Goal: Task Accomplishment & Management: Use online tool/utility

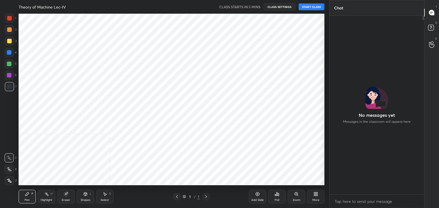
scroll to position [130, 93]
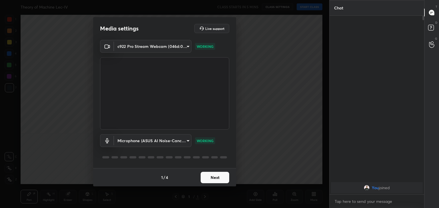
click at [210, 178] on button "Next" at bounding box center [214, 177] width 29 height 11
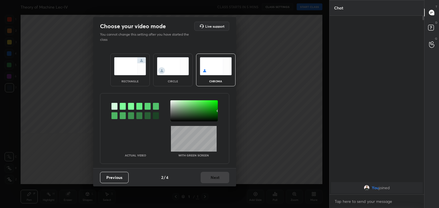
drag, startPoint x: 121, startPoint y: 107, endPoint x: 141, endPoint y: 104, distance: 20.5
click at [121, 107] on div at bounding box center [123, 106] width 6 height 7
click at [172, 103] on div at bounding box center [193, 111] width 47 height 21
click at [218, 178] on button "Next" at bounding box center [214, 177] width 29 height 11
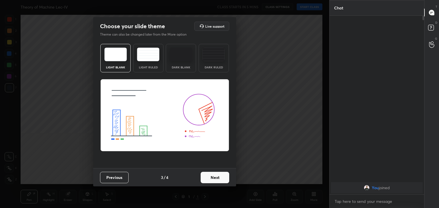
click at [226, 177] on button "Next" at bounding box center [214, 177] width 29 height 11
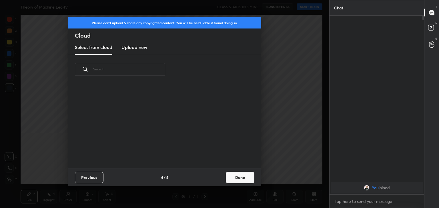
click at [241, 178] on button "Done" at bounding box center [240, 177] width 29 height 11
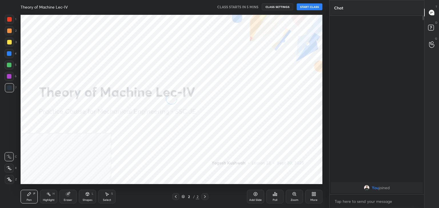
click at [11, 179] on icon at bounding box center [9, 180] width 5 height 4
click at [313, 196] on icon at bounding box center [313, 194] width 5 height 5
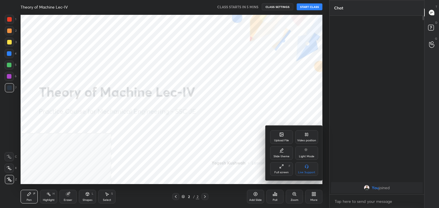
drag, startPoint x: 306, startPoint y: 142, endPoint x: 305, endPoint y: 148, distance: 5.5
click at [306, 142] on div "Video position" at bounding box center [306, 140] width 19 height 3
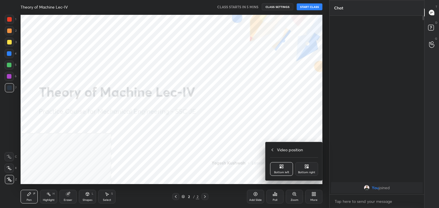
drag, startPoint x: 306, startPoint y: 171, endPoint x: 286, endPoint y: 169, distance: 19.8
click at [306, 171] on div "Bottom right" at bounding box center [306, 170] width 23 height 14
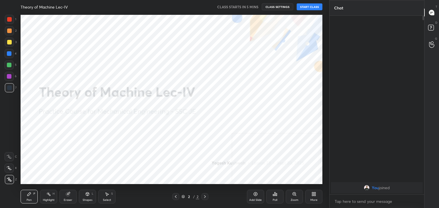
click at [88, 196] on icon at bounding box center [87, 194] width 5 height 5
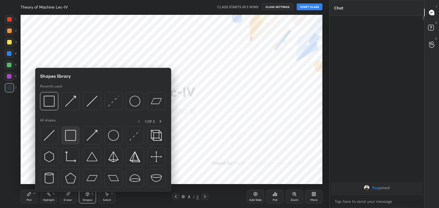
click at [70, 133] on img at bounding box center [70, 135] width 11 height 11
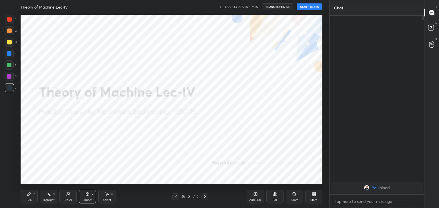
click at [308, 5] on button "START CLASS" at bounding box center [309, 6] width 26 height 7
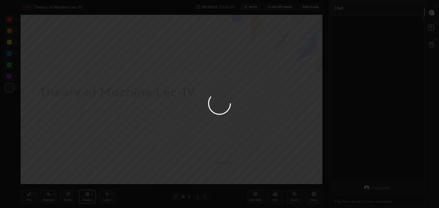
drag, startPoint x: 53, startPoint y: 196, endPoint x: 56, endPoint y: 187, distance: 9.5
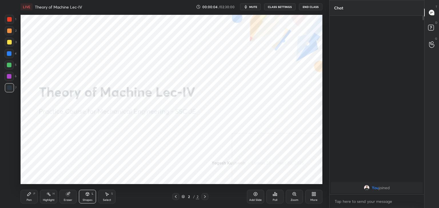
drag, startPoint x: 45, startPoint y: 197, endPoint x: 43, endPoint y: 189, distance: 8.1
click at [45, 197] on div "Highlight H" at bounding box center [48, 197] width 17 height 14
click at [252, 6] on span "mute" at bounding box center [253, 7] width 8 height 4
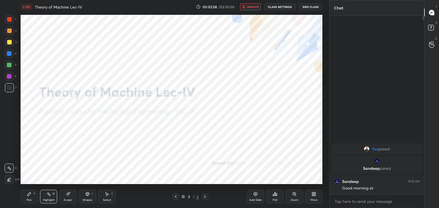
drag, startPoint x: 253, startPoint y: 7, endPoint x: 251, endPoint y: 13, distance: 6.1
click at [253, 7] on span "unmute" at bounding box center [252, 7] width 12 height 4
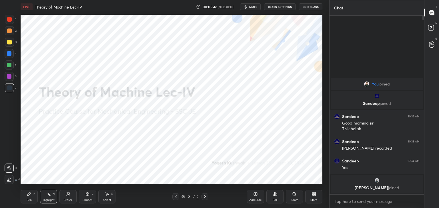
click at [314, 194] on icon at bounding box center [313, 194] width 5 height 5
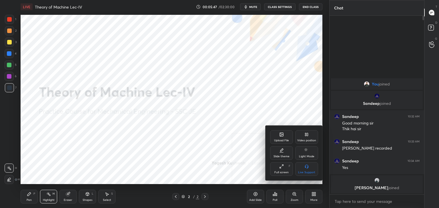
click at [284, 138] on div "Upload File" at bounding box center [281, 138] width 23 height 14
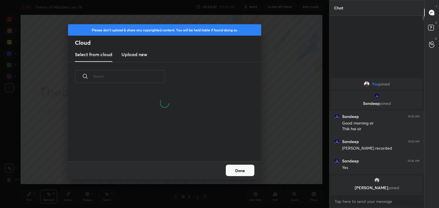
click at [132, 55] on h3 "Upload new" at bounding box center [134, 54] width 26 height 7
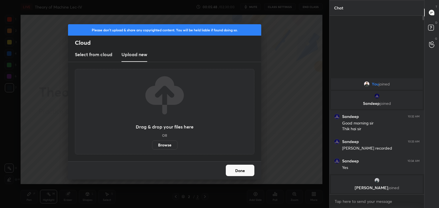
click at [165, 145] on label "Browse" at bounding box center [164, 145] width 25 height 9
click at [152, 145] on input "Browse" at bounding box center [152, 145] width 0 height 9
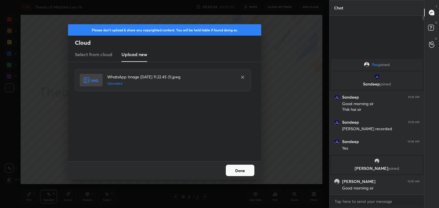
click at [240, 172] on button "Done" at bounding box center [240, 170] width 29 height 11
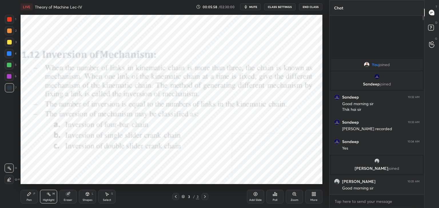
click at [88, 193] on icon at bounding box center [87, 194] width 3 height 3
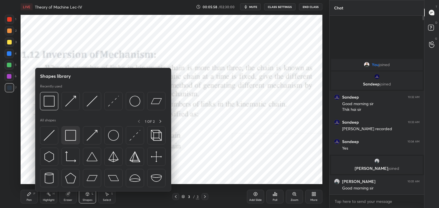
click at [68, 135] on img at bounding box center [70, 135] width 11 height 11
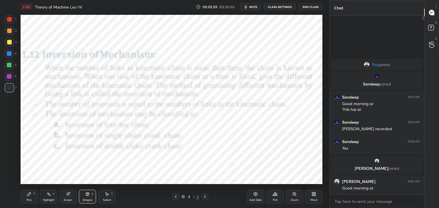
drag, startPoint x: 9, startPoint y: 18, endPoint x: 10, endPoint y: 24, distance: 6.7
click at [9, 17] on div at bounding box center [9, 19] width 5 height 5
click at [45, 196] on div "Highlight H" at bounding box center [48, 197] width 17 height 14
click at [28, 192] on icon at bounding box center [29, 194] width 5 height 5
click at [86, 196] on icon at bounding box center [87, 194] width 5 height 5
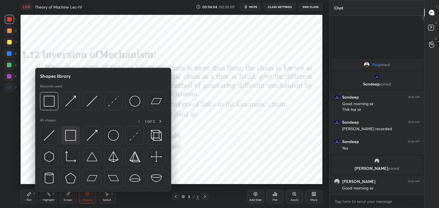
click at [68, 140] on img at bounding box center [70, 135] width 11 height 11
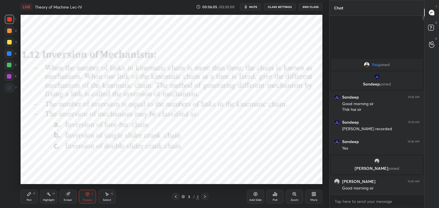
drag, startPoint x: 8, startPoint y: 75, endPoint x: 16, endPoint y: 69, distance: 10.3
click at [9, 75] on div at bounding box center [9, 76] width 5 height 5
click at [87, 194] on icon at bounding box center [87, 194] width 5 height 5
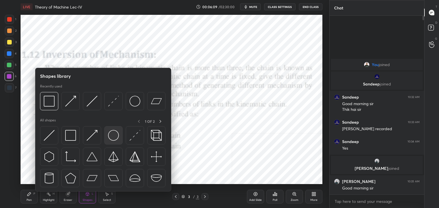
click at [109, 134] on img at bounding box center [113, 135] width 11 height 11
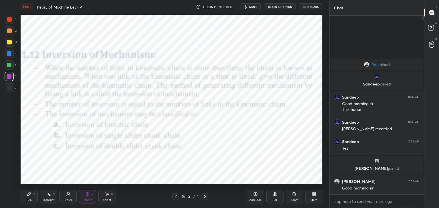
click at [11, 19] on div at bounding box center [9, 19] width 5 height 5
drag, startPoint x: 91, startPoint y: 197, endPoint x: 90, endPoint y: 192, distance: 4.8
click at [91, 196] on div "Shapes L" at bounding box center [87, 197] width 17 height 14
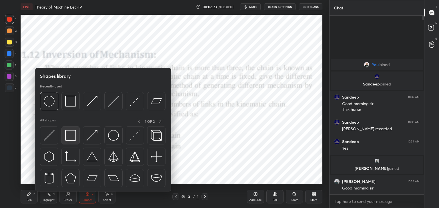
click at [75, 135] on img at bounding box center [70, 135] width 11 height 11
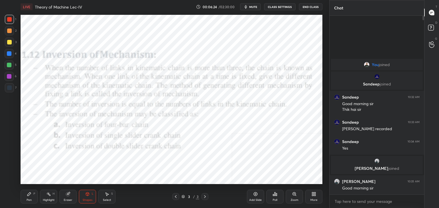
drag, startPoint x: 9, startPoint y: 74, endPoint x: 18, endPoint y: 65, distance: 13.5
click at [9, 75] on div at bounding box center [9, 76] width 5 height 5
drag, startPoint x: 50, startPoint y: 195, endPoint x: 47, endPoint y: 187, distance: 8.5
click at [50, 195] on icon at bounding box center [48, 194] width 5 height 5
click at [87, 196] on icon at bounding box center [87, 194] width 5 height 5
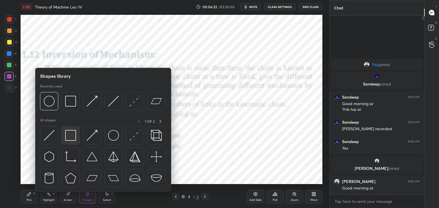
click at [71, 133] on img at bounding box center [70, 135] width 11 height 11
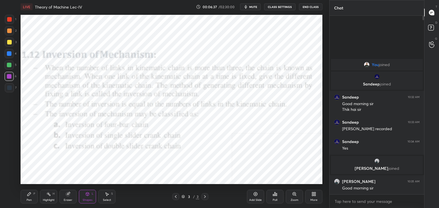
drag, startPoint x: 87, startPoint y: 198, endPoint x: 83, endPoint y: 192, distance: 6.9
click at [87, 198] on div "Shapes L" at bounding box center [87, 197] width 17 height 14
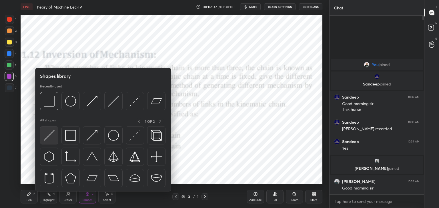
click at [46, 141] on img at bounding box center [49, 135] width 11 height 11
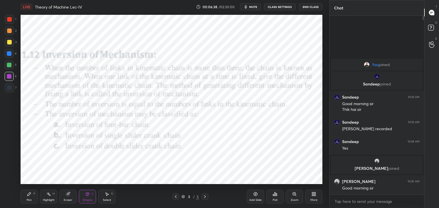
drag, startPoint x: 8, startPoint y: 86, endPoint x: 20, endPoint y: 79, distance: 13.8
click at [8, 87] on div at bounding box center [9, 88] width 5 height 5
click at [93, 194] on div "L" at bounding box center [93, 194] width 2 height 3
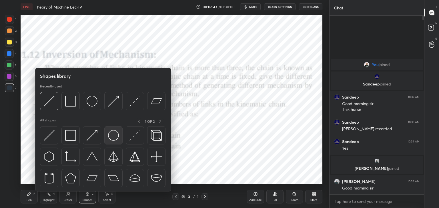
click at [111, 133] on img at bounding box center [113, 135] width 11 height 11
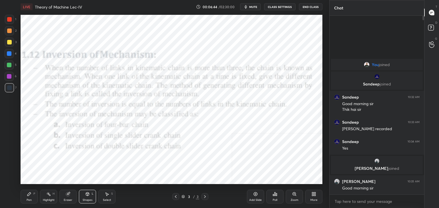
click at [9, 21] on div at bounding box center [9, 19] width 5 height 5
click at [88, 192] on icon at bounding box center [87, 194] width 5 height 5
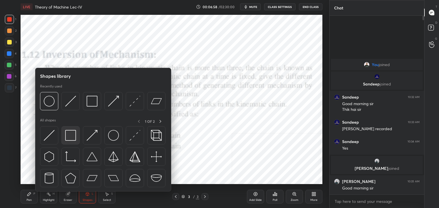
click at [75, 134] on img at bounding box center [70, 135] width 11 height 11
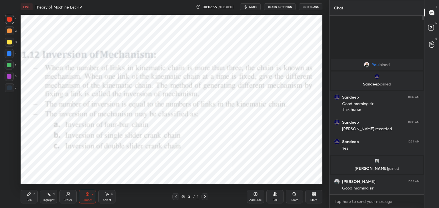
drag, startPoint x: 11, startPoint y: 75, endPoint x: 18, endPoint y: 70, distance: 8.6
click at [10, 75] on div at bounding box center [9, 76] width 5 height 5
click at [82, 197] on div "Shapes L" at bounding box center [87, 197] width 17 height 14
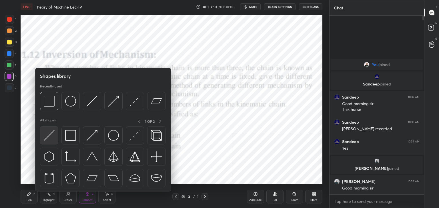
click at [47, 140] on img at bounding box center [49, 135] width 11 height 11
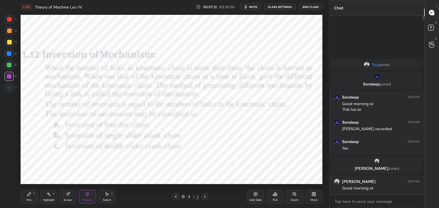
click at [9, 88] on div at bounding box center [9, 88] width 5 height 5
click at [49, 197] on div "Highlight H" at bounding box center [48, 197] width 17 height 14
click at [85, 196] on icon at bounding box center [87, 194] width 5 height 5
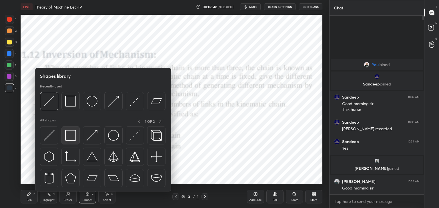
click at [67, 138] on img at bounding box center [70, 135] width 11 height 11
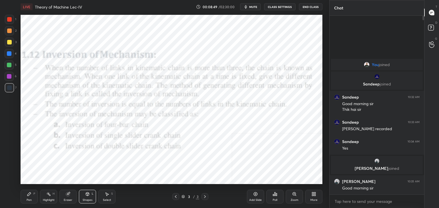
click at [9, 77] on div at bounding box center [9, 76] width 5 height 5
click at [47, 195] on icon at bounding box center [48, 194] width 5 height 5
click at [87, 192] on icon at bounding box center [87, 194] width 5 height 5
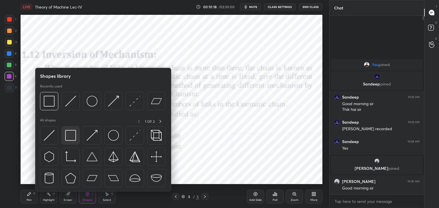
click at [72, 136] on img at bounding box center [70, 135] width 11 height 11
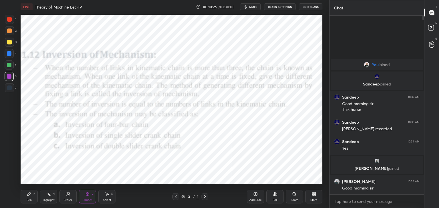
click at [10, 30] on div at bounding box center [9, 31] width 5 height 5
click at [8, 56] on div at bounding box center [9, 53] width 9 height 9
click at [10, 76] on div at bounding box center [9, 76] width 5 height 5
click at [10, 31] on div at bounding box center [9, 31] width 5 height 5
click at [45, 196] on div "Highlight H" at bounding box center [48, 197] width 17 height 14
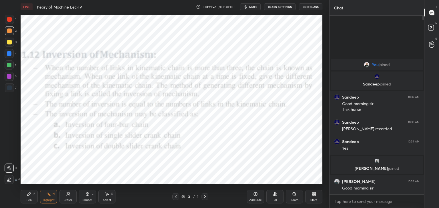
click at [311, 196] on div "More" at bounding box center [313, 197] width 17 height 14
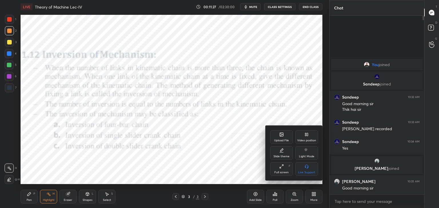
click at [280, 138] on div "Upload File" at bounding box center [281, 138] width 23 height 14
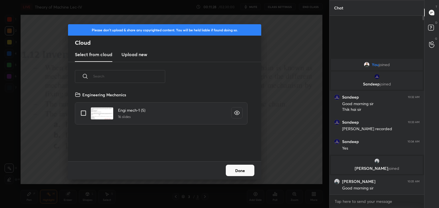
scroll to position [70, 183]
drag, startPoint x: 134, startPoint y: 55, endPoint x: 134, endPoint y: 60, distance: 5.2
click at [134, 55] on h3 "Upload new" at bounding box center [134, 54] width 26 height 7
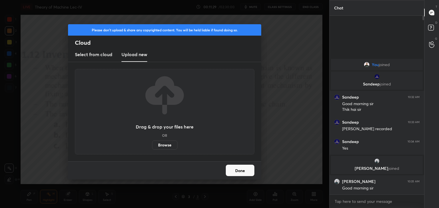
click at [164, 145] on label "Browse" at bounding box center [164, 145] width 25 height 9
click at [152, 145] on input "Browse" at bounding box center [152, 145] width 0 height 9
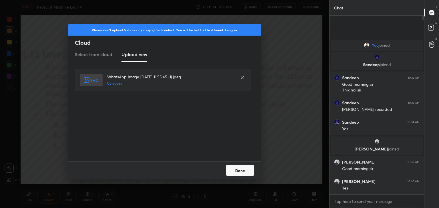
click at [232, 168] on button "Done" at bounding box center [240, 170] width 29 height 11
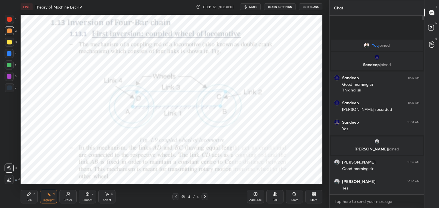
drag, startPoint x: 89, startPoint y: 199, endPoint x: 87, endPoint y: 195, distance: 4.2
click at [88, 198] on div "Shapes L" at bounding box center [87, 197] width 17 height 14
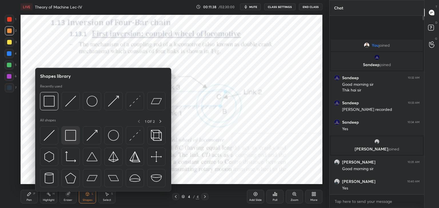
click at [73, 137] on img at bounding box center [70, 135] width 11 height 11
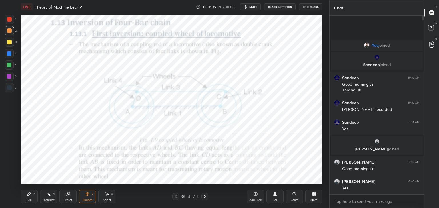
click at [9, 19] on div at bounding box center [9, 19] width 5 height 5
drag, startPoint x: 51, startPoint y: 195, endPoint x: 53, endPoint y: 190, distance: 5.6
click at [51, 195] on div "Highlight H" at bounding box center [48, 197] width 17 height 14
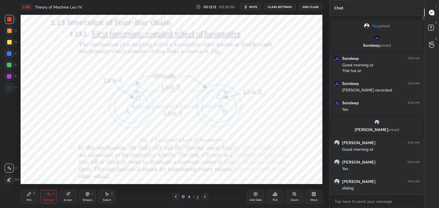
click at [314, 194] on icon at bounding box center [313, 194] width 5 height 5
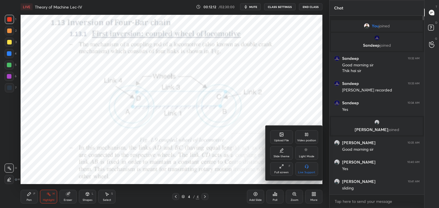
click at [286, 141] on div "Upload File" at bounding box center [281, 140] width 15 height 3
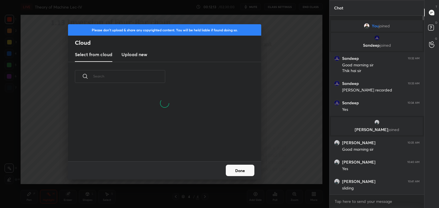
scroll to position [43, 183]
click at [134, 56] on h3 "Upload new" at bounding box center [134, 54] width 26 height 7
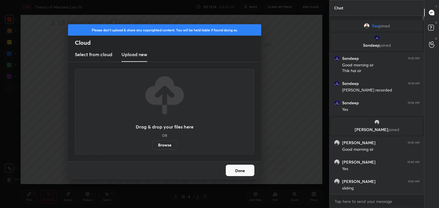
click at [163, 145] on label "Browse" at bounding box center [164, 145] width 25 height 9
click at [152, 145] on input "Browse" at bounding box center [152, 145] width 0 height 9
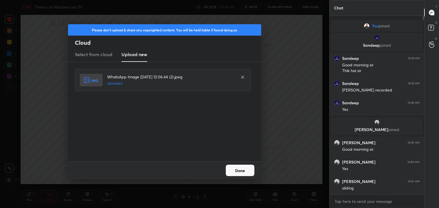
click at [236, 172] on button "Done" at bounding box center [240, 170] width 29 height 11
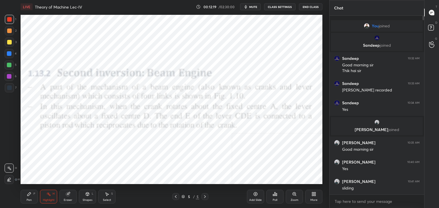
click at [84, 197] on div "Shapes L" at bounding box center [87, 197] width 17 height 14
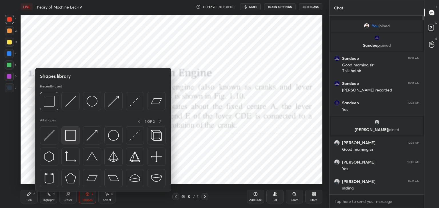
click at [69, 133] on img at bounding box center [70, 135] width 11 height 11
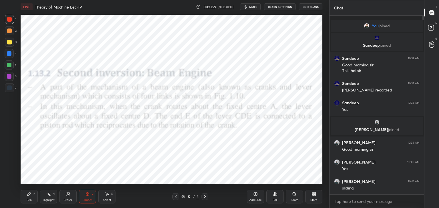
click at [11, 76] on div at bounding box center [9, 76] width 5 height 5
drag, startPoint x: 48, startPoint y: 196, endPoint x: 43, endPoint y: 194, distance: 5.5
click at [48, 196] on icon at bounding box center [48, 194] width 5 height 5
drag, startPoint x: 30, startPoint y: 198, endPoint x: 32, endPoint y: 194, distance: 4.4
click at [30, 198] on div "Pen P" at bounding box center [29, 197] width 17 height 14
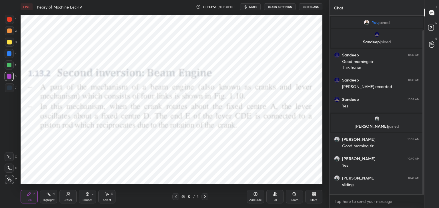
scroll to position [16, 0]
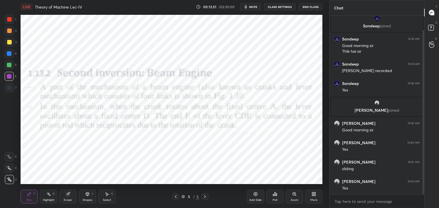
drag, startPoint x: 423, startPoint y: 109, endPoint x: 420, endPoint y: 117, distance: 8.1
click at [422, 118] on div at bounding box center [423, 112] width 2 height 165
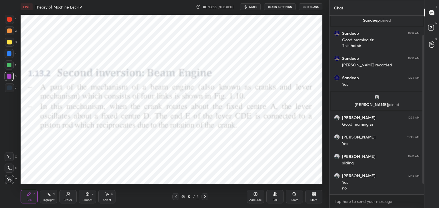
scroll to position [41, 0]
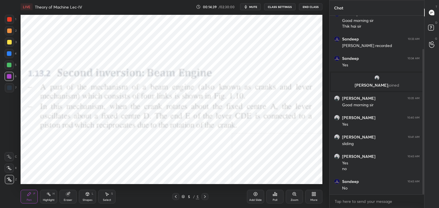
click at [175, 197] on icon at bounding box center [175, 197] width 5 height 5
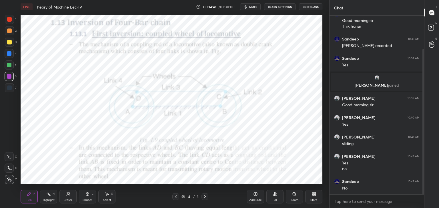
click at [70, 196] on div "Eraser" at bounding box center [67, 197] width 17 height 14
click at [45, 195] on div "Highlight H" at bounding box center [48, 197] width 17 height 14
click at [203, 196] on icon at bounding box center [204, 197] width 5 height 5
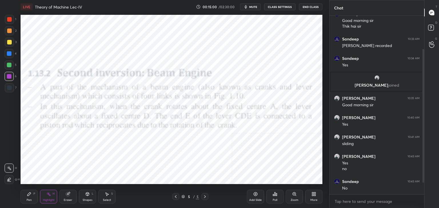
scroll to position [61, 0]
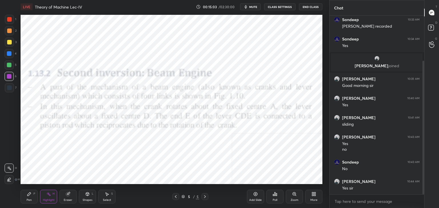
click at [315, 194] on icon at bounding box center [314, 193] width 1 height 1
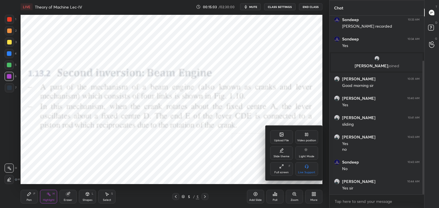
click at [285, 137] on div "Upload File" at bounding box center [281, 138] width 23 height 14
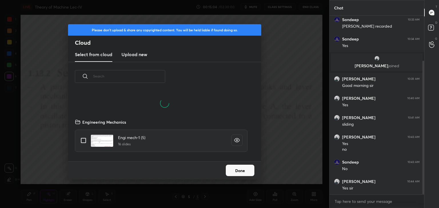
scroll to position [43, 183]
click at [129, 53] on h3 "Upload new" at bounding box center [134, 54] width 26 height 7
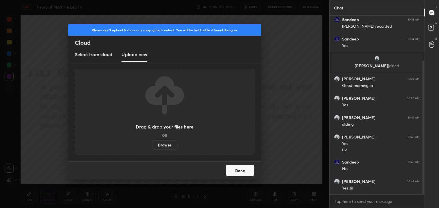
click at [166, 146] on label "Browse" at bounding box center [164, 145] width 25 height 9
click at [152, 146] on input "Browse" at bounding box center [152, 145] width 0 height 9
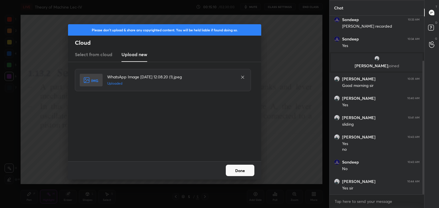
click at [232, 169] on button "Done" at bounding box center [240, 170] width 29 height 11
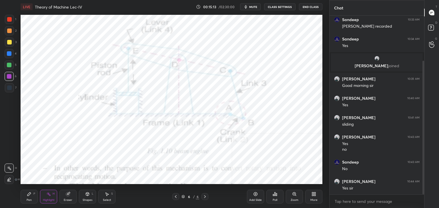
click at [87, 198] on div "Shapes L" at bounding box center [87, 197] width 17 height 14
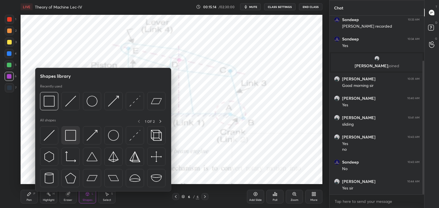
click at [73, 132] on img at bounding box center [70, 135] width 11 height 11
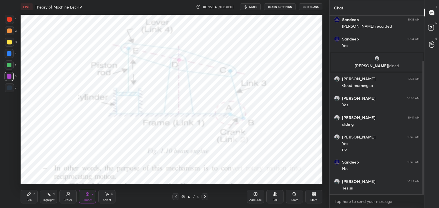
click at [47, 200] on div "Highlight" at bounding box center [49, 200] width 12 height 3
click at [311, 196] on icon at bounding box center [313, 194] width 5 height 5
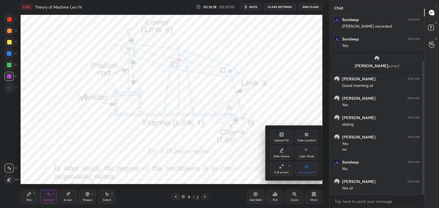
click at [289, 142] on div "Upload File" at bounding box center [281, 138] width 23 height 14
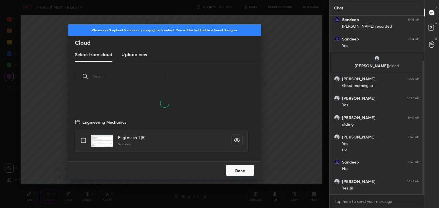
drag, startPoint x: 135, startPoint y: 54, endPoint x: 137, endPoint y: 60, distance: 6.3
click at [135, 53] on h3 "Upload new" at bounding box center [134, 54] width 26 height 7
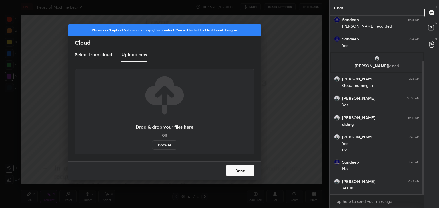
click at [161, 145] on label "Browse" at bounding box center [164, 145] width 25 height 9
click at [152, 145] on input "Browse" at bounding box center [152, 145] width 0 height 9
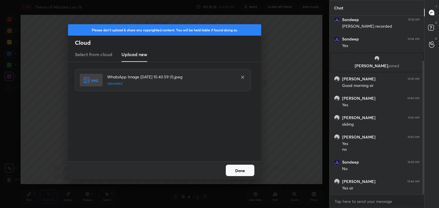
click at [231, 173] on button "Done" at bounding box center [240, 170] width 29 height 11
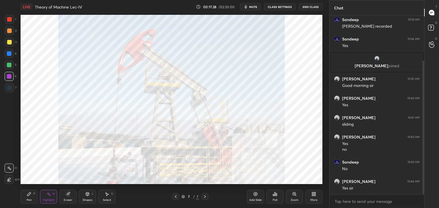
click at [204, 197] on icon at bounding box center [204, 197] width 5 height 5
click at [173, 197] on div at bounding box center [175, 197] width 7 height 7
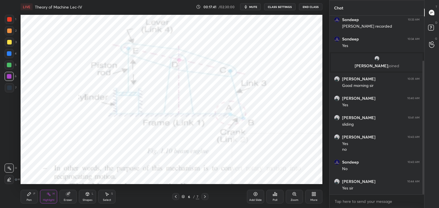
click at [203, 197] on icon at bounding box center [204, 197] width 5 height 5
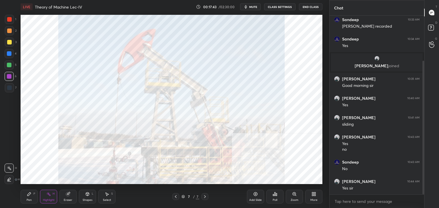
click at [312, 195] on icon at bounding box center [313, 194] width 5 height 5
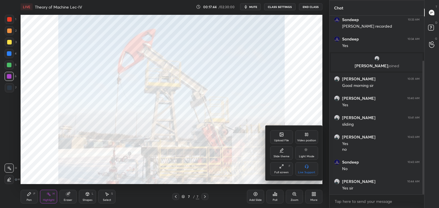
click at [280, 138] on div "Upload File" at bounding box center [281, 138] width 23 height 14
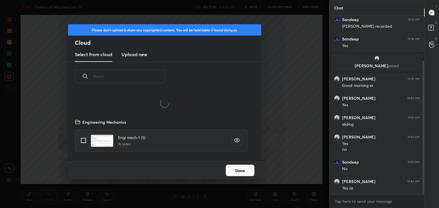
click at [131, 54] on h3 "Upload new" at bounding box center [134, 54] width 26 height 7
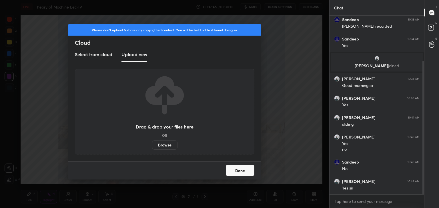
click at [162, 145] on label "Browse" at bounding box center [164, 145] width 25 height 9
click at [152, 145] on input "Browse" at bounding box center [152, 145] width 0 height 9
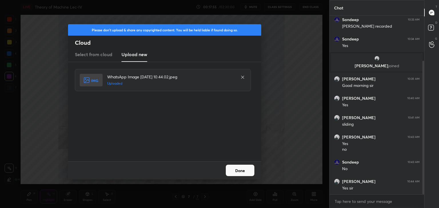
click at [240, 170] on button "Done" at bounding box center [240, 170] width 29 height 11
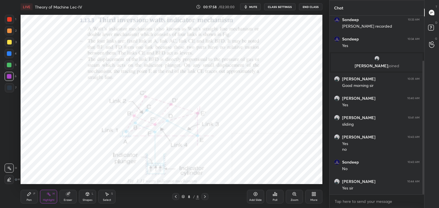
click at [11, 18] on div at bounding box center [9, 19] width 5 height 5
click at [92, 194] on div "Shapes L" at bounding box center [87, 197] width 17 height 14
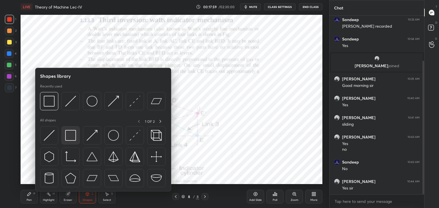
click at [75, 132] on img at bounding box center [70, 135] width 11 height 11
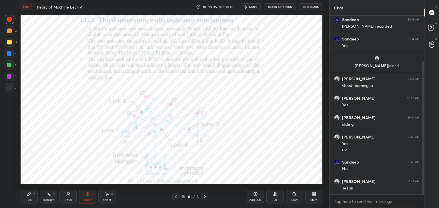
click at [8, 78] on div at bounding box center [9, 76] width 5 height 5
click at [49, 197] on div "Highlight H" at bounding box center [48, 197] width 17 height 14
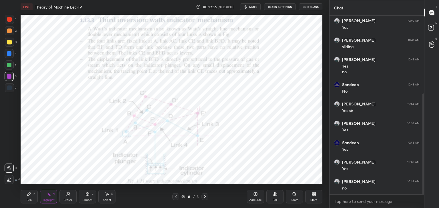
scroll to position [158, 0]
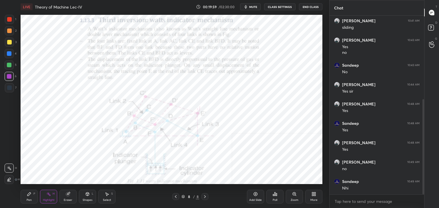
drag, startPoint x: 30, startPoint y: 194, endPoint x: 29, endPoint y: 187, distance: 7.4
click at [30, 194] on icon at bounding box center [28, 194] width 3 height 3
click at [12, 29] on div at bounding box center [9, 30] width 9 height 9
click at [89, 194] on div "Shapes L" at bounding box center [87, 197] width 17 height 14
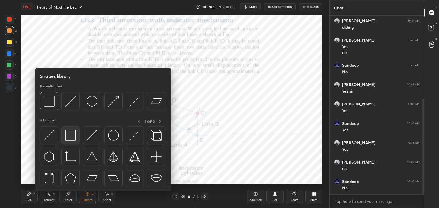
click at [72, 137] on img at bounding box center [70, 135] width 11 height 11
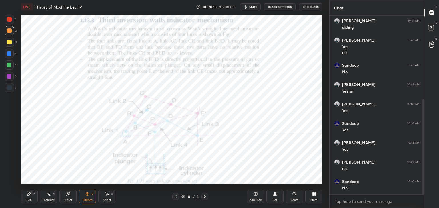
drag, startPoint x: 31, startPoint y: 197, endPoint x: 33, endPoint y: 190, distance: 6.8
click at [31, 196] on div "Pen P" at bounding box center [29, 197] width 17 height 14
click at [11, 77] on div at bounding box center [9, 76] width 5 height 5
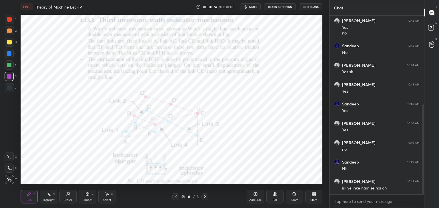
scroll to position [196, 0]
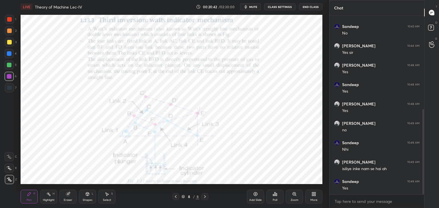
drag, startPoint x: 88, startPoint y: 196, endPoint x: 87, endPoint y: 193, distance: 2.9
click at [88, 196] on icon at bounding box center [87, 194] width 5 height 5
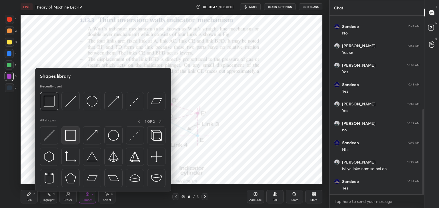
click at [70, 141] on img at bounding box center [70, 135] width 11 height 11
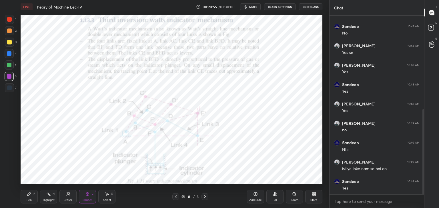
scroll to position [216, 0]
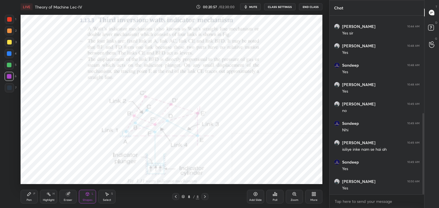
click at [51, 197] on div "Highlight H" at bounding box center [48, 197] width 17 height 14
click at [297, 197] on div "Zoom" at bounding box center [294, 197] width 17 height 14
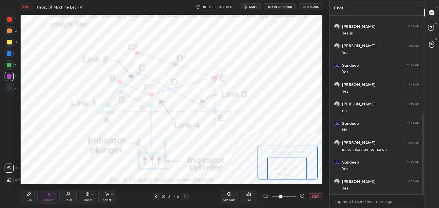
click at [293, 181] on div "Setting up your live class Poll for secs No correct answer Start poll" at bounding box center [172, 100] width 302 height 170
drag, startPoint x: 49, startPoint y: 196, endPoint x: 65, endPoint y: 185, distance: 18.5
click at [49, 195] on rect at bounding box center [49, 195] width 3 height 3
click at [312, 196] on button "EXIT" at bounding box center [315, 197] width 14 height 7
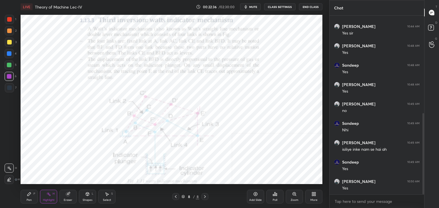
click at [176, 197] on icon at bounding box center [175, 197] width 5 height 5
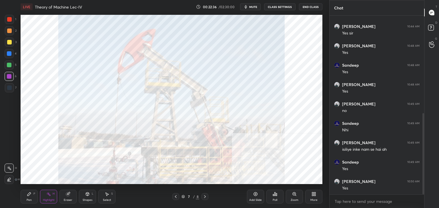
click at [175, 197] on icon at bounding box center [175, 197] width 5 height 5
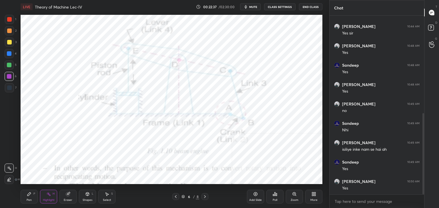
click at [175, 196] on icon at bounding box center [175, 197] width 5 height 5
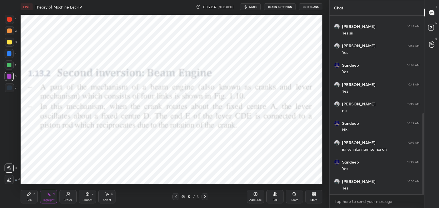
click at [175, 196] on icon at bounding box center [175, 197] width 5 height 5
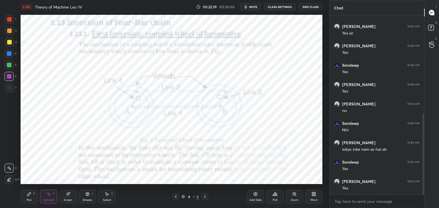
click at [45, 197] on div "Highlight H" at bounding box center [48, 197] width 17 height 14
drag, startPoint x: 10, startPoint y: 87, endPoint x: 19, endPoint y: 79, distance: 11.3
click at [10, 87] on div at bounding box center [9, 88] width 5 height 5
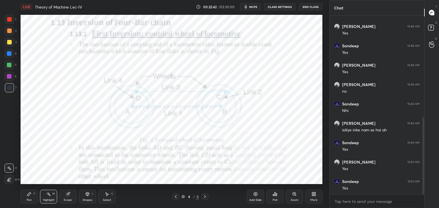
scroll to position [255, 0]
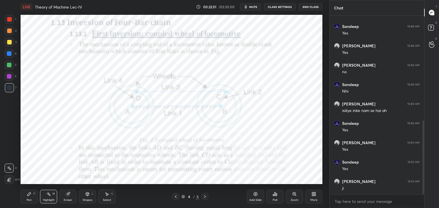
drag, startPoint x: 204, startPoint y: 197, endPoint x: 199, endPoint y: 194, distance: 6.5
click at [204, 197] on icon at bounding box center [204, 197] width 5 height 5
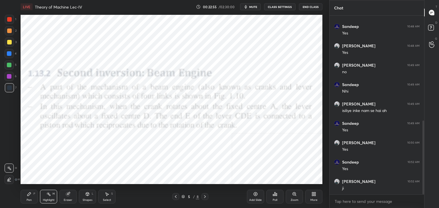
drag, startPoint x: 204, startPoint y: 196, endPoint x: 205, endPoint y: 189, distance: 6.9
click at [204, 195] on icon at bounding box center [204, 197] width 5 height 5
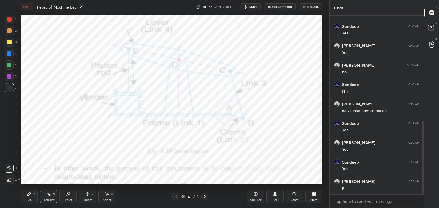
click at [204, 196] on icon at bounding box center [204, 197] width 5 height 5
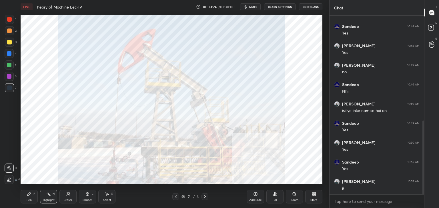
click at [203, 196] on icon at bounding box center [204, 197] width 5 height 5
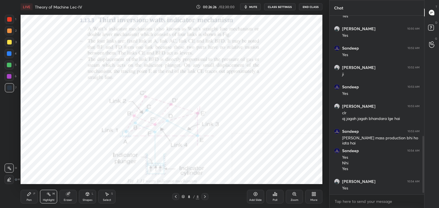
scroll to position [388, 0]
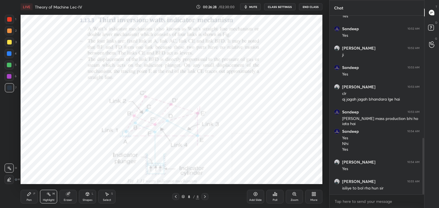
click at [204, 196] on icon at bounding box center [205, 197] width 2 height 3
click at [312, 196] on icon at bounding box center [313, 194] width 5 height 5
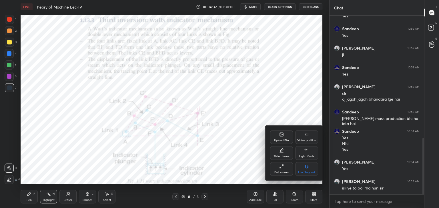
click at [278, 135] on div "Upload File" at bounding box center [281, 138] width 23 height 14
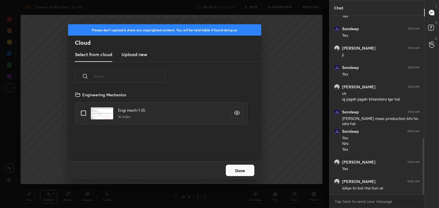
scroll to position [70, 183]
click at [134, 55] on h3 "Upload new" at bounding box center [134, 54] width 26 height 7
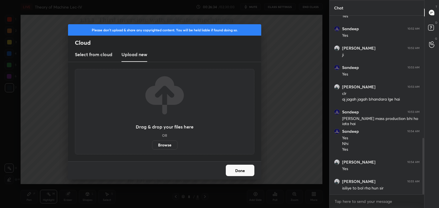
click at [162, 146] on label "Browse" at bounding box center [164, 145] width 25 height 9
click at [152, 146] on input "Browse" at bounding box center [152, 145] width 0 height 9
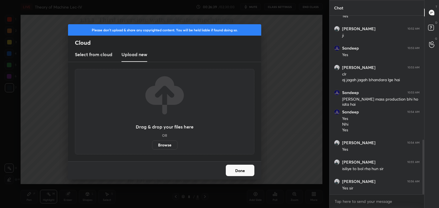
scroll to position [427, 0]
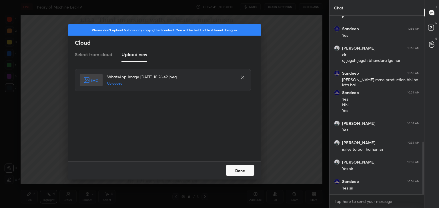
drag, startPoint x: 247, startPoint y: 172, endPoint x: 228, endPoint y: 169, distance: 19.2
click at [247, 172] on button "Done" at bounding box center [240, 170] width 29 height 11
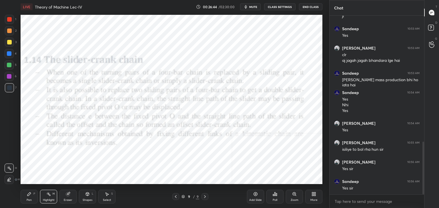
drag, startPoint x: 11, startPoint y: 20, endPoint x: 15, endPoint y: 29, distance: 9.3
click at [11, 19] on div at bounding box center [9, 19] width 5 height 5
drag, startPoint x: 88, startPoint y: 195, endPoint x: 85, endPoint y: 192, distance: 3.4
click at [87, 195] on icon at bounding box center [87, 194] width 5 height 5
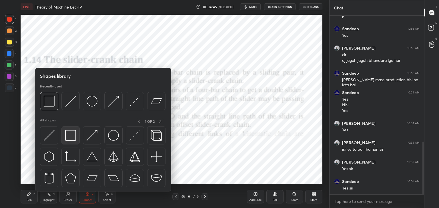
click at [67, 139] on img at bounding box center [70, 135] width 11 height 11
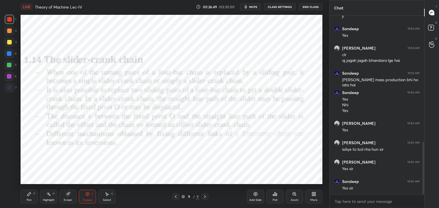
click at [315, 195] on icon at bounding box center [313, 194] width 5 height 5
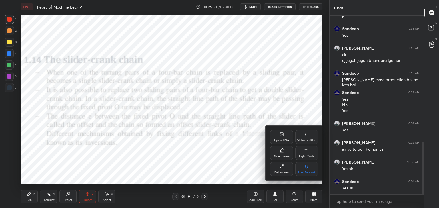
click at [285, 137] on div "Upload File" at bounding box center [281, 138] width 23 height 14
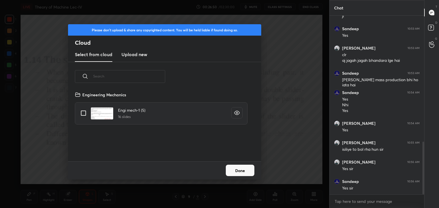
scroll to position [70, 183]
click at [130, 55] on h3 "Upload new" at bounding box center [134, 54] width 26 height 7
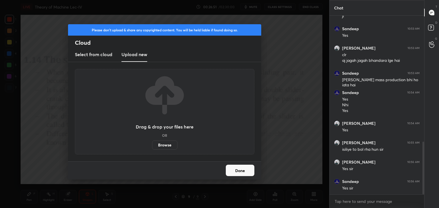
click at [161, 144] on label "Browse" at bounding box center [164, 145] width 25 height 9
click at [152, 144] on input "Browse" at bounding box center [152, 145] width 0 height 9
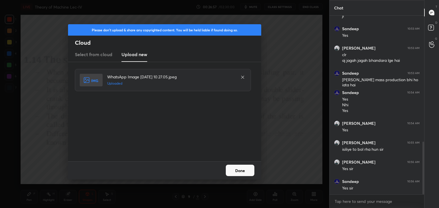
drag, startPoint x: 241, startPoint y: 170, endPoint x: 225, endPoint y: 166, distance: 16.5
click at [240, 170] on button "Done" at bounding box center [240, 170] width 29 height 11
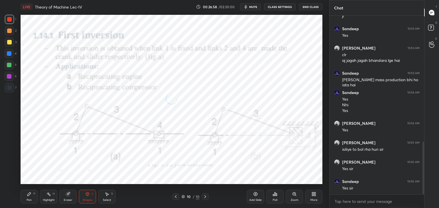
click at [51, 197] on div "Highlight H" at bounding box center [48, 197] width 17 height 14
click at [175, 196] on icon at bounding box center [175, 197] width 5 height 5
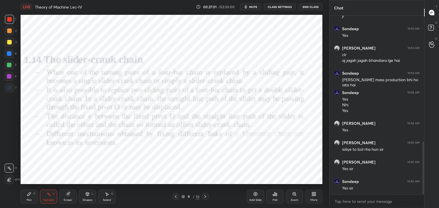
click at [51, 195] on icon at bounding box center [48, 194] width 5 height 5
click at [204, 198] on icon at bounding box center [205, 197] width 5 height 5
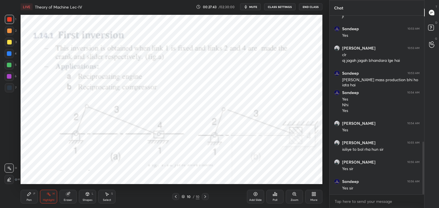
click at [91, 194] on div "Shapes L" at bounding box center [87, 197] width 17 height 14
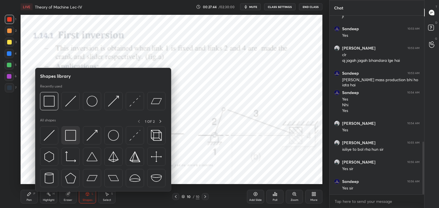
click at [67, 133] on img at bounding box center [70, 135] width 11 height 11
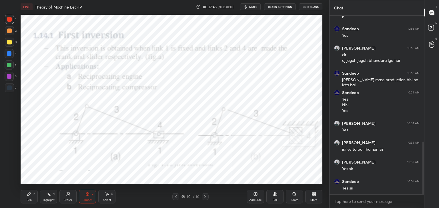
click at [10, 53] on div at bounding box center [9, 53] width 5 height 5
click at [176, 196] on icon at bounding box center [175, 197] width 5 height 5
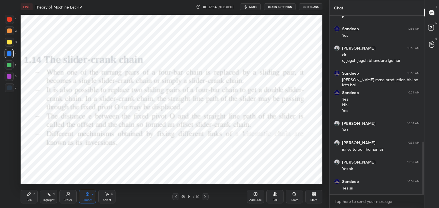
click at [59, 196] on div "Pen P Highlight H Eraser Shapes L Select S" at bounding box center [77, 197] width 113 height 14
click at [51, 195] on div "Highlight H" at bounding box center [48, 197] width 17 height 14
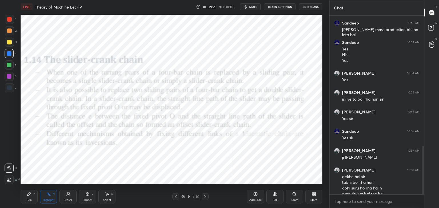
scroll to position [483, 0]
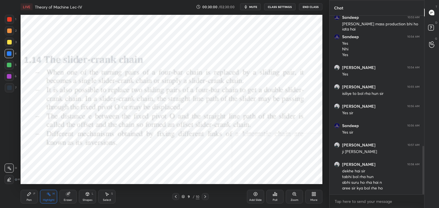
drag, startPoint x: 46, startPoint y: 199, endPoint x: 49, endPoint y: 195, distance: 4.7
click at [46, 199] on div "Highlight" at bounding box center [49, 200] width 12 height 3
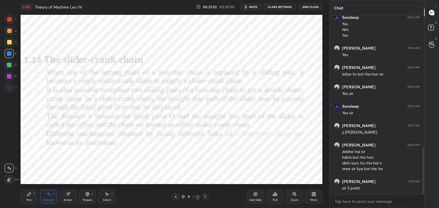
drag, startPoint x: 9, startPoint y: 77, endPoint x: 14, endPoint y: 78, distance: 4.6
click at [9, 77] on div at bounding box center [9, 76] width 5 height 5
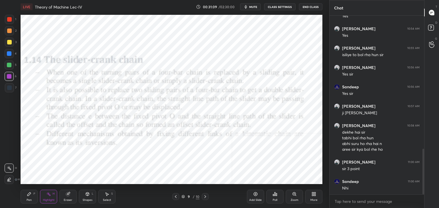
click at [205, 197] on icon at bounding box center [205, 197] width 5 height 5
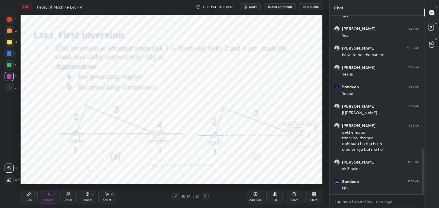
click at [87, 198] on div "Shapes L" at bounding box center [87, 197] width 17 height 14
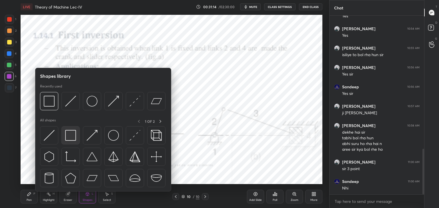
click at [70, 139] on img at bounding box center [70, 135] width 11 height 11
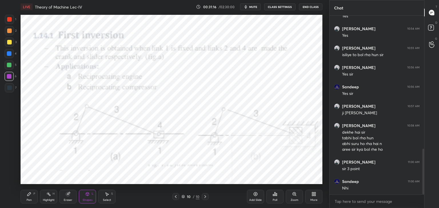
drag, startPoint x: 51, startPoint y: 198, endPoint x: 51, endPoint y: 187, distance: 10.6
click at [50, 198] on div "Highlight H" at bounding box center [48, 197] width 17 height 14
click at [88, 196] on icon at bounding box center [87, 194] width 5 height 5
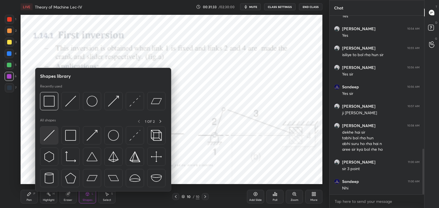
click at [52, 139] on img at bounding box center [49, 135] width 11 height 11
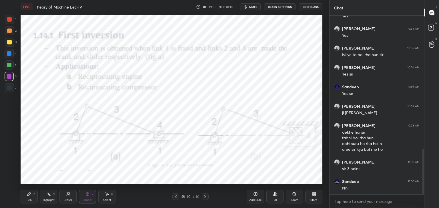
click at [8, 89] on div at bounding box center [9, 88] width 5 height 5
click at [49, 198] on div "Highlight H" at bounding box center [48, 197] width 17 height 14
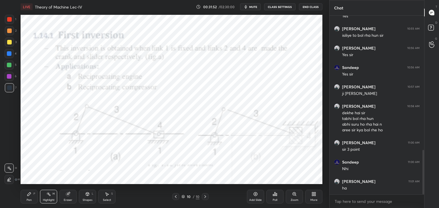
drag, startPoint x: 109, startPoint y: 198, endPoint x: 112, endPoint y: 188, distance: 10.2
click at [108, 198] on div "Select S" at bounding box center [106, 197] width 17 height 14
drag, startPoint x: 179, startPoint y: 72, endPoint x: 267, endPoint y: 91, distance: 89.8
click at [267, 91] on div "0 ° Undo Copy Duplicate Duplicate to new slide Delete" at bounding box center [172, 100] width 302 height 170
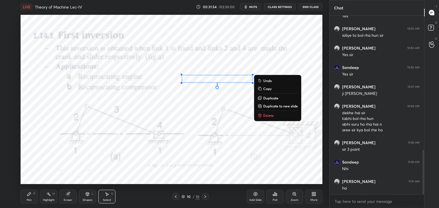
drag, startPoint x: 261, startPoint y: 114, endPoint x: 258, endPoint y: 109, distance: 5.5
click at [261, 114] on icon at bounding box center [259, 115] width 5 height 5
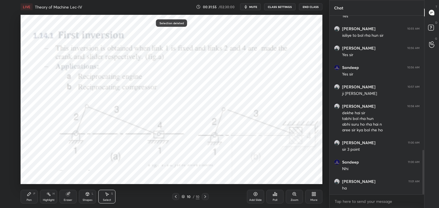
click at [47, 197] on div "Highlight H" at bounding box center [48, 197] width 17 height 14
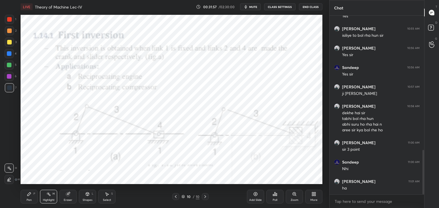
drag, startPoint x: 175, startPoint y: 196, endPoint x: 170, endPoint y: 190, distance: 8.1
click at [175, 196] on icon at bounding box center [175, 197] width 5 height 5
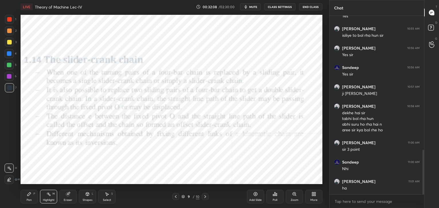
click at [204, 197] on icon at bounding box center [205, 197] width 5 height 5
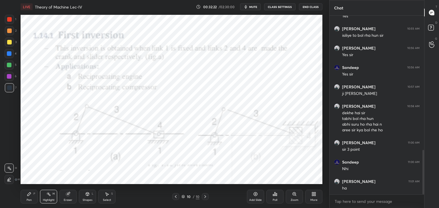
drag, startPoint x: 89, startPoint y: 196, endPoint x: 88, endPoint y: 193, distance: 3.0
click at [89, 195] on icon at bounding box center [87, 194] width 5 height 5
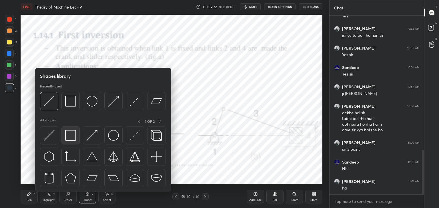
click at [67, 136] on img at bounding box center [70, 135] width 11 height 11
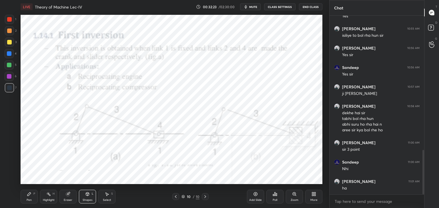
drag, startPoint x: 9, startPoint y: 76, endPoint x: 20, endPoint y: 72, distance: 11.7
click at [9, 76] on div at bounding box center [9, 76] width 5 height 5
click at [175, 196] on icon at bounding box center [175, 197] width 5 height 5
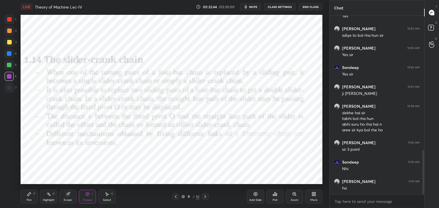
click at [205, 196] on icon at bounding box center [205, 197] width 5 height 5
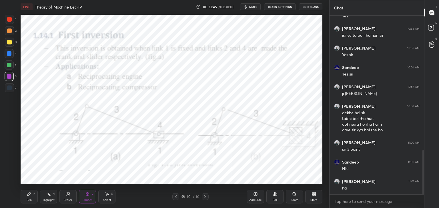
drag, startPoint x: 48, startPoint y: 198, endPoint x: 55, endPoint y: 185, distance: 14.1
click at [48, 198] on div "Highlight H" at bounding box center [48, 197] width 17 height 14
click at [178, 197] on div at bounding box center [175, 197] width 7 height 7
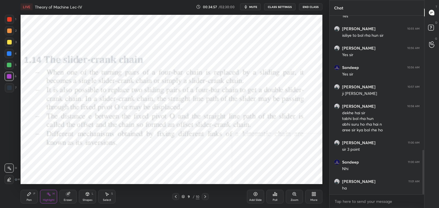
click at [176, 198] on icon at bounding box center [175, 197] width 5 height 5
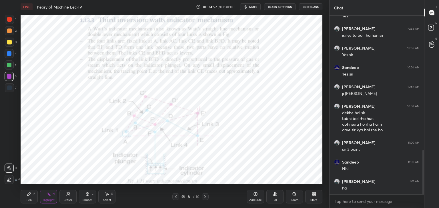
click at [175, 196] on icon at bounding box center [175, 197] width 5 height 5
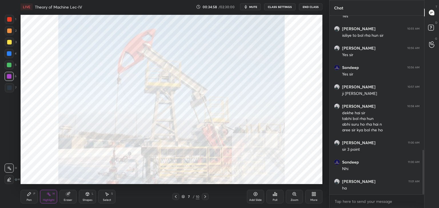
click at [174, 196] on icon at bounding box center [175, 197] width 5 height 5
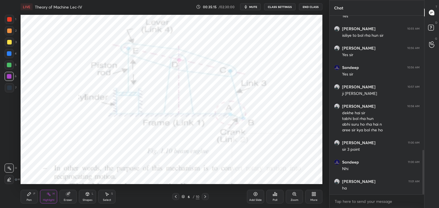
click at [204, 194] on div at bounding box center [205, 197] width 7 height 7
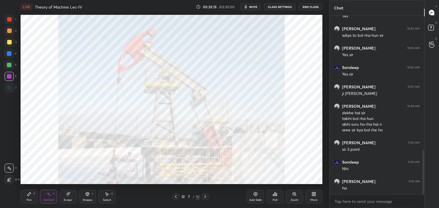
click at [204, 196] on icon at bounding box center [205, 197] width 5 height 5
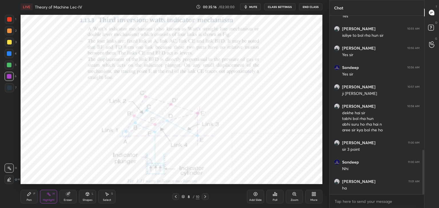
click at [203, 196] on icon at bounding box center [205, 197] width 5 height 5
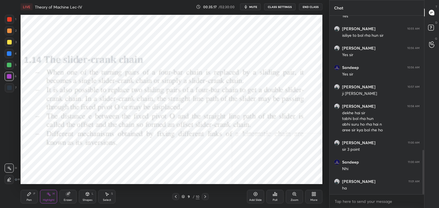
click at [203, 196] on icon at bounding box center [205, 197] width 5 height 5
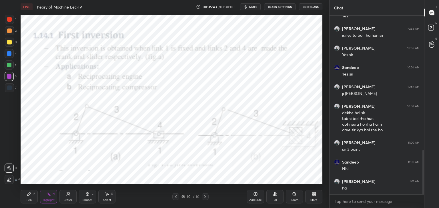
click at [311, 195] on div "More" at bounding box center [313, 197] width 17 height 14
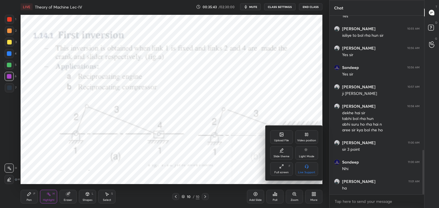
click at [280, 141] on div "Upload File" at bounding box center [281, 140] width 15 height 3
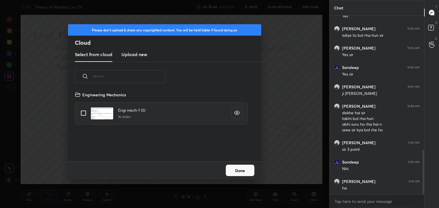
drag, startPoint x: 130, startPoint y: 53, endPoint x: 131, endPoint y: 59, distance: 6.4
click at [130, 53] on h3 "Upload new" at bounding box center [134, 54] width 26 height 7
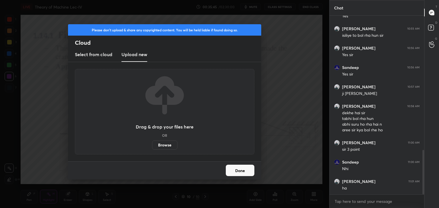
click at [165, 145] on label "Browse" at bounding box center [164, 145] width 25 height 9
click at [152, 145] on input "Browse" at bounding box center [152, 145] width 0 height 9
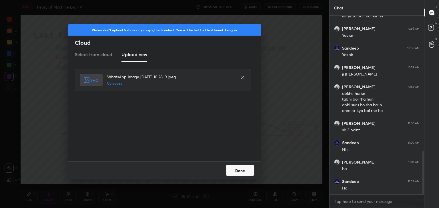
click at [234, 171] on button "Done" at bounding box center [240, 170] width 29 height 11
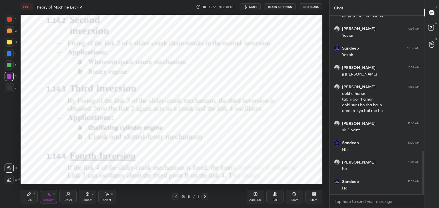
drag, startPoint x: 87, startPoint y: 197, endPoint x: 85, endPoint y: 193, distance: 4.2
click at [87, 196] on icon at bounding box center [87, 194] width 5 height 5
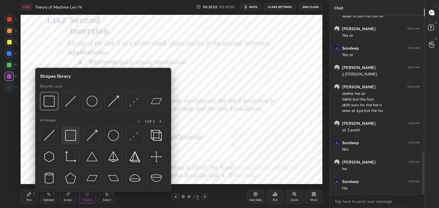
click at [68, 138] on img at bounding box center [70, 135] width 11 height 11
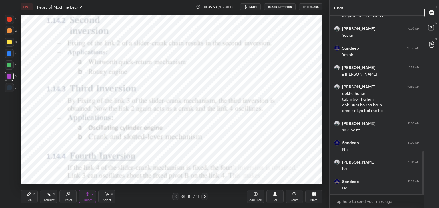
click at [10, 20] on div at bounding box center [9, 19] width 5 height 5
click at [176, 196] on icon at bounding box center [175, 197] width 5 height 5
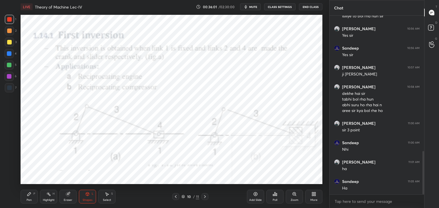
click at [49, 198] on div "Highlight H" at bounding box center [48, 197] width 17 height 14
click at [204, 197] on icon at bounding box center [204, 197] width 5 height 5
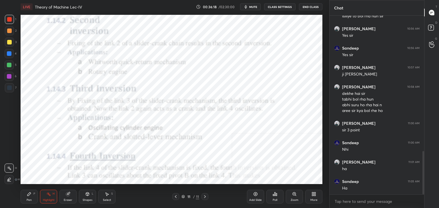
drag, startPoint x: 89, startPoint y: 198, endPoint x: 87, endPoint y: 193, distance: 5.4
click at [89, 197] on div "Shapes L" at bounding box center [87, 197] width 17 height 14
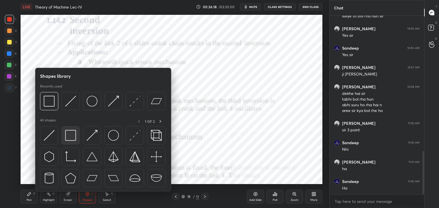
click at [75, 135] on img at bounding box center [70, 135] width 11 height 11
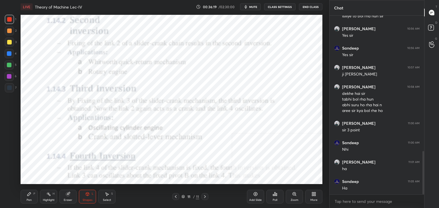
click at [7, 75] on div at bounding box center [9, 76] width 9 height 9
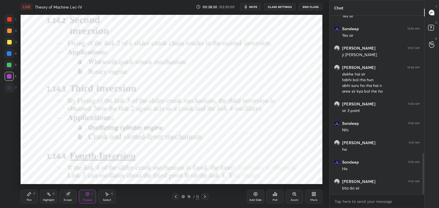
scroll to position [600, 0]
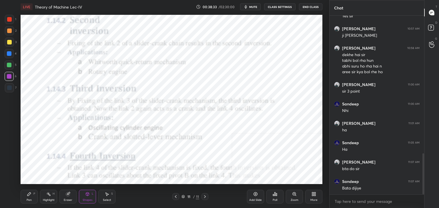
click at [48, 199] on div "Highlight" at bounding box center [49, 200] width 12 height 3
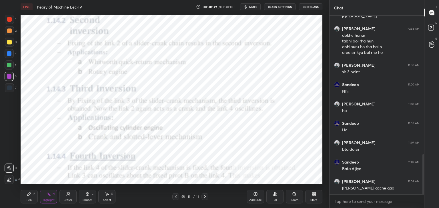
click at [10, 64] on div at bounding box center [9, 65] width 5 height 5
click at [11, 55] on div at bounding box center [9, 53] width 9 height 9
drag, startPoint x: 10, startPoint y: 32, endPoint x: 10, endPoint y: 27, distance: 4.6
click at [9, 31] on div at bounding box center [9, 31] width 5 height 5
click at [9, 20] on div at bounding box center [9, 19] width 5 height 5
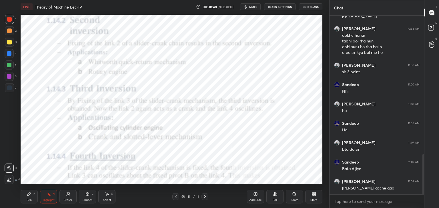
click at [9, 31] on div at bounding box center [9, 31] width 5 height 5
click at [11, 44] on div at bounding box center [9, 42] width 9 height 9
click at [11, 55] on div at bounding box center [9, 53] width 5 height 5
drag, startPoint x: 10, startPoint y: 65, endPoint x: 10, endPoint y: 70, distance: 4.9
click at [10, 65] on div at bounding box center [9, 65] width 5 height 5
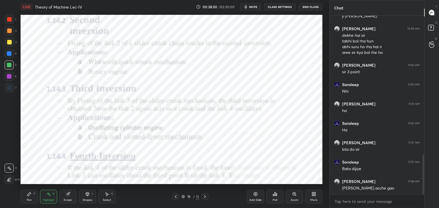
click at [12, 76] on div at bounding box center [9, 76] width 9 height 9
click at [10, 86] on div at bounding box center [9, 88] width 5 height 5
click at [10, 77] on div at bounding box center [9, 76] width 5 height 5
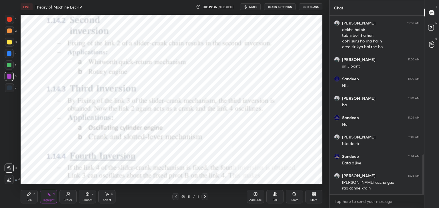
click at [313, 194] on icon at bounding box center [313, 194] width 5 height 5
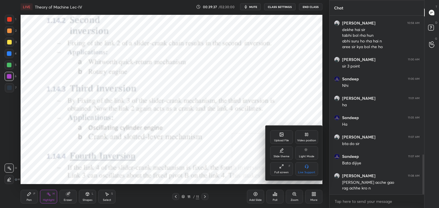
click at [283, 140] on div "Upload File" at bounding box center [281, 140] width 15 height 3
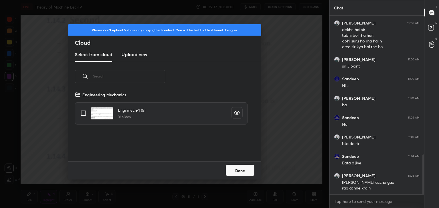
scroll to position [70, 183]
click at [132, 55] on h3 "Upload new" at bounding box center [134, 54] width 26 height 7
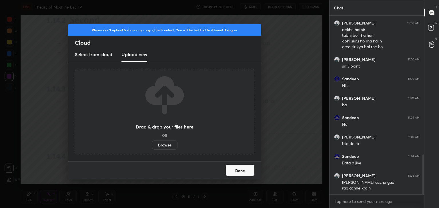
click at [167, 146] on label "Browse" at bounding box center [164, 145] width 25 height 9
click at [152, 146] on input "Browse" at bounding box center [152, 145] width 0 height 9
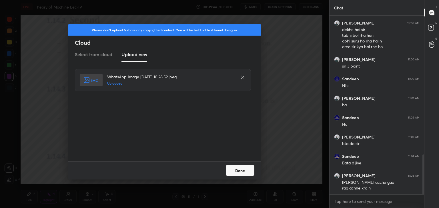
drag, startPoint x: 239, startPoint y: 173, endPoint x: 235, endPoint y: 172, distance: 3.5
click at [239, 173] on button "Done" at bounding box center [240, 170] width 29 height 11
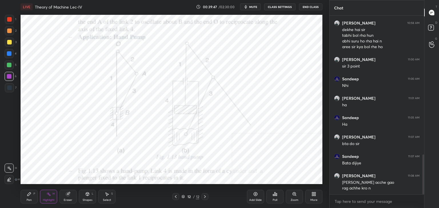
click at [313, 195] on icon at bounding box center [313, 194] width 5 height 5
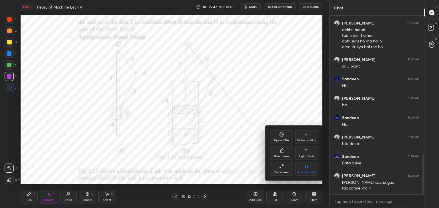
click at [278, 139] on div "Upload File" at bounding box center [281, 138] width 23 height 14
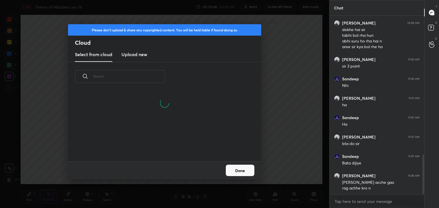
click at [127, 54] on h3 "Upload new" at bounding box center [134, 54] width 26 height 7
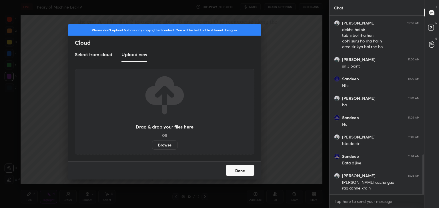
click at [159, 145] on label "Browse" at bounding box center [164, 145] width 25 height 9
click at [152, 145] on input "Browse" at bounding box center [152, 145] width 0 height 9
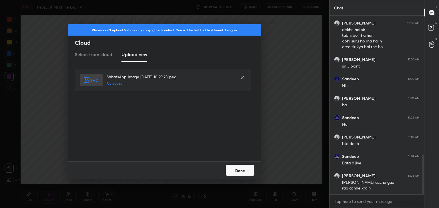
click at [237, 169] on button "Done" at bounding box center [240, 170] width 29 height 11
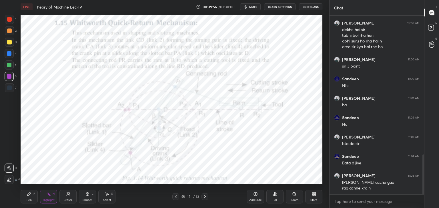
click at [176, 196] on icon at bounding box center [176, 197] width 2 height 3
click at [176, 196] on icon at bounding box center [175, 197] width 5 height 5
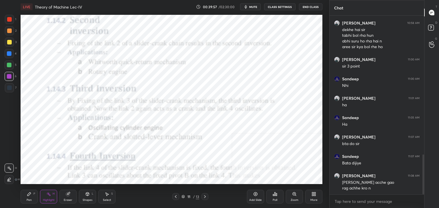
drag, startPoint x: 85, startPoint y: 201, endPoint x: 84, endPoint y: 196, distance: 4.9
click at [85, 200] on div "Shapes" at bounding box center [88, 200] width 10 height 3
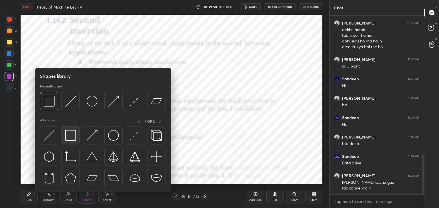
click at [71, 134] on img at bounding box center [70, 135] width 11 height 11
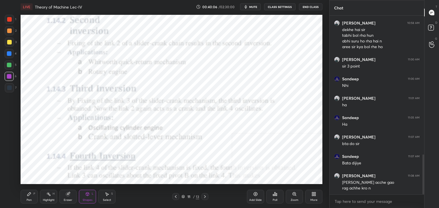
drag, startPoint x: 52, startPoint y: 195, endPoint x: 55, endPoint y: 189, distance: 7.4
click at [52, 195] on div "Highlight H" at bounding box center [48, 197] width 17 height 14
click at [87, 198] on div "Shapes L" at bounding box center [87, 197] width 17 height 14
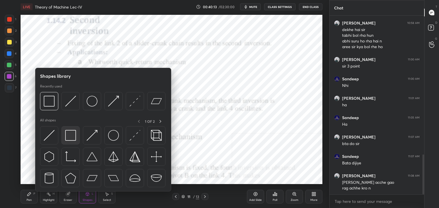
click at [70, 140] on img at bounding box center [70, 135] width 11 height 11
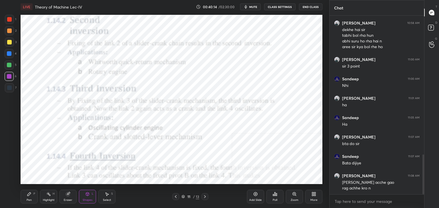
click at [10, 21] on div at bounding box center [9, 19] width 5 height 5
drag, startPoint x: 10, startPoint y: 74, endPoint x: 10, endPoint y: 77, distance: 3.4
click at [9, 74] on div at bounding box center [9, 76] width 9 height 9
click at [174, 196] on icon at bounding box center [175, 197] width 5 height 5
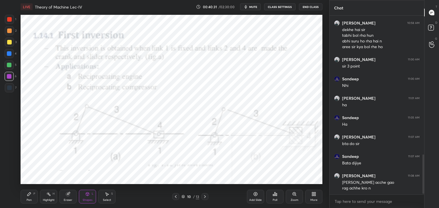
scroll to position [644, 0]
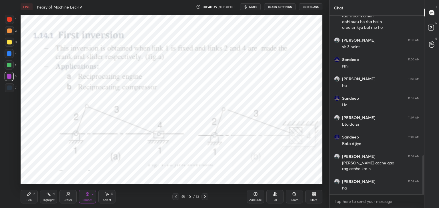
click at [203, 197] on icon at bounding box center [204, 197] width 5 height 5
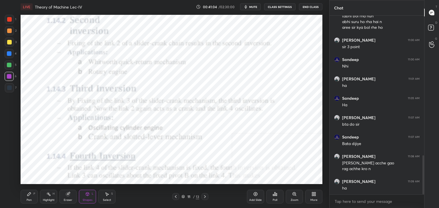
click at [203, 196] on icon at bounding box center [204, 197] width 5 height 5
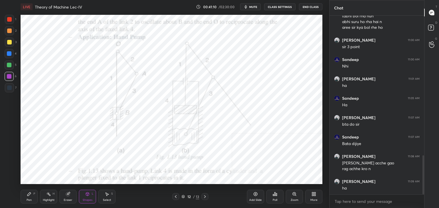
click at [52, 196] on div "Highlight H" at bounding box center [48, 197] width 17 height 14
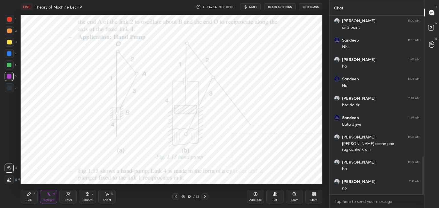
click at [176, 196] on icon at bounding box center [175, 197] width 5 height 5
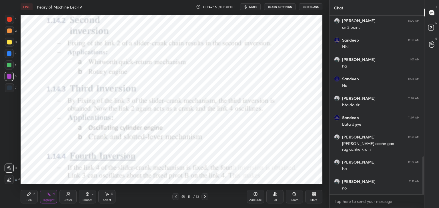
click at [203, 198] on icon at bounding box center [204, 197] width 5 height 5
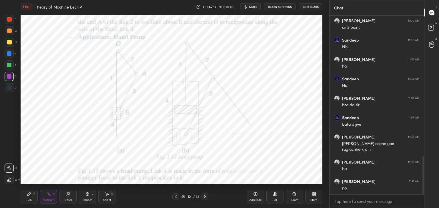
click at [204, 197] on icon at bounding box center [204, 197] width 5 height 5
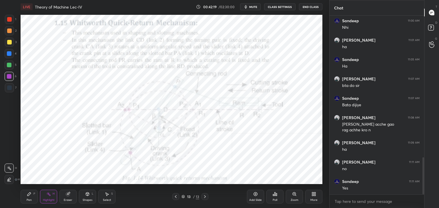
click at [88, 198] on div "Shapes L" at bounding box center [87, 197] width 17 height 14
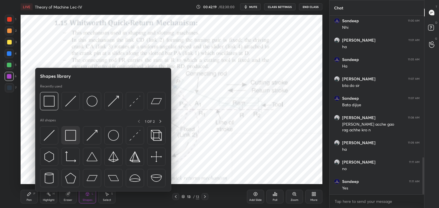
click at [71, 139] on img at bounding box center [70, 135] width 11 height 11
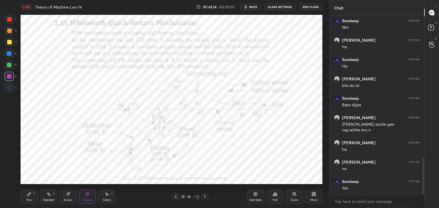
drag, startPoint x: 9, startPoint y: 19, endPoint x: 20, endPoint y: 19, distance: 10.3
click at [9, 19] on div at bounding box center [9, 19] width 5 height 5
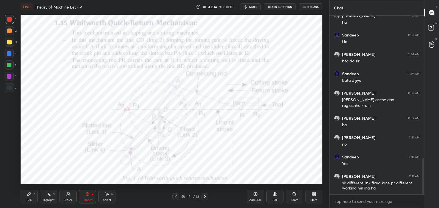
drag, startPoint x: 52, startPoint y: 192, endPoint x: 48, endPoint y: 188, distance: 6.3
click at [52, 192] on div "Highlight H" at bounding box center [48, 197] width 17 height 14
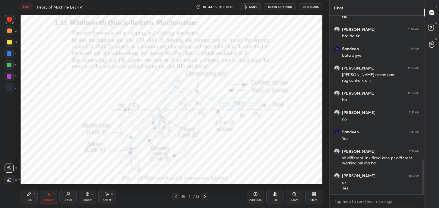
scroll to position [752, 0]
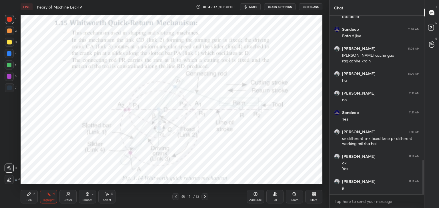
click at [175, 196] on icon at bounding box center [175, 197] width 5 height 5
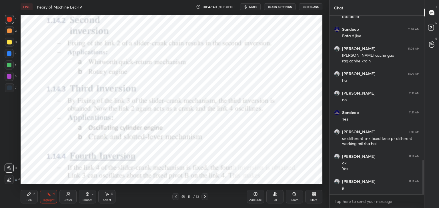
scroll to position [772, 0]
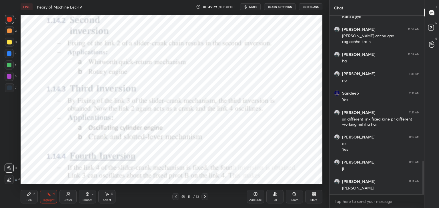
drag, startPoint x: 205, startPoint y: 197, endPoint x: 198, endPoint y: 196, distance: 7.3
click at [205, 197] on icon at bounding box center [205, 197] width 2 height 3
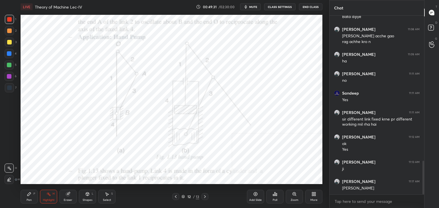
click at [173, 197] on div at bounding box center [175, 197] width 7 height 7
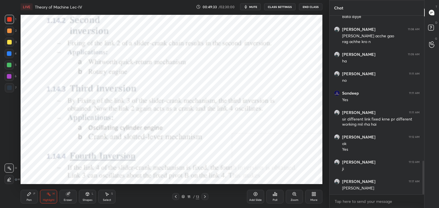
click at [204, 196] on icon at bounding box center [204, 197] width 5 height 5
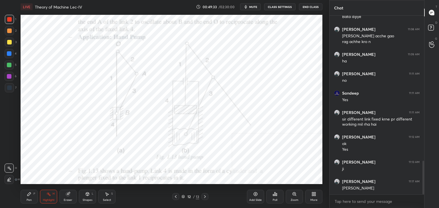
click at [204, 196] on icon at bounding box center [204, 197] width 5 height 5
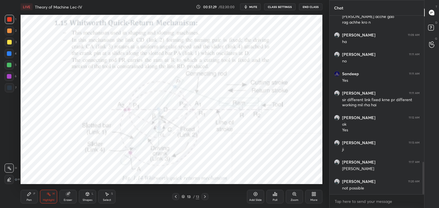
scroll to position [811, 0]
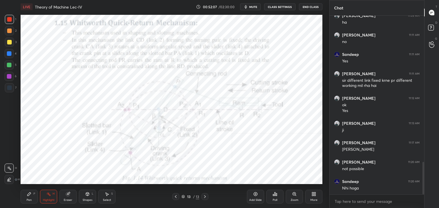
click at [9, 76] on div at bounding box center [9, 76] width 5 height 5
drag, startPoint x: 87, startPoint y: 197, endPoint x: 86, endPoint y: 193, distance: 3.6
click at [87, 197] on div "Shapes L" at bounding box center [87, 197] width 17 height 14
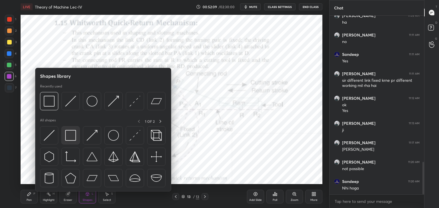
click at [67, 135] on img at bounding box center [70, 135] width 11 height 11
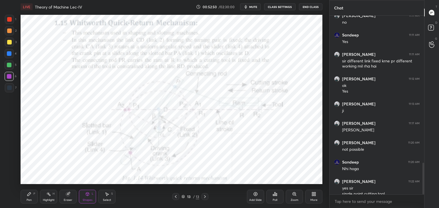
scroll to position [836, 0]
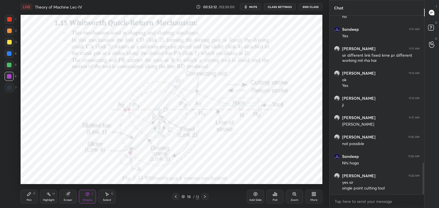
click at [53, 197] on div "Highlight H" at bounding box center [48, 197] width 17 height 14
click at [204, 195] on icon at bounding box center [204, 197] width 5 height 5
click at [174, 197] on div at bounding box center [175, 197] width 7 height 7
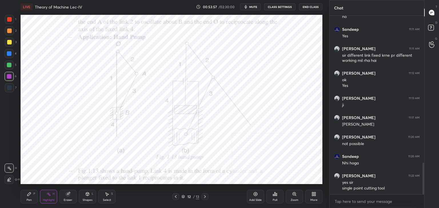
click at [175, 195] on icon at bounding box center [175, 197] width 5 height 5
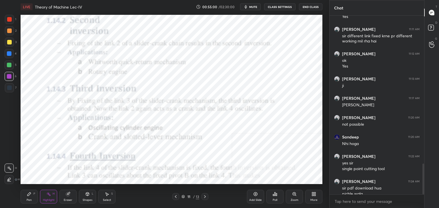
scroll to position [861, 0]
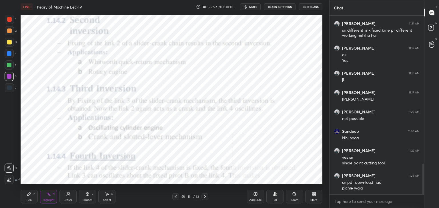
click at [43, 197] on div "Highlight H" at bounding box center [48, 197] width 17 height 14
click at [314, 196] on icon at bounding box center [314, 195] width 1 height 1
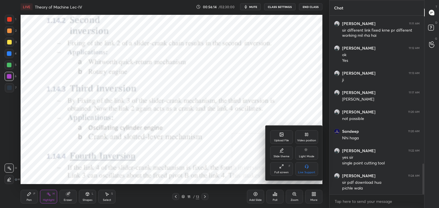
click at [281, 140] on div "Upload File" at bounding box center [281, 140] width 15 height 3
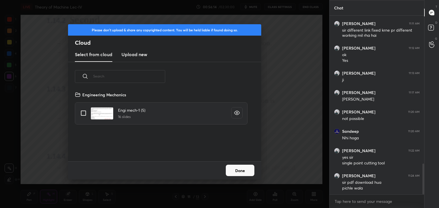
scroll to position [70, 183]
click at [133, 53] on h3 "Upload new" at bounding box center [134, 54] width 26 height 7
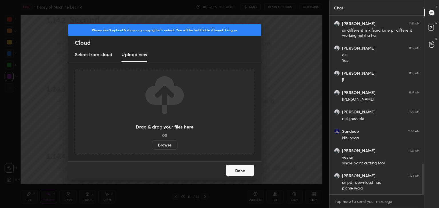
click at [166, 145] on label "Browse" at bounding box center [164, 145] width 25 height 9
click at [152, 145] on input "Browse" at bounding box center [152, 145] width 0 height 9
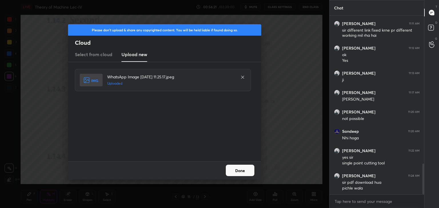
drag, startPoint x: 242, startPoint y: 171, endPoint x: 238, endPoint y: 170, distance: 4.6
click at [243, 171] on button "Done" at bounding box center [240, 170] width 29 height 11
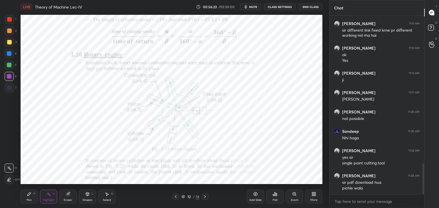
drag, startPoint x: 89, startPoint y: 196, endPoint x: 87, endPoint y: 193, distance: 3.0
click at [89, 196] on icon at bounding box center [87, 194] width 5 height 5
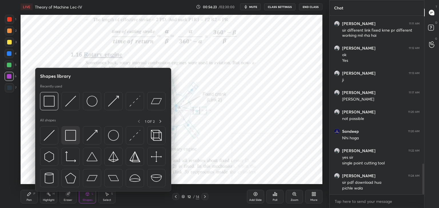
click at [67, 133] on img at bounding box center [70, 135] width 11 height 11
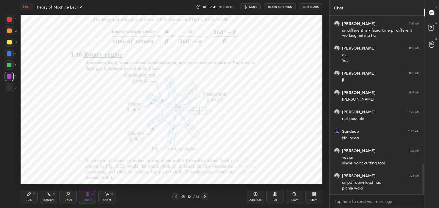
click at [175, 196] on icon at bounding box center [175, 197] width 5 height 5
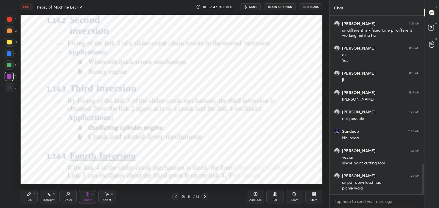
click at [204, 196] on icon at bounding box center [204, 197] width 5 height 5
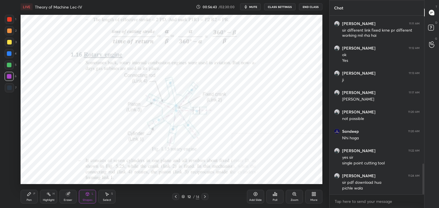
click at [203, 196] on icon at bounding box center [204, 197] width 5 height 5
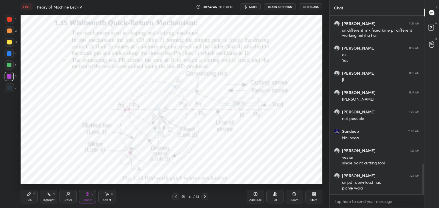
click at [205, 197] on icon at bounding box center [204, 197] width 5 height 5
click at [177, 196] on icon at bounding box center [175, 197] width 5 height 5
click at [175, 196] on icon at bounding box center [175, 197] width 5 height 5
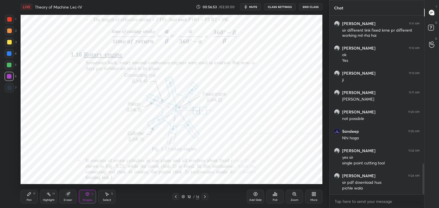
click at [175, 196] on icon at bounding box center [175, 197] width 5 height 5
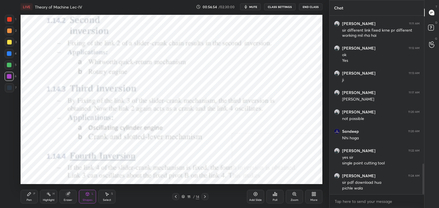
click at [205, 196] on icon at bounding box center [204, 197] width 5 height 5
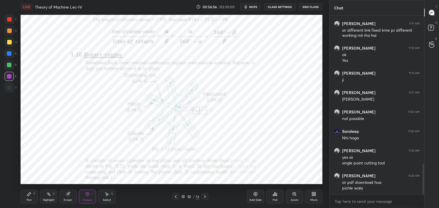
click at [205, 196] on icon at bounding box center [204, 197] width 5 height 5
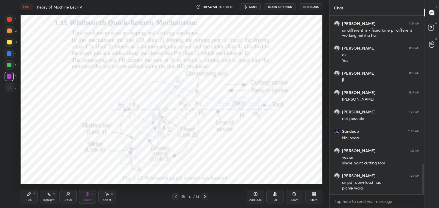
click at [313, 194] on icon at bounding box center [313, 194] width 5 height 5
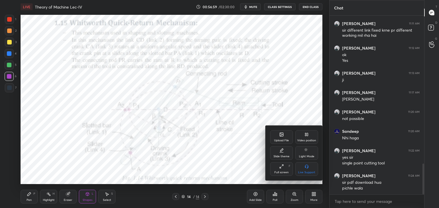
click at [287, 140] on div "Upload File" at bounding box center [281, 140] width 15 height 3
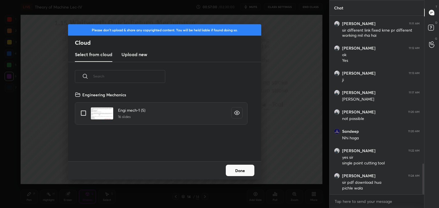
drag, startPoint x: 130, startPoint y: 53, endPoint x: 133, endPoint y: 60, distance: 7.7
click at [130, 54] on h3 "Upload new" at bounding box center [134, 54] width 26 height 7
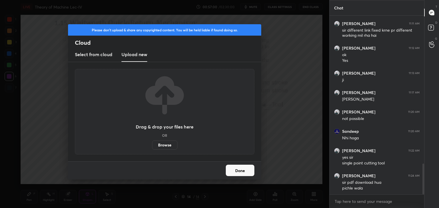
click at [161, 145] on label "Browse" at bounding box center [164, 145] width 25 height 9
click at [152, 145] on input "Browse" at bounding box center [152, 145] width 0 height 9
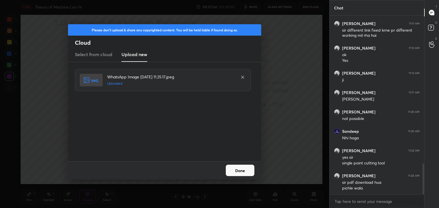
click at [242, 170] on button "Done" at bounding box center [240, 170] width 29 height 11
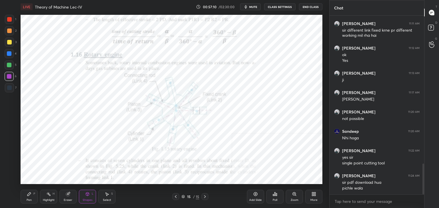
click at [12, 21] on div at bounding box center [9, 19] width 9 height 9
click at [173, 198] on icon at bounding box center [175, 197] width 5 height 5
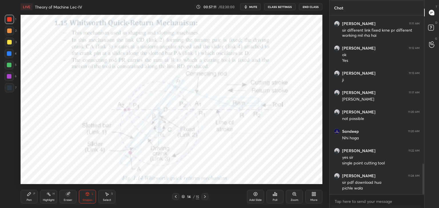
click at [175, 197] on icon at bounding box center [175, 197] width 5 height 5
click at [177, 197] on icon at bounding box center [175, 197] width 5 height 5
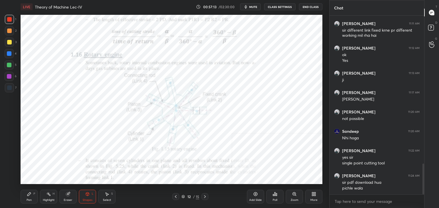
click at [176, 197] on icon at bounding box center [175, 197] width 5 height 5
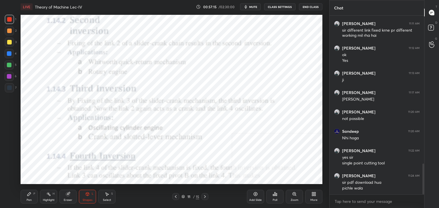
click at [204, 197] on icon at bounding box center [204, 197] width 5 height 5
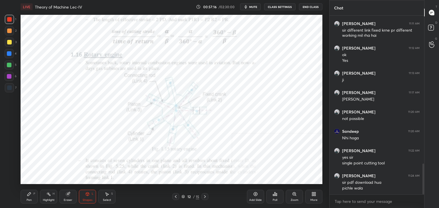
click at [203, 197] on icon at bounding box center [204, 197] width 5 height 5
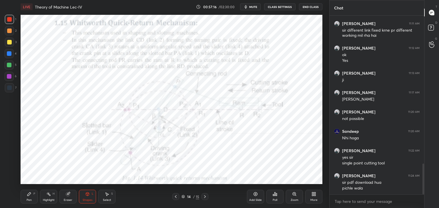
click at [203, 197] on icon at bounding box center [204, 197] width 5 height 5
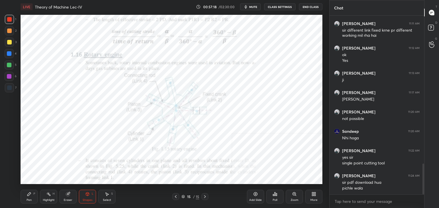
click at [10, 75] on div at bounding box center [9, 76] width 5 height 5
click at [46, 197] on div "Highlight H" at bounding box center [48, 197] width 17 height 14
click at [174, 197] on icon at bounding box center [175, 197] width 5 height 5
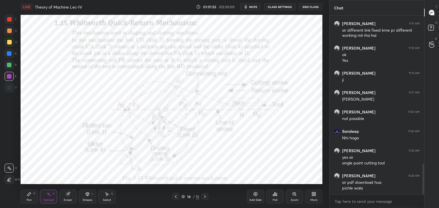
click at [175, 196] on icon at bounding box center [175, 197] width 5 height 5
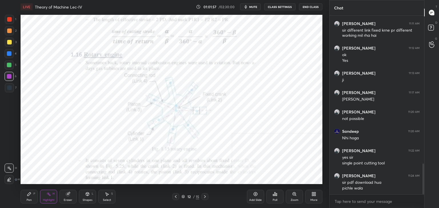
click at [175, 196] on icon at bounding box center [175, 197] width 5 height 5
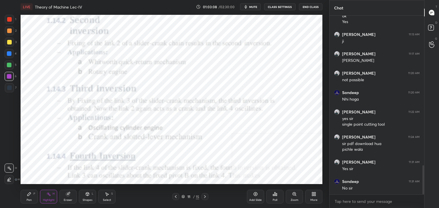
scroll to position [919, 0]
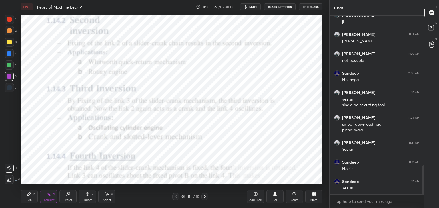
click at [205, 196] on icon at bounding box center [204, 197] width 5 height 5
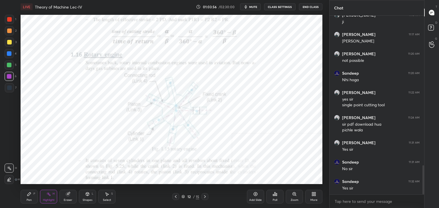
click at [205, 196] on icon at bounding box center [204, 197] width 5 height 5
click at [204, 197] on icon at bounding box center [204, 197] width 5 height 5
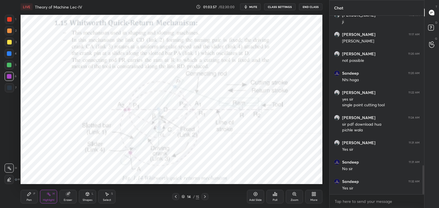
click at [204, 198] on icon at bounding box center [205, 197] width 2 height 3
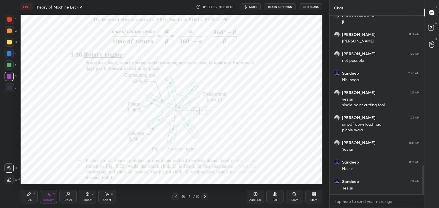
click at [204, 198] on icon at bounding box center [204, 197] width 5 height 5
click at [172, 199] on div "15 / 15" at bounding box center [190, 197] width 113 height 7
click at [173, 197] on div at bounding box center [175, 197] width 7 height 7
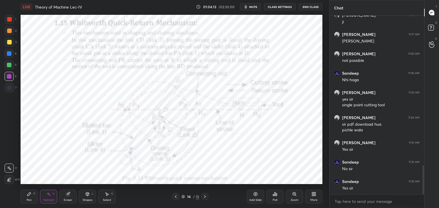
click at [173, 197] on icon at bounding box center [175, 197] width 5 height 5
click at [173, 196] on div at bounding box center [175, 197] width 7 height 7
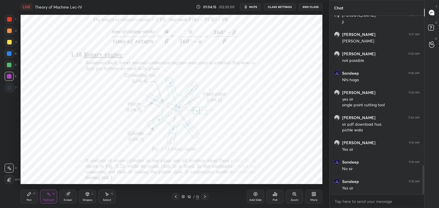
click at [173, 196] on div at bounding box center [175, 197] width 7 height 7
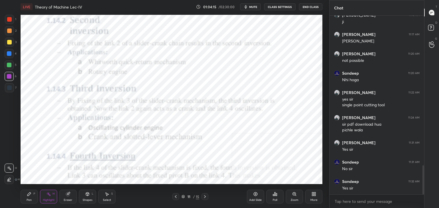
click at [173, 196] on div at bounding box center [175, 197] width 7 height 7
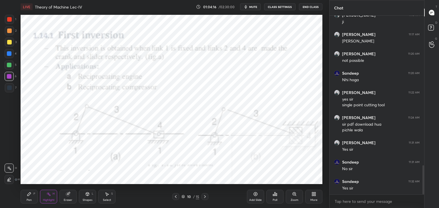
click at [203, 197] on icon at bounding box center [204, 197] width 5 height 5
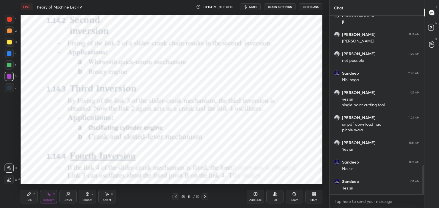
click at [204, 197] on icon at bounding box center [204, 197] width 5 height 5
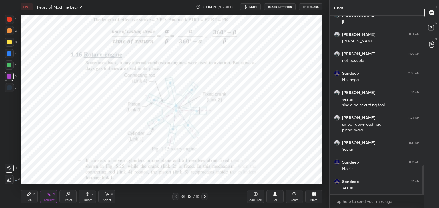
click at [204, 197] on icon at bounding box center [204, 197] width 5 height 5
click at [204, 196] on icon at bounding box center [204, 197] width 5 height 5
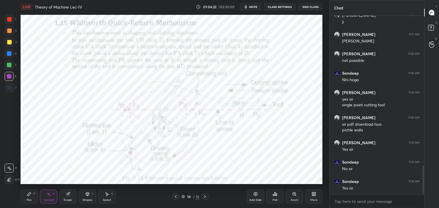
click at [204, 197] on icon at bounding box center [204, 197] width 5 height 5
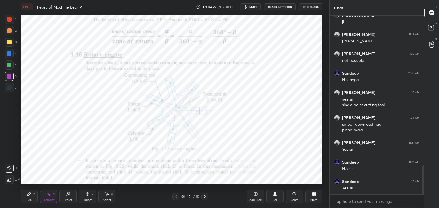
click at [203, 196] on icon at bounding box center [204, 197] width 5 height 5
click at [316, 196] on div "More" at bounding box center [313, 197] width 17 height 14
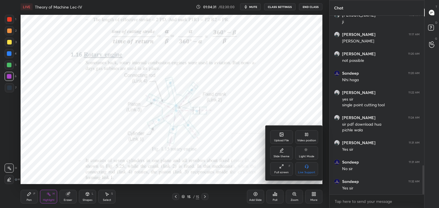
click at [281, 139] on div "Upload File" at bounding box center [281, 140] width 15 height 3
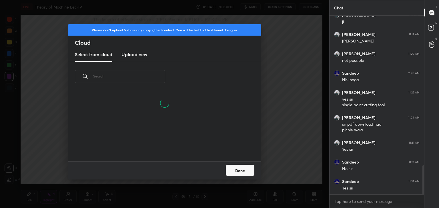
drag, startPoint x: 132, startPoint y: 55, endPoint x: 133, endPoint y: 60, distance: 5.1
click at [131, 55] on h3 "Upload new" at bounding box center [134, 54] width 26 height 7
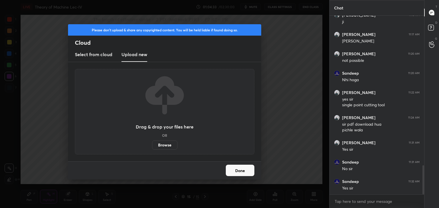
click at [164, 146] on label "Browse" at bounding box center [164, 145] width 25 height 9
click at [152, 146] on input "Browse" at bounding box center [152, 145] width 0 height 9
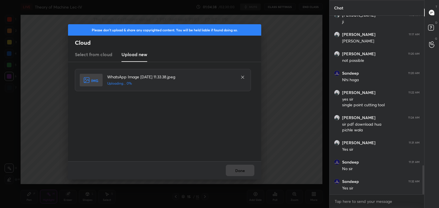
click at [243, 171] on div "Done" at bounding box center [164, 171] width 193 height 18
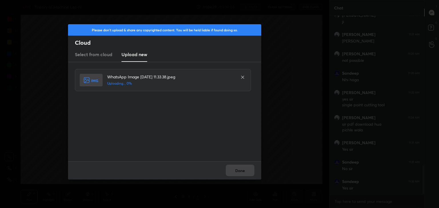
click at [242, 170] on div "Done" at bounding box center [164, 171] width 193 height 18
click at [237, 172] on button "Done" at bounding box center [240, 170] width 29 height 11
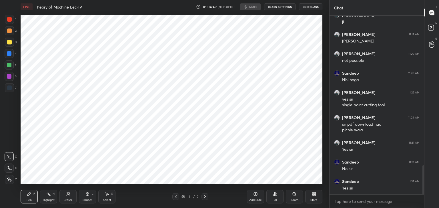
click at [177, 197] on icon at bounding box center [175, 197] width 5 height 5
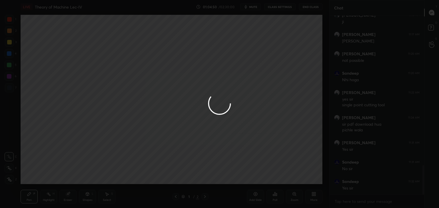
click at [205, 196] on div at bounding box center [219, 104] width 439 height 208
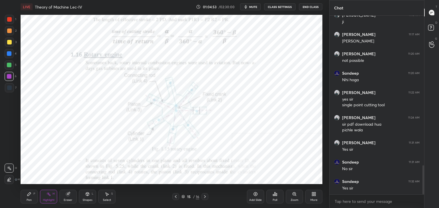
click at [204, 197] on icon at bounding box center [204, 197] width 5 height 5
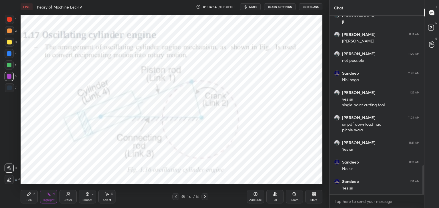
click at [176, 195] on icon at bounding box center [175, 197] width 5 height 5
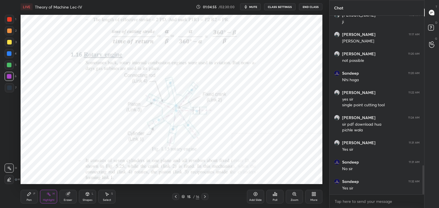
click at [206, 195] on icon at bounding box center [204, 197] width 5 height 5
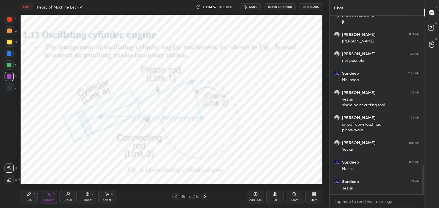
click at [9, 20] on div at bounding box center [9, 19] width 5 height 5
click at [88, 194] on icon at bounding box center [87, 194] width 3 height 1
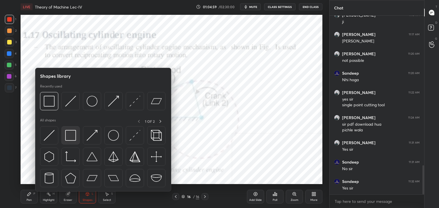
click at [70, 134] on img at bounding box center [70, 135] width 11 height 11
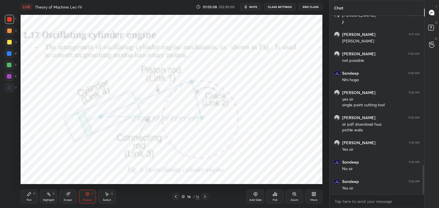
click at [10, 76] on div at bounding box center [9, 76] width 5 height 5
click at [44, 197] on div "Highlight H" at bounding box center [48, 197] width 17 height 14
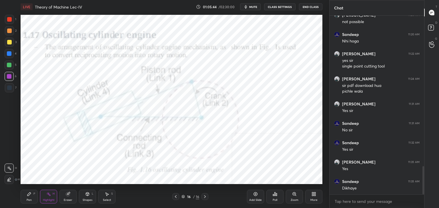
click at [314, 195] on icon at bounding box center [314, 195] width 1 height 1
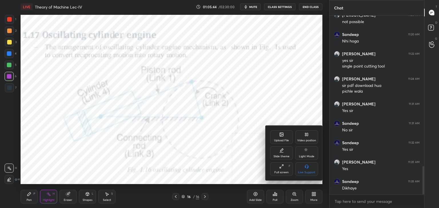
click at [278, 137] on div "Upload File" at bounding box center [281, 138] width 23 height 14
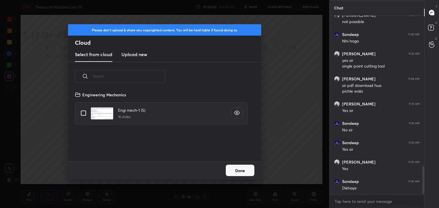
scroll to position [70, 183]
drag, startPoint x: 134, startPoint y: 53, endPoint x: 137, endPoint y: 60, distance: 7.4
click at [134, 54] on h3 "Upload new" at bounding box center [134, 54] width 26 height 7
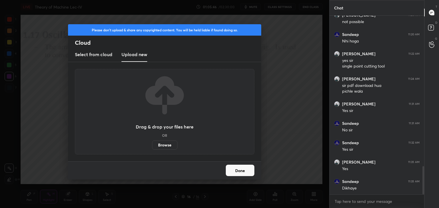
click at [166, 145] on label "Browse" at bounding box center [164, 145] width 25 height 9
click at [152, 145] on input "Browse" at bounding box center [152, 145] width 0 height 9
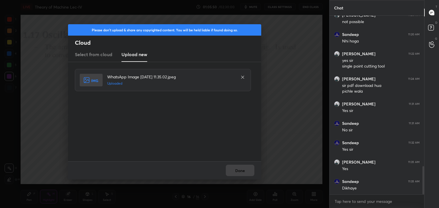
click at [239, 172] on button "Done" at bounding box center [240, 170] width 29 height 11
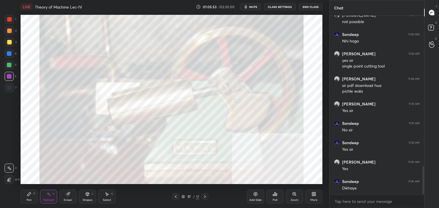
click at [176, 196] on icon at bounding box center [175, 197] width 5 height 5
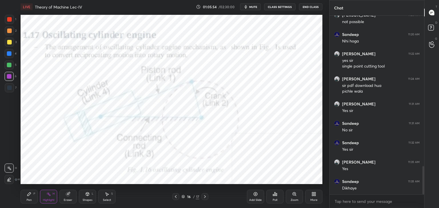
click at [175, 196] on icon at bounding box center [175, 197] width 5 height 5
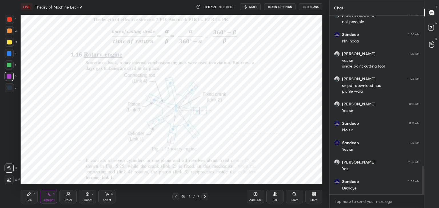
click at [314, 197] on div "More" at bounding box center [313, 197] width 17 height 14
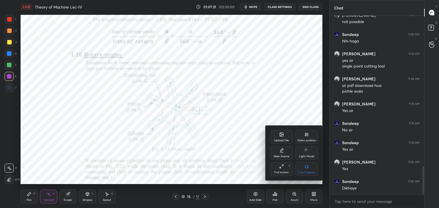
click at [281, 140] on div "Upload File" at bounding box center [281, 140] width 15 height 3
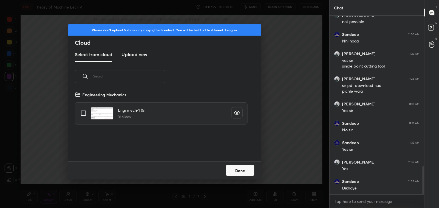
click at [135, 54] on h3 "Upload new" at bounding box center [134, 54] width 26 height 7
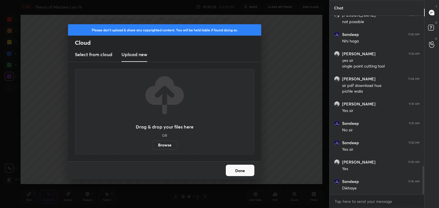
click at [162, 147] on label "Browse" at bounding box center [164, 145] width 25 height 9
click at [152, 147] on input "Browse" at bounding box center [152, 145] width 0 height 9
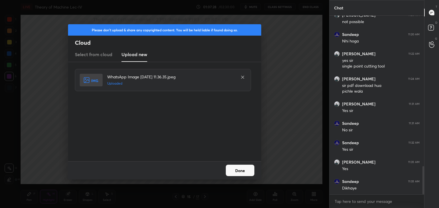
drag, startPoint x: 236, startPoint y: 170, endPoint x: 222, endPoint y: 168, distance: 14.2
click at [236, 170] on button "Done" at bounding box center [240, 170] width 29 height 11
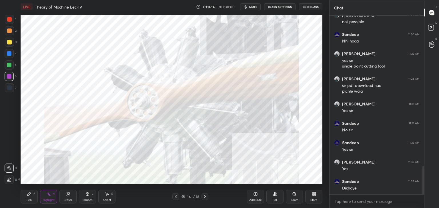
scroll to position [977, 0]
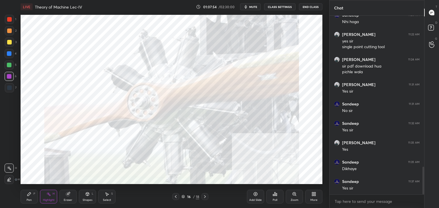
click at [201, 198] on div at bounding box center [204, 197] width 7 height 7
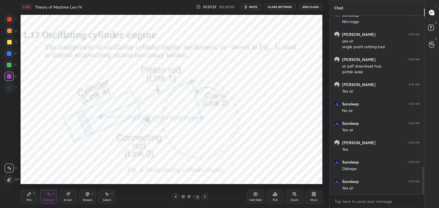
click at [204, 194] on div at bounding box center [204, 197] width 7 height 7
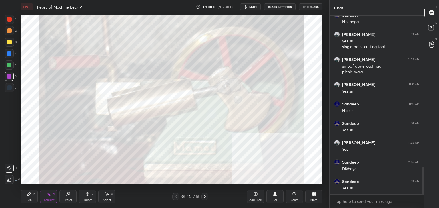
click at [177, 197] on icon at bounding box center [175, 197] width 5 height 5
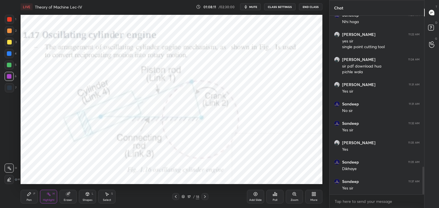
click at [204, 196] on icon at bounding box center [204, 197] width 5 height 5
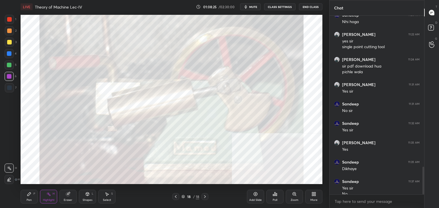
scroll to position [983, 0]
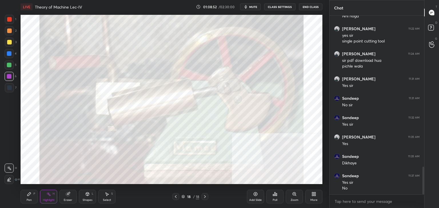
click at [176, 197] on icon at bounding box center [175, 197] width 5 height 5
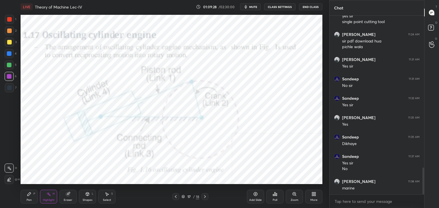
scroll to position [1022, 0]
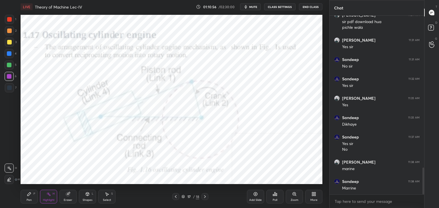
drag, startPoint x: 53, startPoint y: 199, endPoint x: 63, endPoint y: 198, distance: 10.9
click at [53, 199] on div "Highlight" at bounding box center [49, 200] width 12 height 3
drag, startPoint x: 30, startPoint y: 198, endPoint x: 49, endPoint y: 192, distance: 20.4
click at [30, 198] on div "Pen P" at bounding box center [29, 197] width 17 height 14
click at [203, 198] on icon at bounding box center [204, 197] width 5 height 5
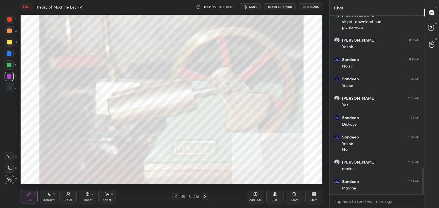
scroll to position [1041, 0]
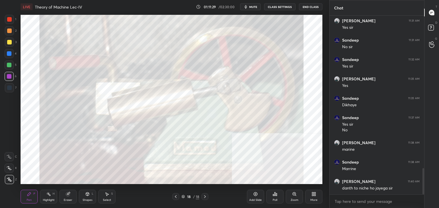
click at [174, 197] on icon at bounding box center [175, 197] width 5 height 5
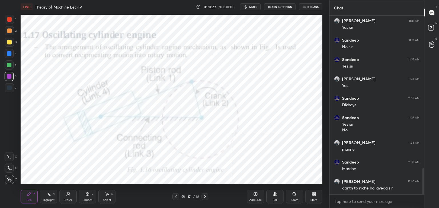
click at [175, 196] on icon at bounding box center [175, 197] width 5 height 5
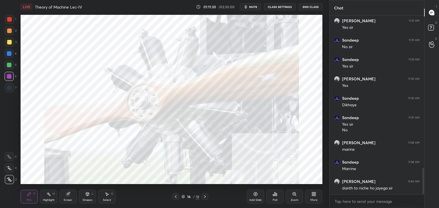
click at [175, 196] on icon at bounding box center [175, 197] width 5 height 5
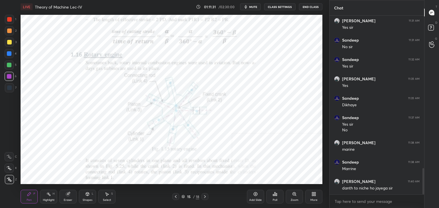
click at [175, 197] on icon at bounding box center [175, 197] width 5 height 5
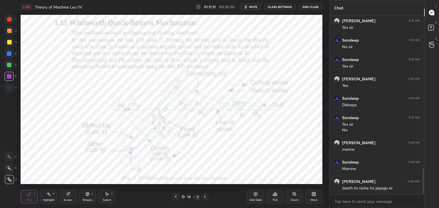
click at [175, 197] on icon at bounding box center [175, 197] width 5 height 5
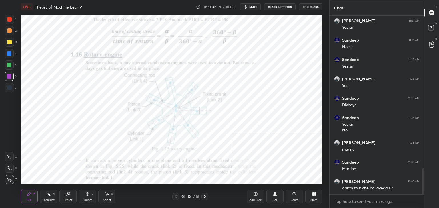
click at [175, 197] on icon at bounding box center [176, 197] width 2 height 3
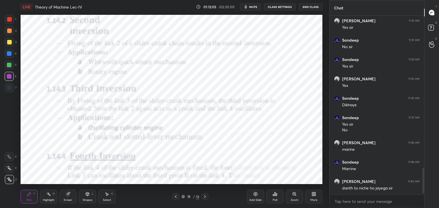
click at [204, 196] on icon at bounding box center [204, 197] width 5 height 5
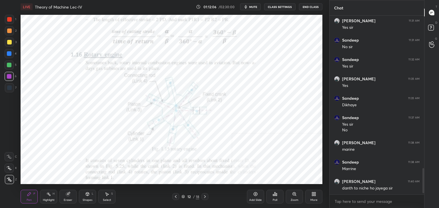
click at [204, 196] on icon at bounding box center [204, 197] width 5 height 5
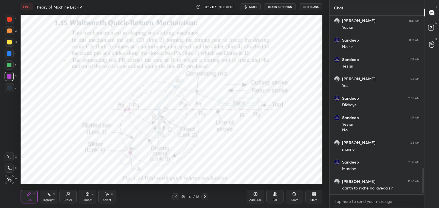
click at [204, 196] on icon at bounding box center [204, 197] width 5 height 5
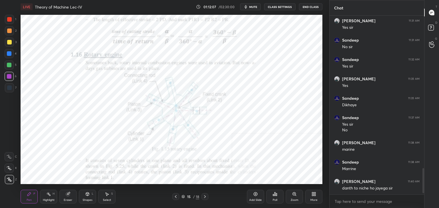
click at [203, 196] on icon at bounding box center [204, 197] width 5 height 5
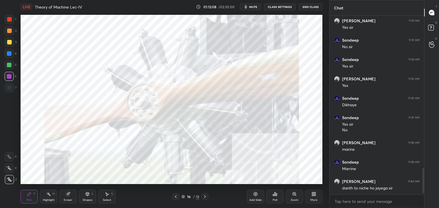
click at [203, 196] on icon at bounding box center [204, 197] width 5 height 5
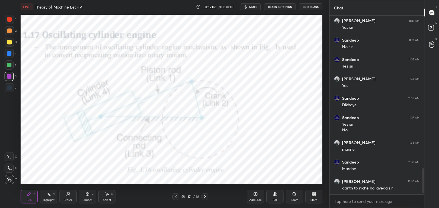
click at [204, 196] on icon at bounding box center [204, 197] width 5 height 5
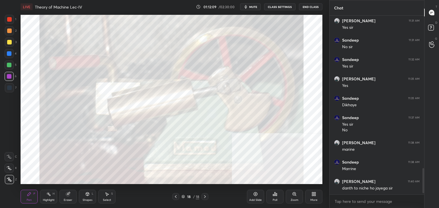
click at [204, 196] on icon at bounding box center [204, 197] width 5 height 5
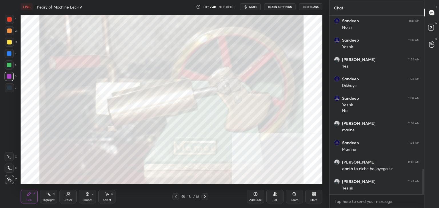
scroll to position [1080, 0]
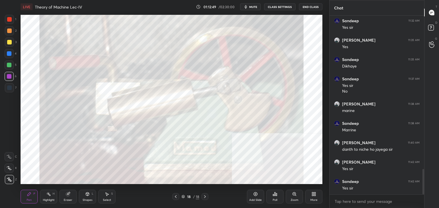
click at [314, 196] on icon at bounding box center [314, 195] width 1 height 1
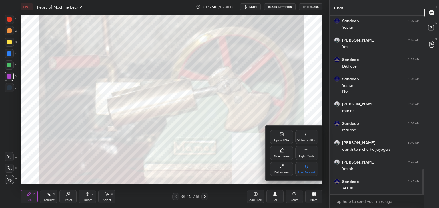
click at [282, 143] on div "Upload File" at bounding box center [281, 138] width 23 height 14
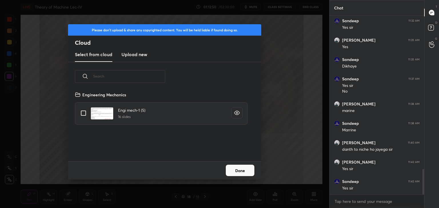
scroll to position [70, 183]
click at [133, 54] on h3 "Upload new" at bounding box center [134, 54] width 26 height 7
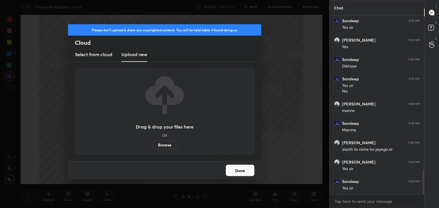
click at [165, 145] on label "Browse" at bounding box center [164, 145] width 25 height 9
click at [152, 145] on input "Browse" at bounding box center [152, 145] width 0 height 9
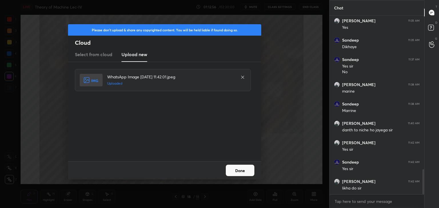
click at [238, 170] on button "Done" at bounding box center [240, 170] width 29 height 11
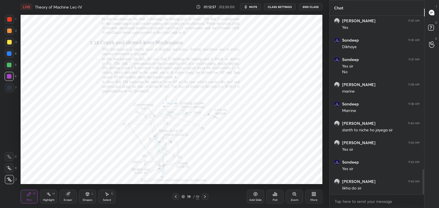
click at [88, 193] on icon at bounding box center [87, 194] width 5 height 5
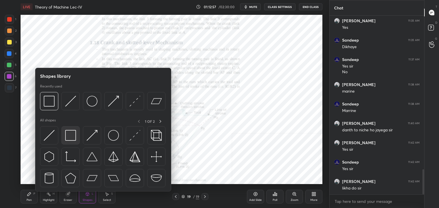
click at [71, 132] on img at bounding box center [70, 135] width 11 height 11
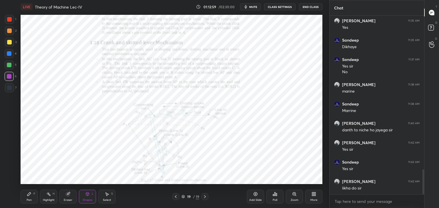
click at [10, 20] on div at bounding box center [9, 19] width 5 height 5
click at [10, 77] on div at bounding box center [9, 76] width 5 height 5
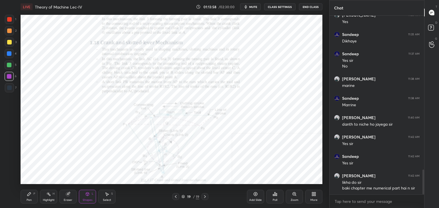
click at [314, 194] on icon at bounding box center [313, 194] width 5 height 5
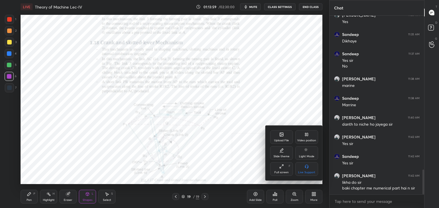
click at [281, 137] on icon at bounding box center [281, 135] width 5 height 5
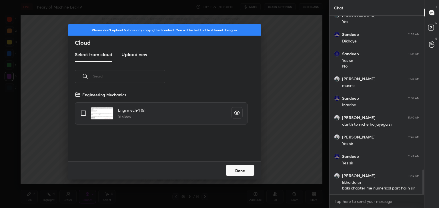
scroll to position [70, 183]
click at [135, 53] on h3 "Upload new" at bounding box center [134, 54] width 26 height 7
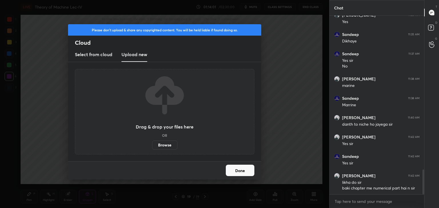
click at [168, 146] on label "Browse" at bounding box center [164, 145] width 25 height 9
click at [152, 146] on input "Browse" at bounding box center [152, 145] width 0 height 9
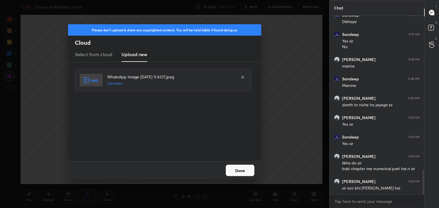
click at [236, 171] on button "Done" at bounding box center [240, 170] width 29 height 11
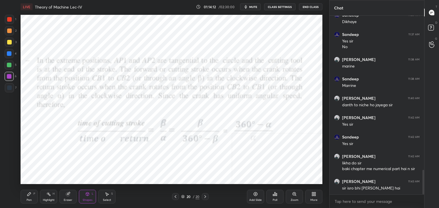
drag, startPoint x: 49, startPoint y: 200, endPoint x: 62, endPoint y: 184, distance: 19.9
click at [49, 200] on div "Highlight" at bounding box center [49, 200] width 12 height 3
click at [175, 198] on icon at bounding box center [175, 197] width 5 height 5
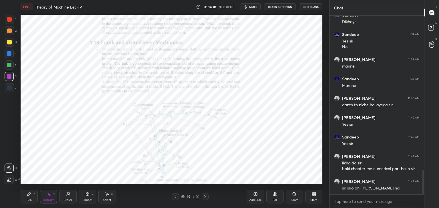
click at [175, 198] on icon at bounding box center [175, 197] width 5 height 5
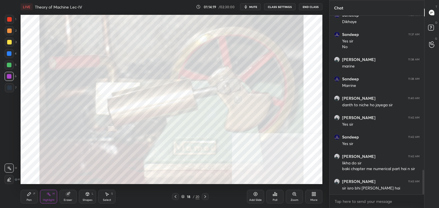
click at [175, 198] on icon at bounding box center [175, 197] width 5 height 5
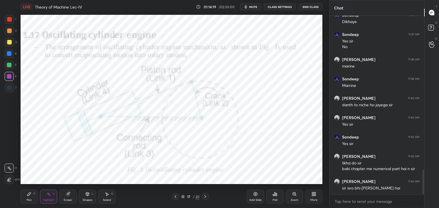
click at [175, 198] on icon at bounding box center [175, 197] width 5 height 5
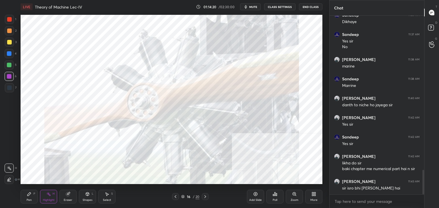
click at [175, 197] on icon at bounding box center [176, 197] width 2 height 3
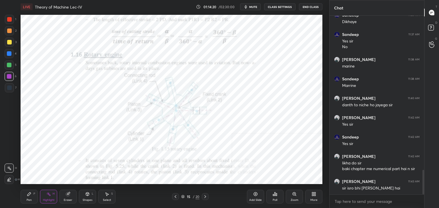
click at [175, 197] on icon at bounding box center [175, 197] width 5 height 5
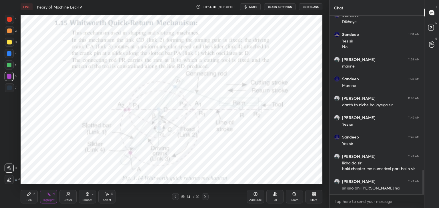
click at [175, 197] on icon at bounding box center [175, 197] width 5 height 5
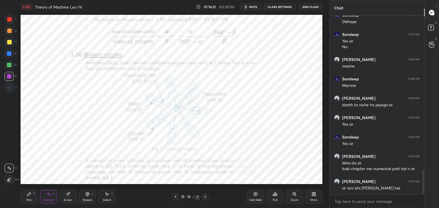
click at [175, 197] on icon at bounding box center [175, 197] width 5 height 5
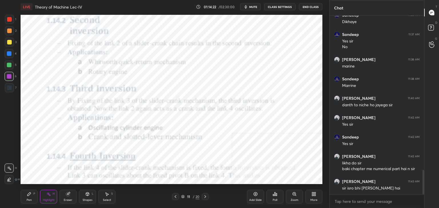
click at [175, 196] on icon at bounding box center [175, 197] width 5 height 5
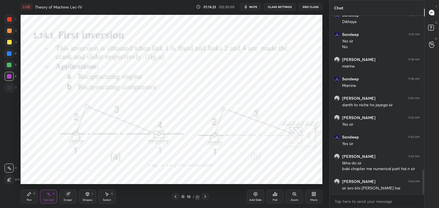
click at [206, 197] on icon at bounding box center [205, 197] width 5 height 5
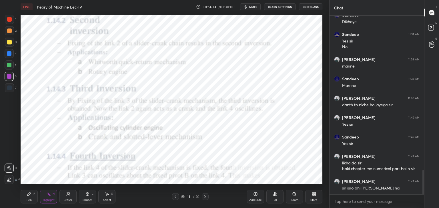
click at [206, 197] on icon at bounding box center [205, 197] width 5 height 5
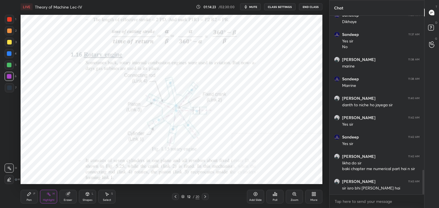
scroll to position [1144, 0]
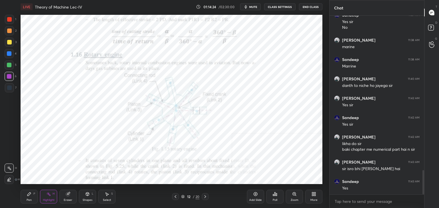
click at [205, 197] on icon at bounding box center [205, 197] width 2 height 3
click at [205, 196] on icon at bounding box center [205, 197] width 2 height 3
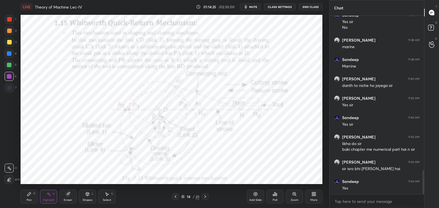
click at [205, 197] on icon at bounding box center [205, 197] width 2 height 3
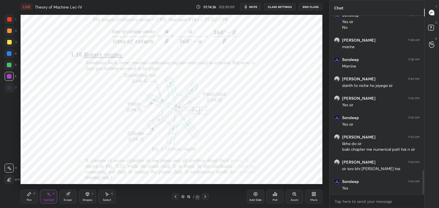
click at [174, 197] on icon at bounding box center [175, 197] width 5 height 5
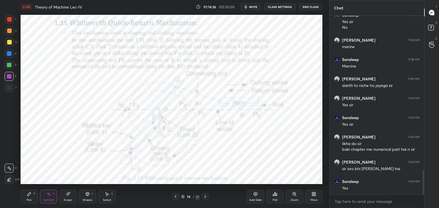
click at [174, 197] on icon at bounding box center [175, 197] width 5 height 5
click at [175, 197] on icon at bounding box center [175, 197] width 5 height 5
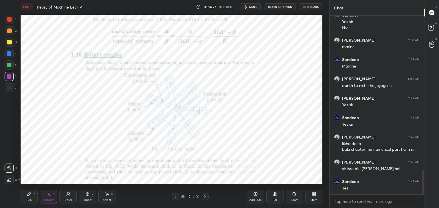
click at [175, 196] on icon at bounding box center [175, 197] width 5 height 5
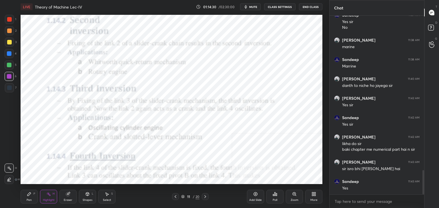
click at [177, 197] on icon at bounding box center [175, 197] width 5 height 5
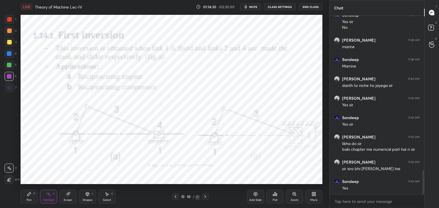
click at [176, 198] on icon at bounding box center [175, 197] width 5 height 5
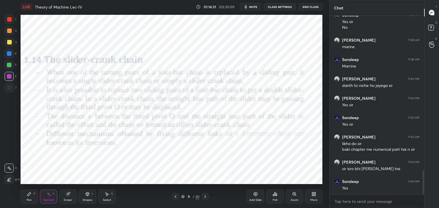
click at [176, 198] on icon at bounding box center [175, 197] width 5 height 5
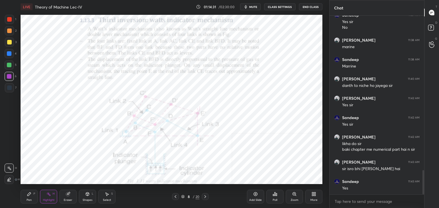
click at [175, 198] on icon at bounding box center [175, 197] width 5 height 5
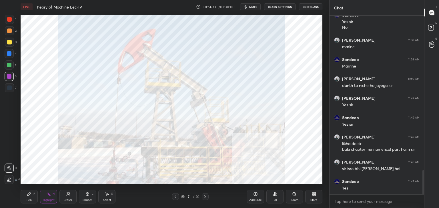
click at [175, 197] on icon at bounding box center [176, 197] width 2 height 3
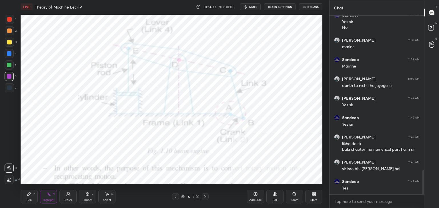
click at [175, 197] on icon at bounding box center [175, 197] width 5 height 5
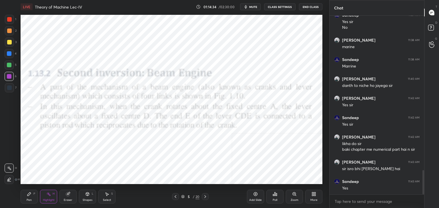
click at [175, 197] on icon at bounding box center [175, 197] width 5 height 5
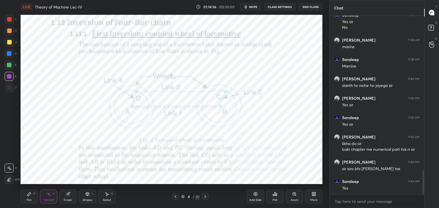
click at [204, 197] on icon at bounding box center [205, 197] width 5 height 5
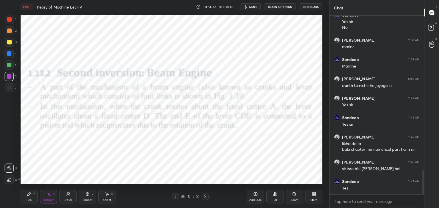
click at [204, 197] on icon at bounding box center [205, 197] width 5 height 5
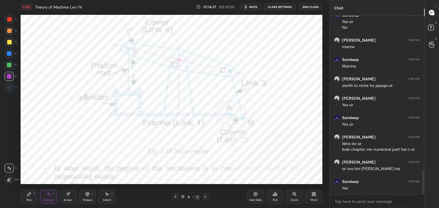
click at [204, 196] on icon at bounding box center [205, 197] width 5 height 5
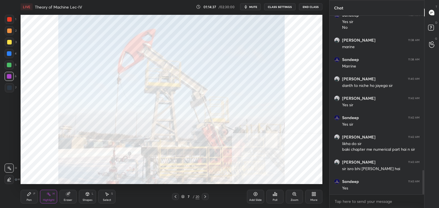
click at [204, 196] on icon at bounding box center [205, 197] width 5 height 5
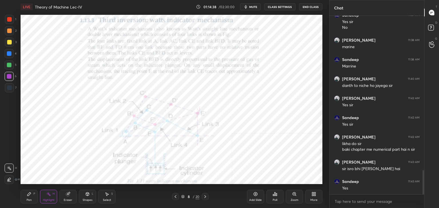
click at [204, 197] on icon at bounding box center [205, 197] width 5 height 5
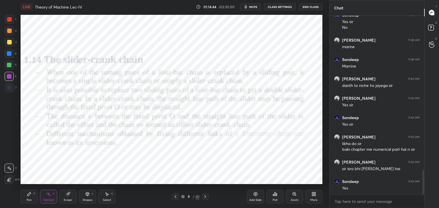
drag, startPoint x: 205, startPoint y: 197, endPoint x: 200, endPoint y: 188, distance: 10.0
click at [205, 197] on icon at bounding box center [205, 197] width 5 height 5
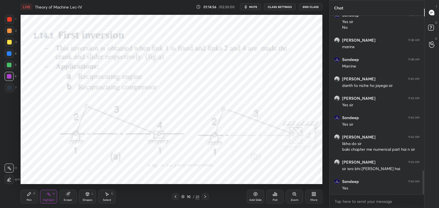
scroll to position [1164, 0]
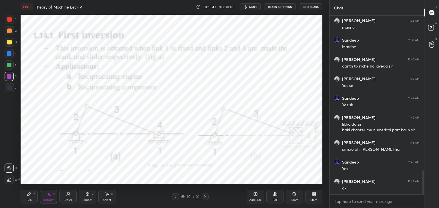
drag, startPoint x: 204, startPoint y: 196, endPoint x: 198, endPoint y: 187, distance: 10.9
click at [204, 196] on icon at bounding box center [205, 197] width 5 height 5
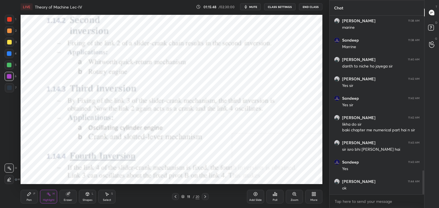
click at [123, 11] on div "LIVE Theory of Machine Lec-IV 01:15:48 / 02:30:00 mute CLASS SETTINGS End Class…" at bounding box center [171, 104] width 306 height 208
click at [183, 198] on icon at bounding box center [182, 197] width 3 height 1
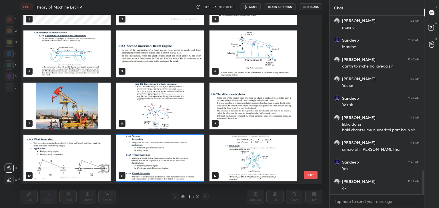
scroll to position [1188, 0]
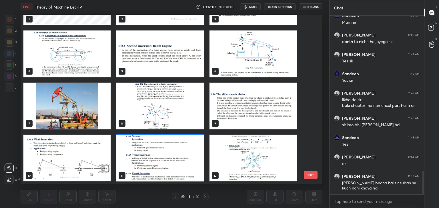
click at [226, 105] on img "grid" at bounding box center [252, 106] width 87 height 47
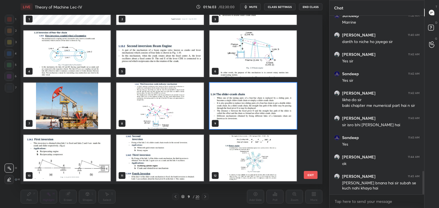
click at [225, 106] on img "grid" at bounding box center [252, 106] width 87 height 47
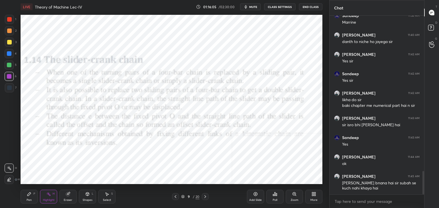
click at [203, 196] on icon at bounding box center [205, 197] width 5 height 5
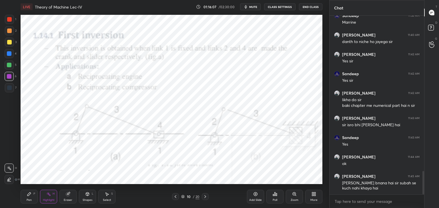
click at [204, 196] on icon at bounding box center [205, 197] width 5 height 5
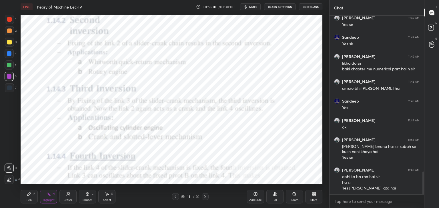
scroll to position [2, 2]
drag, startPoint x: 204, startPoint y: 196, endPoint x: 201, endPoint y: 196, distance: 2.9
click at [204, 196] on icon at bounding box center [205, 197] width 5 height 5
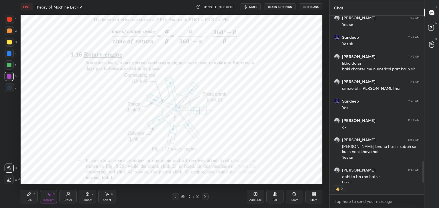
click at [204, 196] on icon at bounding box center [205, 197] width 5 height 5
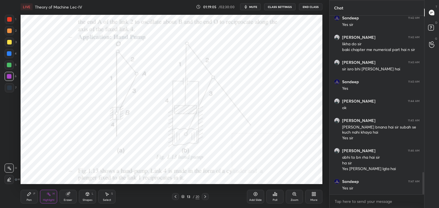
scroll to position [1264, 0]
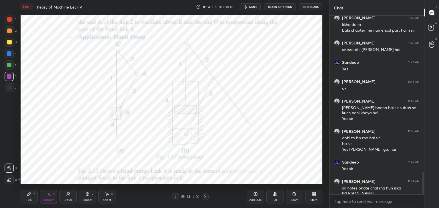
click at [205, 197] on icon at bounding box center [205, 197] width 5 height 5
click at [274, 198] on div "Poll" at bounding box center [274, 197] width 17 height 14
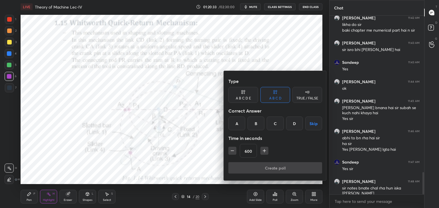
click at [314, 121] on button "Skip" at bounding box center [313, 124] width 17 height 14
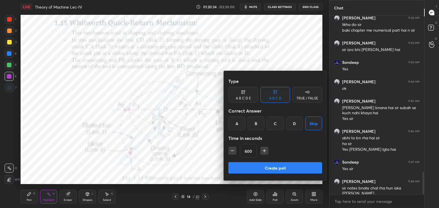
click at [255, 123] on div "B" at bounding box center [255, 124] width 17 height 14
click at [258, 166] on button "Create poll" at bounding box center [275, 168] width 94 height 11
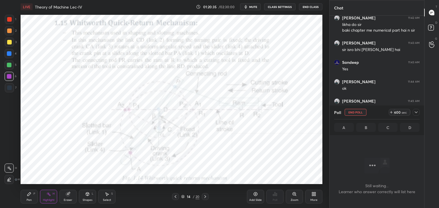
scroll to position [0, 0]
click at [414, 112] on icon at bounding box center [416, 112] width 5 height 5
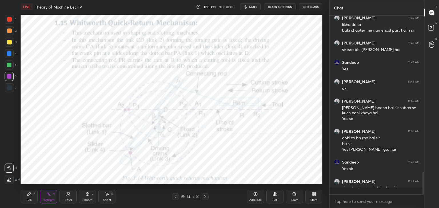
scroll to position [130, 93]
click at [205, 196] on icon at bounding box center [205, 197] width 2 height 3
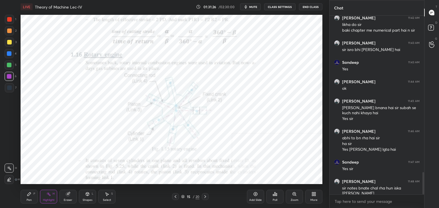
click at [204, 197] on icon at bounding box center [205, 197] width 5 height 5
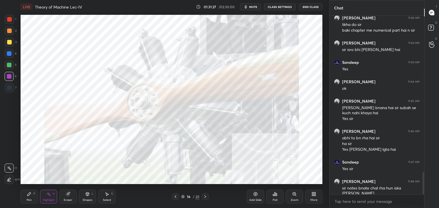
click at [175, 196] on icon at bounding box center [175, 197] width 5 height 5
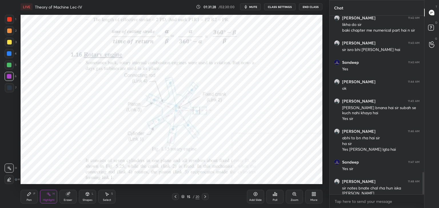
click at [175, 196] on icon at bounding box center [175, 197] width 5 height 5
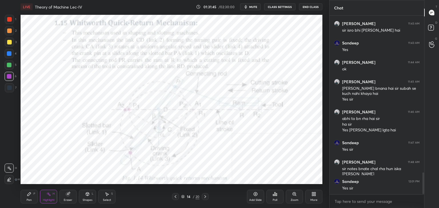
scroll to position [1302, 0]
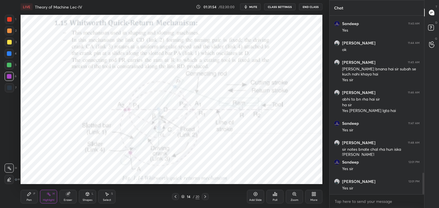
click at [204, 197] on icon at bounding box center [205, 197] width 5 height 5
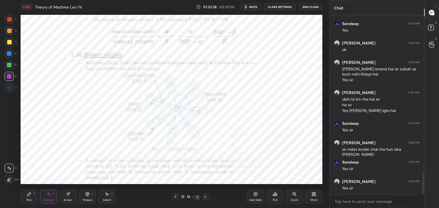
scroll to position [1322, 0]
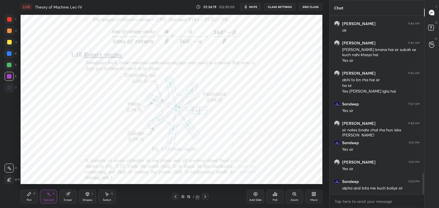
click at [176, 197] on icon at bounding box center [175, 197] width 5 height 5
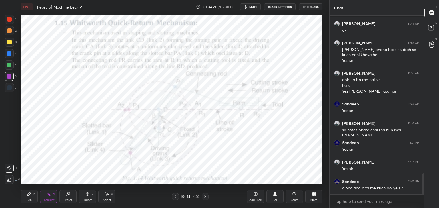
scroll to position [1346, 0]
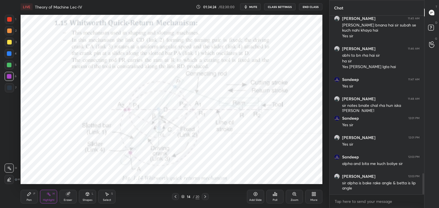
click at [91, 196] on div "Shapes L" at bounding box center [87, 197] width 17 height 14
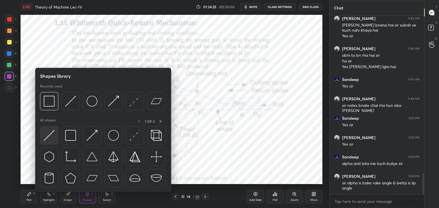
click at [53, 131] on img at bounding box center [49, 135] width 11 height 11
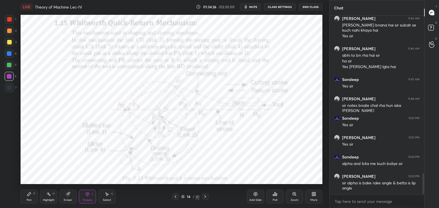
click at [9, 88] on div at bounding box center [9, 88] width 5 height 5
click at [85, 196] on icon at bounding box center [87, 194] width 5 height 5
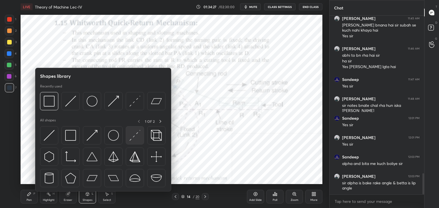
click at [131, 137] on img at bounding box center [134, 135] width 11 height 11
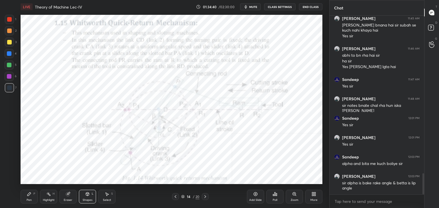
click at [34, 197] on div "Pen P" at bounding box center [29, 197] width 17 height 14
click at [43, 198] on div "Highlight H" at bounding box center [48, 197] width 17 height 14
click at [203, 197] on icon at bounding box center [205, 197] width 5 height 5
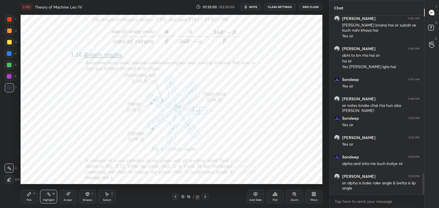
drag, startPoint x: 175, startPoint y: 197, endPoint x: 174, endPoint y: 187, distance: 10.6
click at [175, 197] on icon at bounding box center [176, 197] width 2 height 3
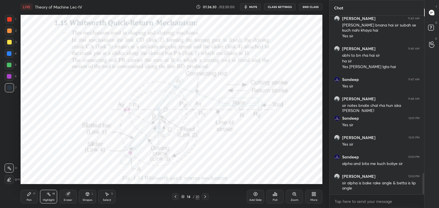
click at [43, 197] on div "Highlight H" at bounding box center [48, 197] width 17 height 14
drag, startPoint x: 11, startPoint y: 89, endPoint x: 13, endPoint y: 93, distance: 4.8
click at [10, 89] on div at bounding box center [9, 88] width 5 height 5
drag, startPoint x: 48, startPoint y: 195, endPoint x: 48, endPoint y: 187, distance: 8.0
click at [48, 193] on icon at bounding box center [48, 194] width 5 height 5
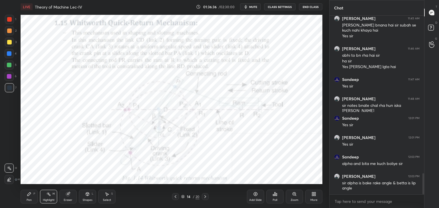
click at [9, 88] on div at bounding box center [9, 88] width 5 height 5
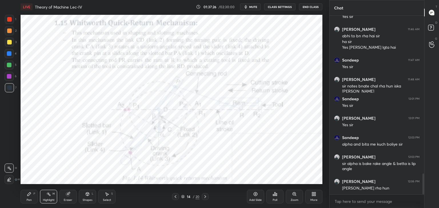
click at [32, 195] on div "Pen P" at bounding box center [29, 197] width 17 height 14
drag, startPoint x: 49, startPoint y: 198, endPoint x: 46, endPoint y: 189, distance: 9.4
click at [48, 197] on div "Highlight H" at bounding box center [48, 197] width 17 height 14
click at [106, 195] on icon at bounding box center [107, 194] width 3 height 3
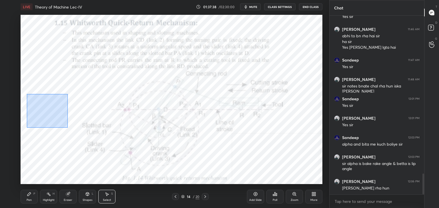
drag, startPoint x: 27, startPoint y: 94, endPoint x: 74, endPoint y: 127, distance: 57.8
click at [75, 128] on div "0 ° Undo Copy Duplicate Duplicate to new slide Delete" at bounding box center [172, 100] width 302 height 170
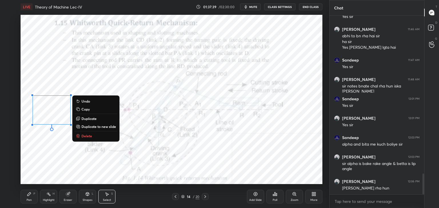
click at [85, 135] on p "Delete" at bounding box center [86, 136] width 11 height 5
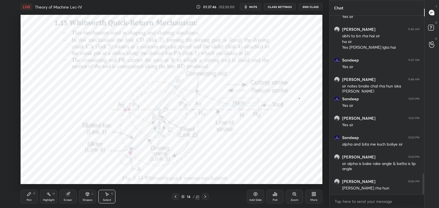
click at [299, 98] on div "0 ° Undo Copy Duplicate Duplicate to new slide Delete" at bounding box center [172, 100] width 302 height 170
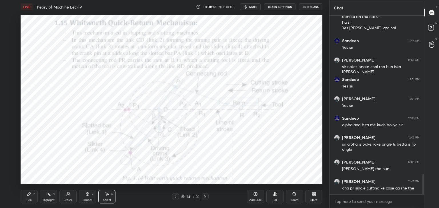
click at [45, 198] on div "Highlight H" at bounding box center [48, 197] width 17 height 14
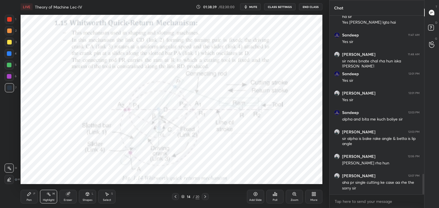
scroll to position [1410, 0]
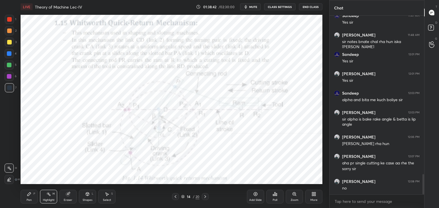
click at [90, 196] on div "Shapes L" at bounding box center [87, 197] width 17 height 14
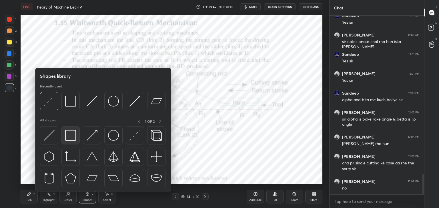
click at [72, 137] on img at bounding box center [70, 135] width 11 height 11
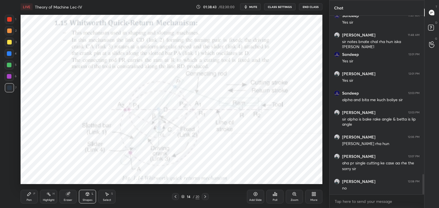
click at [10, 77] on div at bounding box center [9, 76] width 5 height 5
drag, startPoint x: 47, startPoint y: 202, endPoint x: 51, endPoint y: 197, distance: 6.8
click at [47, 202] on div "Highlight H" at bounding box center [48, 197] width 17 height 14
click at [89, 193] on icon at bounding box center [87, 194] width 5 height 5
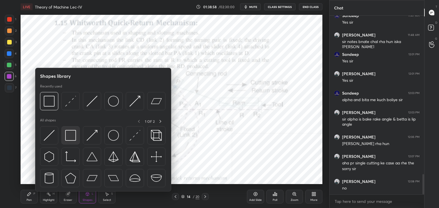
click at [74, 139] on img at bounding box center [70, 135] width 11 height 11
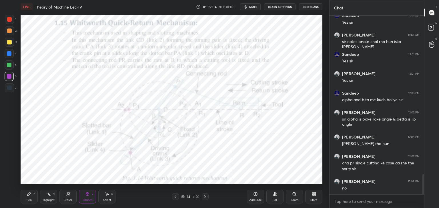
click at [44, 198] on div "Highlight H" at bounding box center [48, 197] width 17 height 14
click at [83, 201] on div "Shapes" at bounding box center [88, 200] width 10 height 3
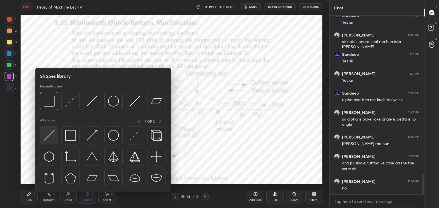
click at [49, 139] on img at bounding box center [49, 135] width 11 height 11
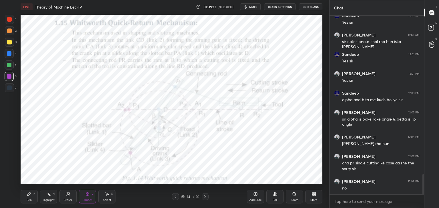
click at [7, 88] on div at bounding box center [9, 88] width 5 height 5
click at [67, 198] on div "Eraser" at bounding box center [67, 197] width 17 height 14
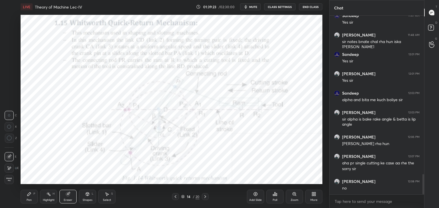
click at [27, 203] on div "Pen P" at bounding box center [29, 197] width 17 height 14
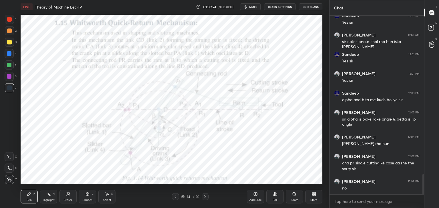
click at [12, 77] on div at bounding box center [9, 76] width 9 height 9
click at [12, 88] on div at bounding box center [9, 87] width 9 height 9
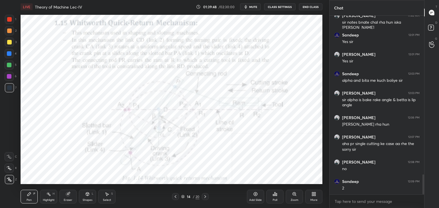
click at [64, 196] on div "Eraser" at bounding box center [67, 197] width 17 height 14
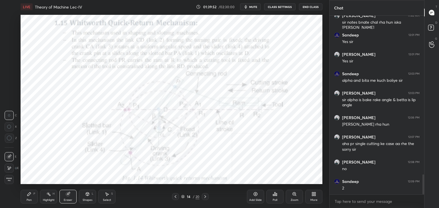
click at [107, 201] on div "Select" at bounding box center [107, 200] width 8 height 3
drag, startPoint x: 27, startPoint y: 83, endPoint x: 84, endPoint y: 115, distance: 64.6
click at [84, 115] on div "0 ° Undo Copy Duplicate Duplicate to new slide Delete" at bounding box center [172, 100] width 302 height 170
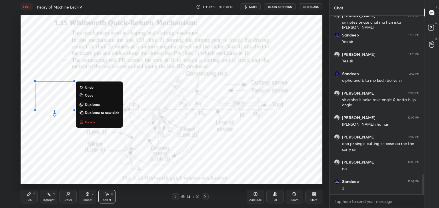
click at [93, 122] on p "Delete" at bounding box center [90, 122] width 11 height 5
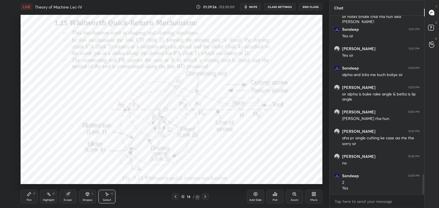
scroll to position [1455, 0]
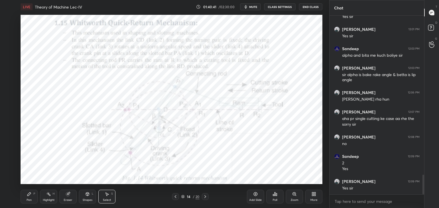
drag, startPoint x: 51, startPoint y: 196, endPoint x: 53, endPoint y: 190, distance: 5.3
click at [52, 195] on div "Highlight H" at bounding box center [48, 197] width 17 height 14
click at [314, 196] on icon at bounding box center [314, 195] width 1 height 1
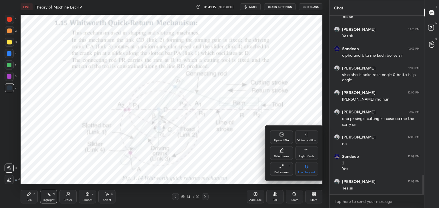
click at [281, 139] on div "Upload File" at bounding box center [281, 140] width 15 height 3
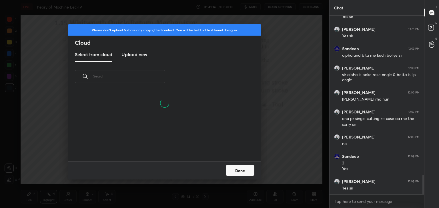
click at [129, 52] on h3 "Upload new" at bounding box center [134, 54] width 26 height 7
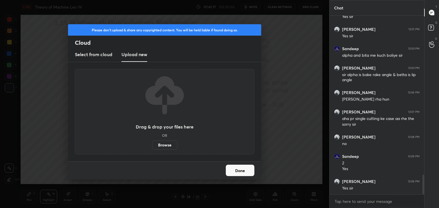
click at [168, 145] on label "Browse" at bounding box center [164, 145] width 25 height 9
click at [152, 145] on input "Browse" at bounding box center [152, 145] width 0 height 9
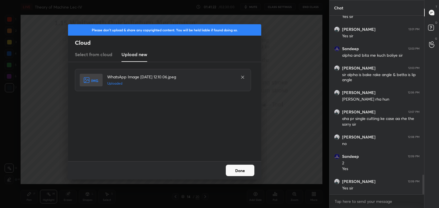
click at [239, 167] on button "Done" at bounding box center [240, 170] width 29 height 11
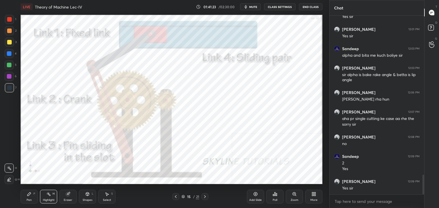
click at [86, 199] on div "Shapes" at bounding box center [88, 200] width 10 height 3
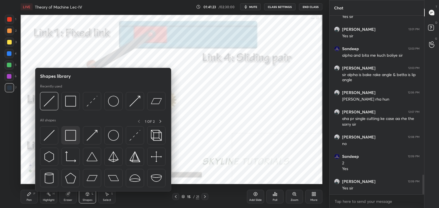
click at [74, 143] on div at bounding box center [70, 136] width 18 height 18
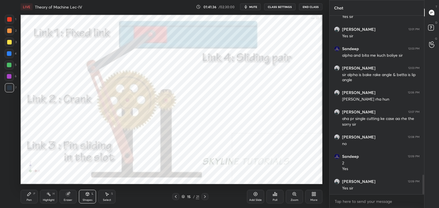
click at [69, 196] on icon at bounding box center [68, 195] width 4 height 4
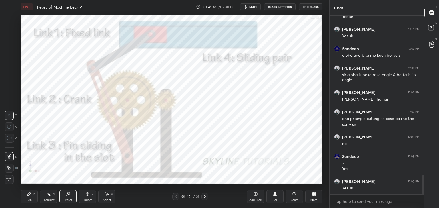
click at [51, 196] on div "Highlight H" at bounding box center [48, 197] width 17 height 14
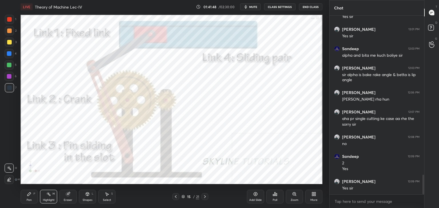
click at [9, 55] on div at bounding box center [9, 53] width 5 height 5
click at [86, 197] on div "Shapes L" at bounding box center [87, 197] width 17 height 14
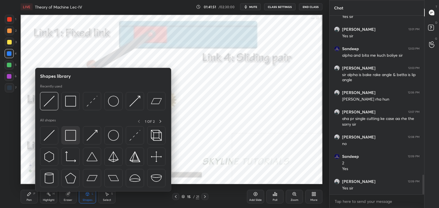
click at [68, 137] on img at bounding box center [70, 135] width 11 height 11
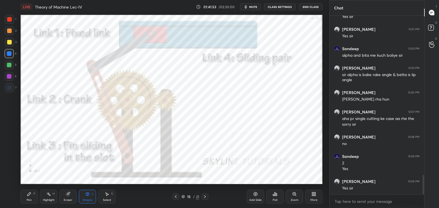
scroll to position [1474, 0]
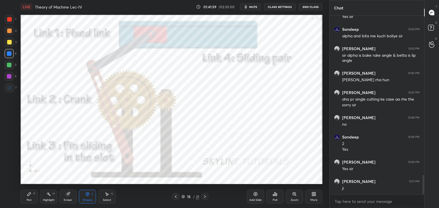
click at [90, 196] on div "Shapes L" at bounding box center [87, 197] width 17 height 14
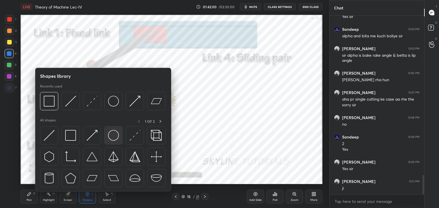
click at [113, 133] on img at bounding box center [113, 135] width 11 height 11
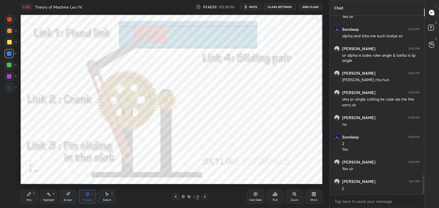
click at [50, 196] on icon at bounding box center [48, 194] width 5 height 5
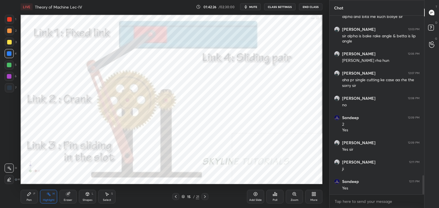
click at [175, 197] on icon at bounding box center [176, 197] width 2 height 3
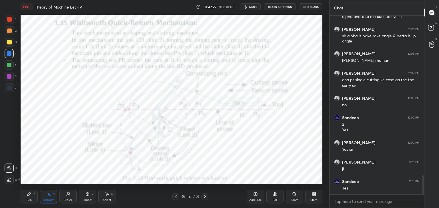
click at [208, 196] on div "14 / 21" at bounding box center [190, 197] width 113 height 7
click at [200, 195] on div "14 / 21" at bounding box center [190, 197] width 36 height 7
click at [205, 197] on icon at bounding box center [204, 197] width 5 height 5
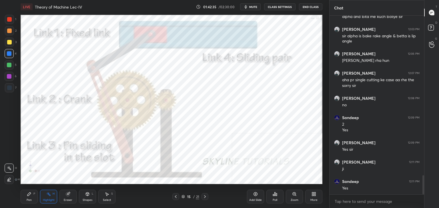
drag, startPoint x: 87, startPoint y: 196, endPoint x: 86, endPoint y: 194, distance: 3.1
click at [87, 197] on div "Shapes L" at bounding box center [87, 197] width 17 height 14
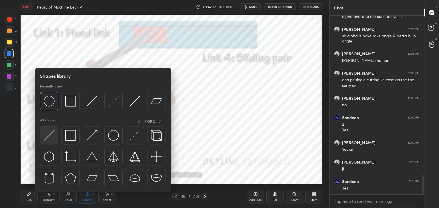
click at [47, 138] on img at bounding box center [49, 135] width 11 height 11
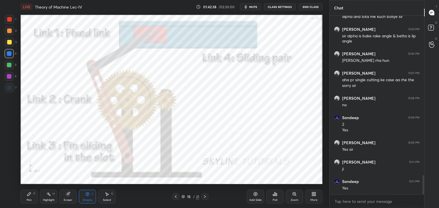
drag, startPoint x: 9, startPoint y: 86, endPoint x: 18, endPoint y: 80, distance: 11.0
click at [9, 86] on div at bounding box center [9, 88] width 5 height 5
click at [30, 200] on div "Pen" at bounding box center [29, 200] width 5 height 3
drag, startPoint x: 110, startPoint y: 198, endPoint x: 115, endPoint y: 188, distance: 11.5
click at [111, 198] on div "Select S" at bounding box center [106, 197] width 17 height 14
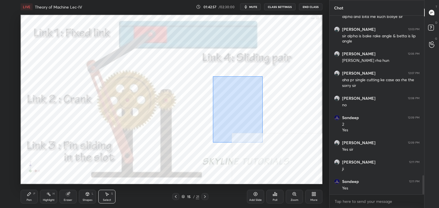
drag, startPoint x: 212, startPoint y: 77, endPoint x: 262, endPoint y: 141, distance: 81.9
click at [263, 142] on div "0 ° Undo Copy Duplicate Duplicate to new slide Delete" at bounding box center [172, 100] width 302 height 170
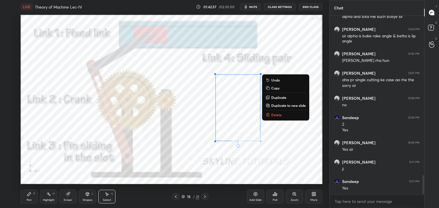
click at [271, 117] on p "Delete" at bounding box center [276, 115] width 11 height 5
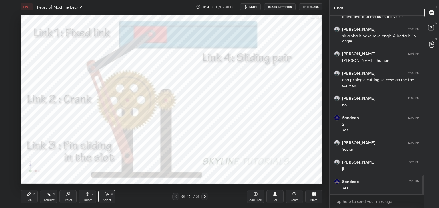
click at [279, 33] on div "0 ° Undo Copy Duplicate Duplicate to new slide Delete" at bounding box center [172, 100] width 302 height 170
click at [52, 193] on div "Highlight H" at bounding box center [48, 197] width 17 height 14
click at [174, 196] on icon at bounding box center [175, 197] width 5 height 5
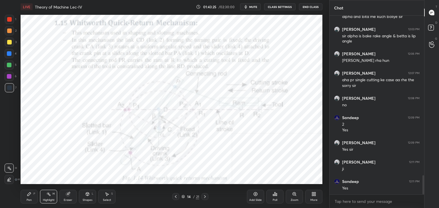
click at [202, 197] on div at bounding box center [204, 197] width 7 height 7
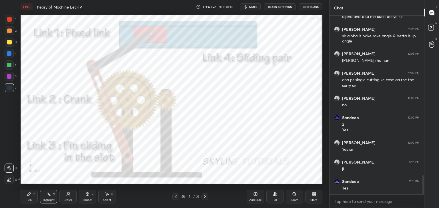
click at [203, 196] on icon at bounding box center [204, 197] width 5 height 5
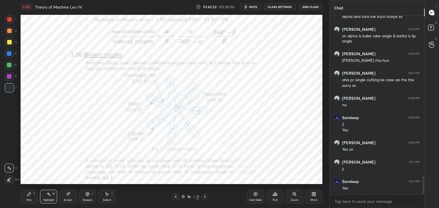
click at [175, 197] on icon at bounding box center [176, 197] width 2 height 3
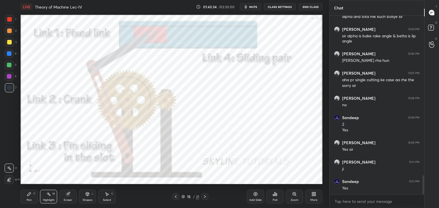
click at [176, 196] on icon at bounding box center [175, 197] width 5 height 5
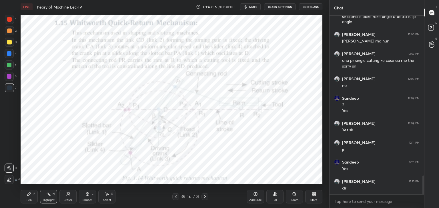
scroll to position [1533, 0]
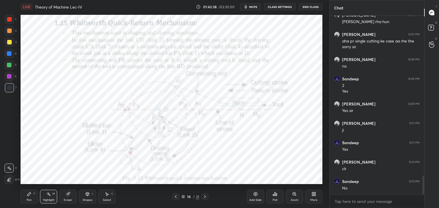
click at [205, 196] on icon at bounding box center [204, 197] width 5 height 5
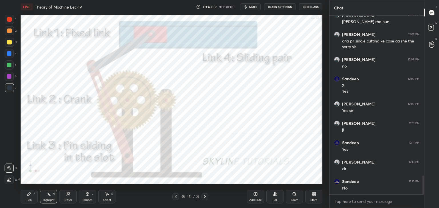
click at [203, 196] on icon at bounding box center [204, 197] width 5 height 5
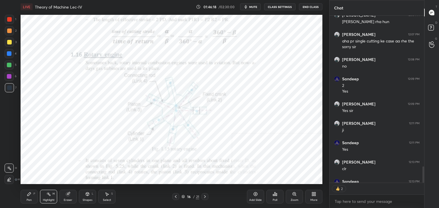
scroll to position [1564, 0]
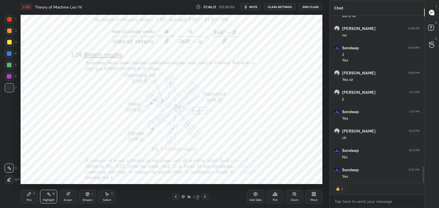
drag, startPoint x: 204, startPoint y: 196, endPoint x: 195, endPoint y: 193, distance: 10.1
click at [204, 196] on icon at bounding box center [204, 197] width 5 height 5
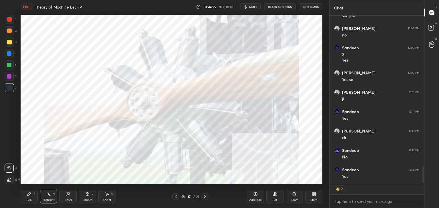
click at [204, 197] on icon at bounding box center [204, 197] width 5 height 5
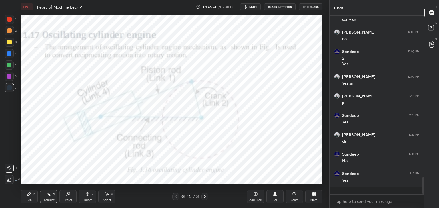
click at [115, 14] on div "Setting up your live class Poll for secs No correct answer Start poll" at bounding box center [171, 100] width 306 height 172
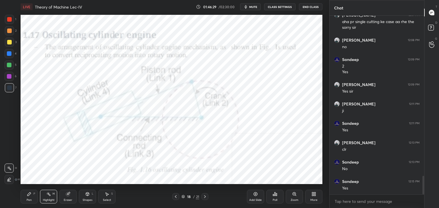
click at [204, 196] on icon at bounding box center [204, 197] width 5 height 5
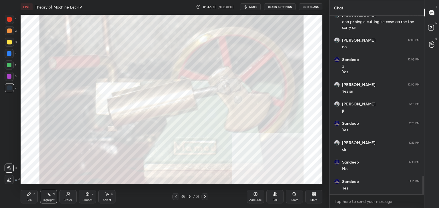
click at [204, 196] on icon at bounding box center [204, 197] width 5 height 5
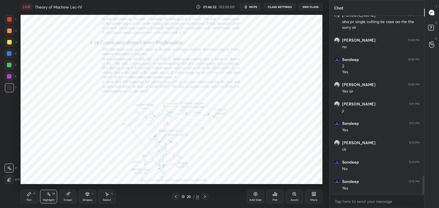
click at [204, 196] on icon at bounding box center [205, 197] width 2 height 3
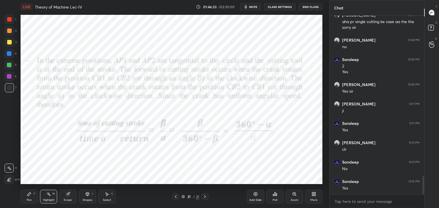
click at [204, 196] on icon at bounding box center [204, 197] width 5 height 5
click at [175, 196] on icon at bounding box center [175, 197] width 5 height 5
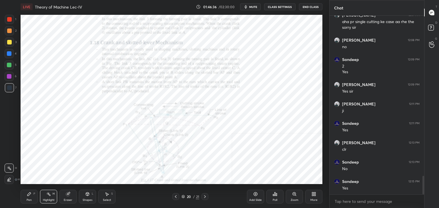
click at [175, 196] on icon at bounding box center [175, 197] width 5 height 5
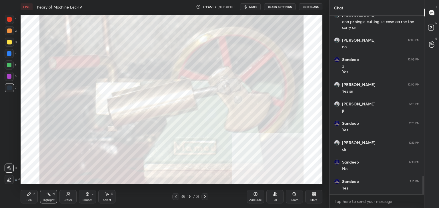
click at [175, 196] on icon at bounding box center [175, 197] width 5 height 5
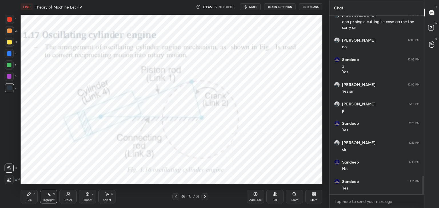
click at [206, 195] on icon at bounding box center [204, 197] width 5 height 5
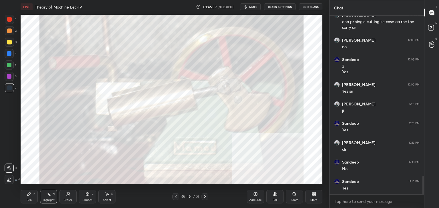
click at [205, 195] on icon at bounding box center [204, 197] width 5 height 5
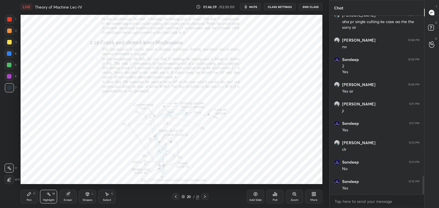
click at [205, 196] on icon at bounding box center [204, 197] width 5 height 5
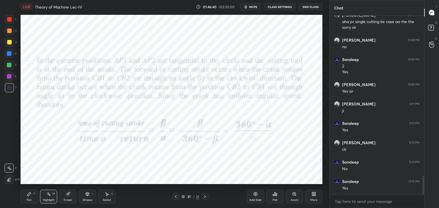
click at [176, 196] on icon at bounding box center [176, 197] width 2 height 3
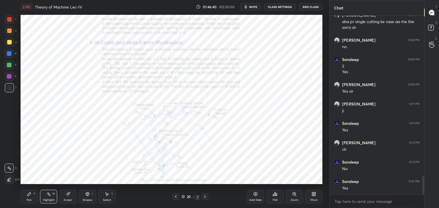
click at [176, 196] on icon at bounding box center [175, 197] width 5 height 5
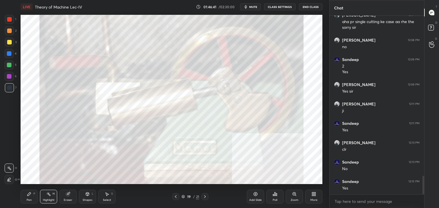
click at [176, 196] on icon at bounding box center [176, 197] width 2 height 3
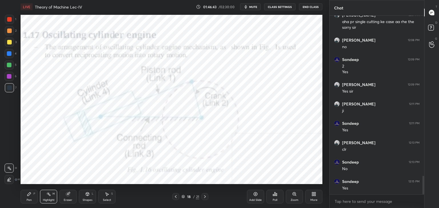
click at [204, 196] on icon at bounding box center [204, 197] width 5 height 5
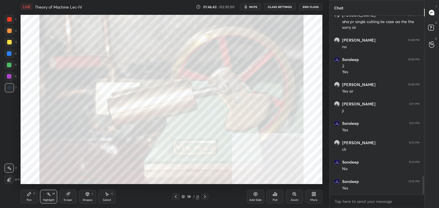
drag, startPoint x: 204, startPoint y: 196, endPoint x: 203, endPoint y: 190, distance: 5.6
click at [204, 195] on icon at bounding box center [204, 197] width 5 height 5
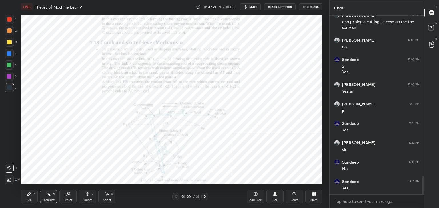
click at [175, 196] on icon at bounding box center [175, 197] width 5 height 5
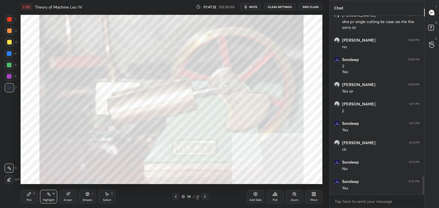
click at [175, 196] on icon at bounding box center [175, 197] width 5 height 5
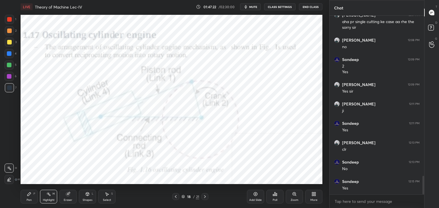
click at [175, 196] on icon at bounding box center [175, 197] width 5 height 5
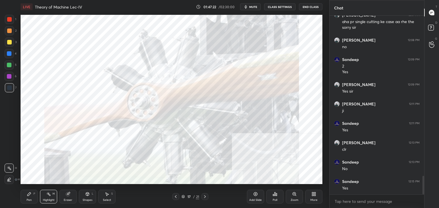
click at [175, 197] on icon at bounding box center [175, 197] width 5 height 5
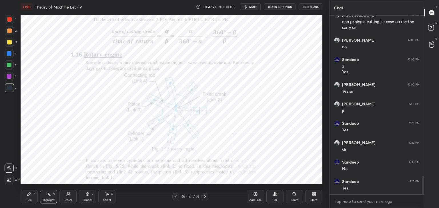
click at [175, 197] on icon at bounding box center [175, 197] width 5 height 5
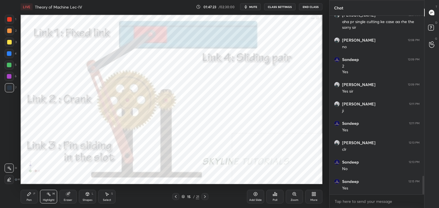
click at [175, 197] on icon at bounding box center [175, 197] width 5 height 5
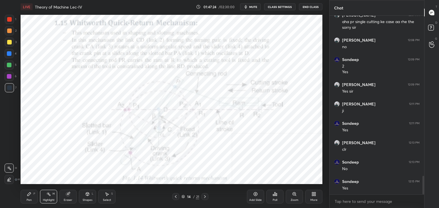
click at [175, 197] on icon at bounding box center [175, 197] width 5 height 5
click at [175, 198] on icon at bounding box center [175, 197] width 5 height 5
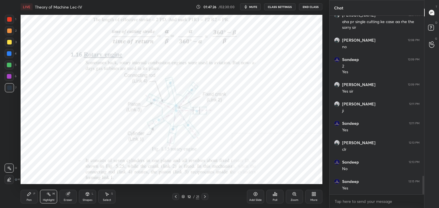
click at [176, 197] on icon at bounding box center [175, 197] width 5 height 5
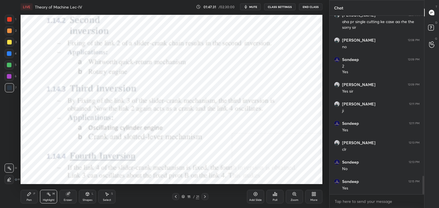
click at [206, 198] on icon at bounding box center [204, 197] width 5 height 5
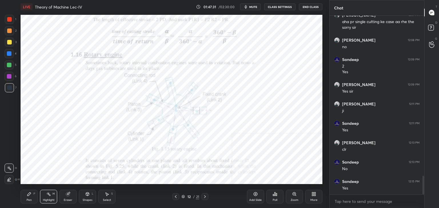
click at [204, 198] on icon at bounding box center [205, 197] width 2 height 3
click at [202, 197] on icon at bounding box center [204, 197] width 5 height 5
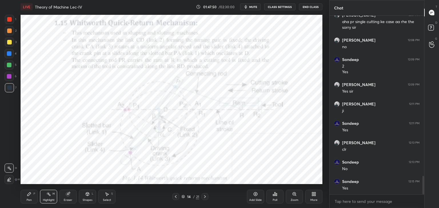
click at [204, 197] on icon at bounding box center [204, 197] width 5 height 5
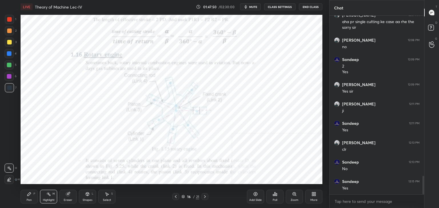
click at [204, 197] on icon at bounding box center [204, 197] width 5 height 5
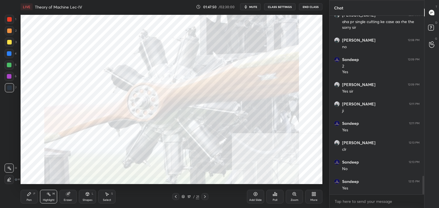
click at [204, 196] on icon at bounding box center [204, 197] width 5 height 5
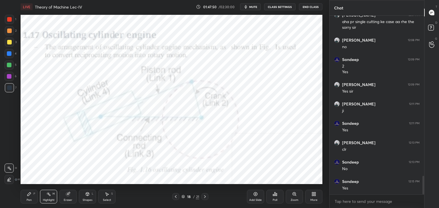
click at [204, 196] on icon at bounding box center [204, 197] width 5 height 5
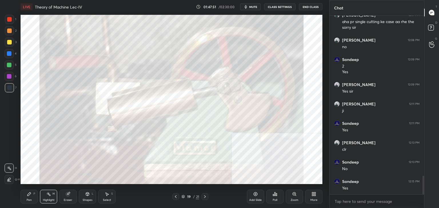
click at [205, 196] on icon at bounding box center [204, 197] width 5 height 5
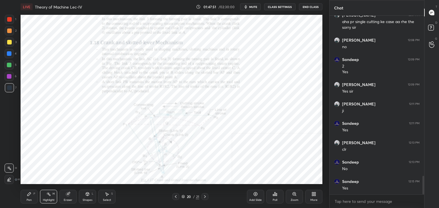
click at [204, 197] on icon at bounding box center [204, 197] width 5 height 5
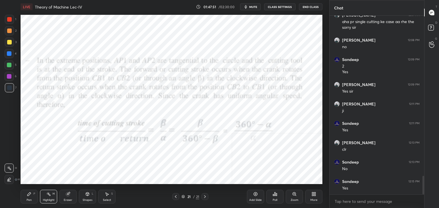
click at [204, 196] on icon at bounding box center [205, 197] width 2 height 3
drag, startPoint x: 204, startPoint y: 196, endPoint x: 200, endPoint y: 188, distance: 9.2
click at [204, 196] on icon at bounding box center [204, 197] width 5 height 5
click at [314, 194] on icon at bounding box center [313, 194] width 5 height 5
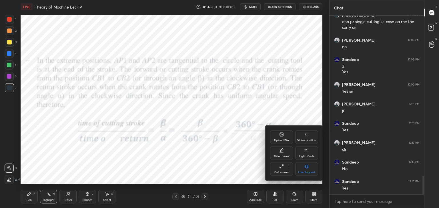
click at [279, 140] on div "Upload File" at bounding box center [281, 140] width 15 height 3
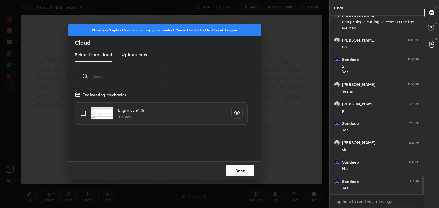
scroll to position [70, 183]
click at [133, 54] on h3 "Upload new" at bounding box center [134, 54] width 26 height 7
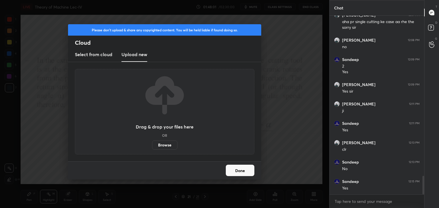
click at [161, 147] on label "Browse" at bounding box center [164, 145] width 25 height 9
click at [152, 147] on input "Browse" at bounding box center [152, 145] width 0 height 9
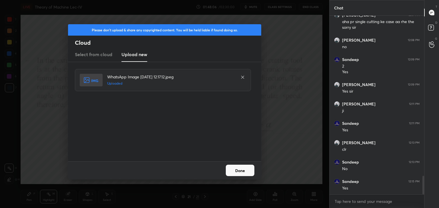
click at [239, 173] on button "Done" at bounding box center [240, 170] width 29 height 11
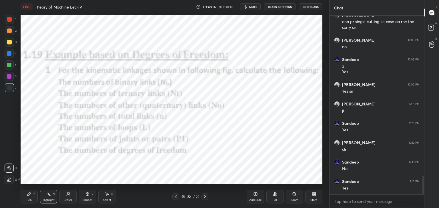
drag, startPoint x: 89, startPoint y: 198, endPoint x: 85, endPoint y: 195, distance: 5.3
click at [89, 198] on div "Shapes L" at bounding box center [87, 197] width 17 height 14
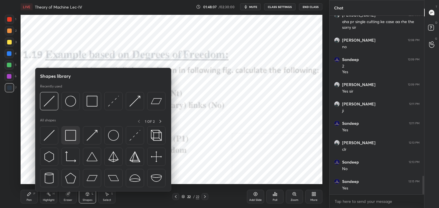
click at [73, 135] on img at bounding box center [70, 135] width 11 height 11
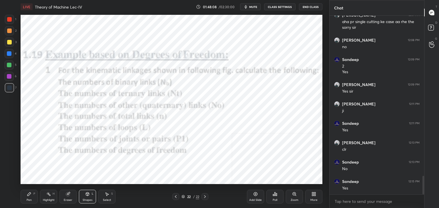
click at [8, 19] on div at bounding box center [9, 19] width 5 height 5
click at [316, 196] on div "More" at bounding box center [313, 197] width 17 height 14
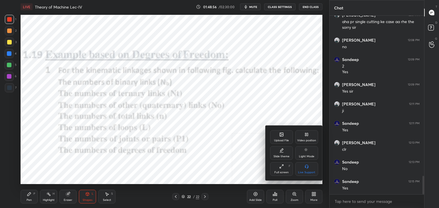
click at [279, 140] on div "Upload File" at bounding box center [281, 140] width 15 height 3
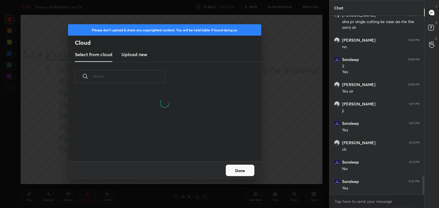
drag, startPoint x: 129, startPoint y: 54, endPoint x: 131, endPoint y: 61, distance: 6.9
click at [129, 55] on h3 "Upload new" at bounding box center [134, 54] width 26 height 7
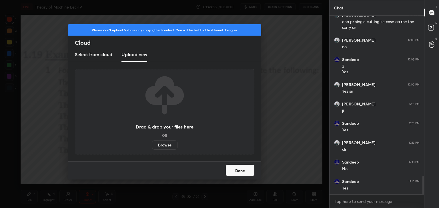
click at [159, 145] on label "Browse" at bounding box center [164, 145] width 25 height 9
click at [152, 145] on input "Browse" at bounding box center [152, 145] width 0 height 9
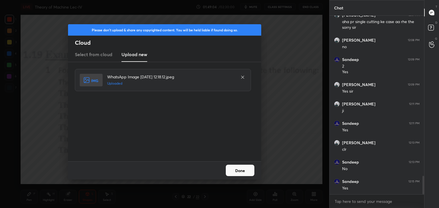
click at [242, 170] on button "Done" at bounding box center [240, 170] width 29 height 11
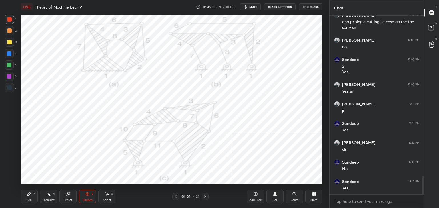
click at [88, 196] on icon at bounding box center [87, 194] width 3 height 3
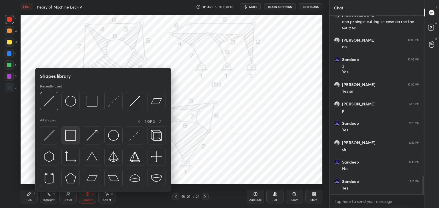
click at [69, 136] on img at bounding box center [70, 135] width 11 height 11
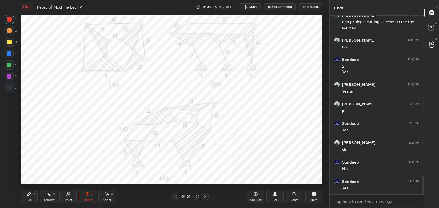
drag, startPoint x: 11, startPoint y: 78, endPoint x: 7, endPoint y: 77, distance: 3.4
click at [11, 78] on div at bounding box center [9, 76] width 5 height 5
drag, startPoint x: 47, startPoint y: 199, endPoint x: 51, endPoint y: 196, distance: 4.4
click at [47, 199] on div "Highlight" at bounding box center [49, 200] width 12 height 3
click at [177, 196] on icon at bounding box center [175, 197] width 5 height 5
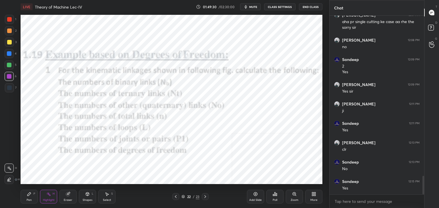
click at [43, 197] on div "Highlight H" at bounding box center [48, 197] width 17 height 14
click at [205, 196] on icon at bounding box center [205, 197] width 5 height 5
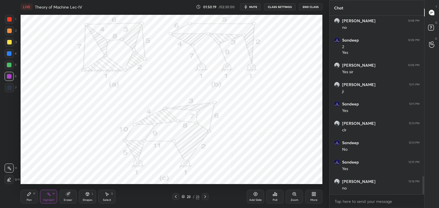
scroll to position [1591, 0]
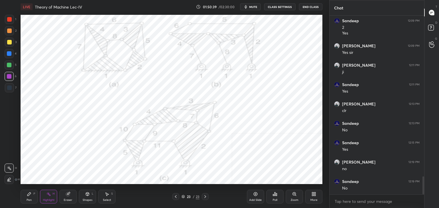
drag, startPoint x: 30, startPoint y: 195, endPoint x: 28, endPoint y: 192, distance: 3.2
click at [30, 195] on icon at bounding box center [29, 194] width 5 height 5
click at [8, 31] on div at bounding box center [9, 31] width 5 height 5
click at [9, 63] on div at bounding box center [9, 65] width 5 height 5
drag, startPoint x: 46, startPoint y: 198, endPoint x: 46, endPoint y: 187, distance: 10.9
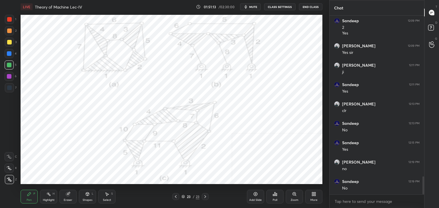
click at [46, 198] on div "Highlight H" at bounding box center [48, 197] width 17 height 14
click at [83, 196] on div "Shapes L" at bounding box center [87, 197] width 17 height 14
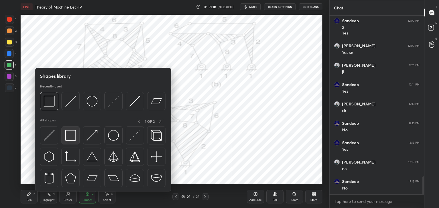
click at [73, 135] on img at bounding box center [70, 135] width 11 height 11
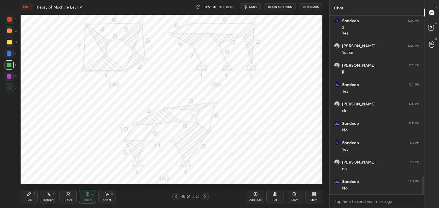
click at [47, 199] on div "Highlight" at bounding box center [49, 200] width 12 height 3
drag, startPoint x: 87, startPoint y: 197, endPoint x: 83, endPoint y: 193, distance: 5.7
click at [87, 197] on div "Shapes L" at bounding box center [87, 197] width 17 height 14
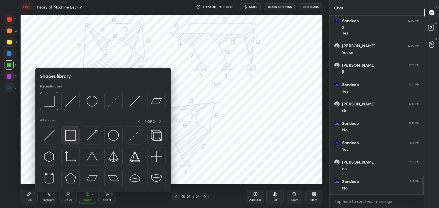
click at [67, 135] on img at bounding box center [70, 135] width 11 height 11
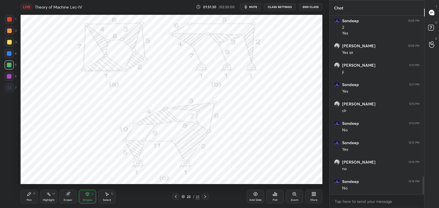
drag, startPoint x: 11, startPoint y: 77, endPoint x: 19, endPoint y: 75, distance: 9.0
click at [10, 77] on div at bounding box center [9, 76] width 5 height 5
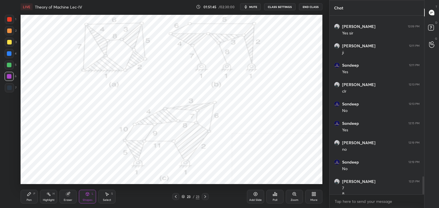
scroll to position [1616, 0]
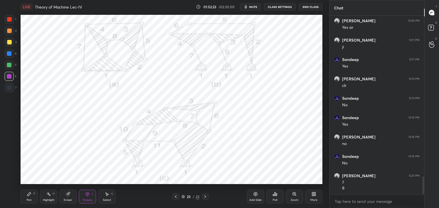
drag, startPoint x: 9, startPoint y: 65, endPoint x: 10, endPoint y: 75, distance: 10.4
click at [9, 65] on div at bounding box center [9, 65] width 5 height 5
click at [53, 198] on div "Highlight H" at bounding box center [48, 197] width 17 height 14
click at [28, 197] on div "Pen P" at bounding box center [29, 197] width 17 height 14
click at [9, 75] on div at bounding box center [9, 76] width 5 height 5
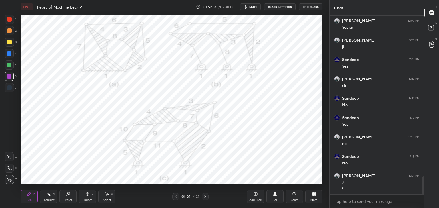
drag, startPoint x: 67, startPoint y: 201, endPoint x: 55, endPoint y: 196, distance: 13.6
click at [64, 199] on div "Eraser" at bounding box center [68, 200] width 9 height 3
drag, startPoint x: 47, startPoint y: 195, endPoint x: 45, endPoint y: 187, distance: 8.6
click at [47, 195] on icon at bounding box center [48, 194] width 5 height 5
click at [27, 198] on div "Pen P" at bounding box center [29, 197] width 17 height 14
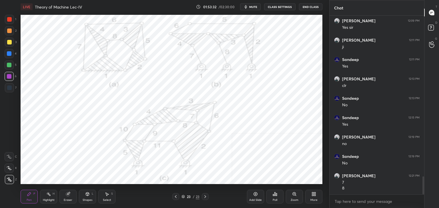
scroll to position [1635, 0]
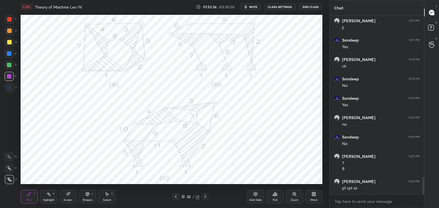
drag, startPoint x: 51, startPoint y: 198, endPoint x: 51, endPoint y: 194, distance: 4.0
click at [51, 198] on div "Highlight H" at bounding box center [48, 197] width 17 height 14
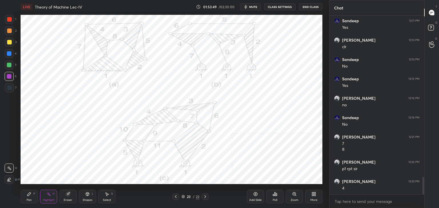
drag, startPoint x: 26, startPoint y: 198, endPoint x: 26, endPoint y: 186, distance: 11.7
click at [26, 198] on div "Pen P" at bounding box center [29, 197] width 17 height 14
click at [8, 29] on div at bounding box center [9, 31] width 5 height 5
click at [10, 77] on div at bounding box center [9, 76] width 5 height 5
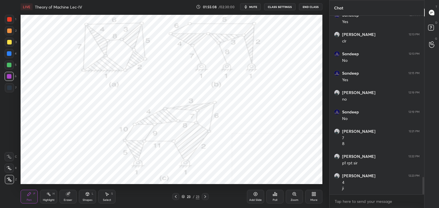
click at [70, 194] on icon at bounding box center [68, 194] width 5 height 5
drag, startPoint x: 52, startPoint y: 195, endPoint x: 50, endPoint y: 189, distance: 6.2
click at [51, 195] on div "Highlight H" at bounding box center [48, 197] width 17 height 14
click at [10, 20] on div at bounding box center [9, 19] width 5 height 5
click at [30, 196] on icon at bounding box center [29, 194] width 5 height 5
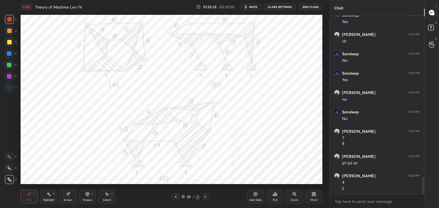
click at [83, 195] on div "Shapes L" at bounding box center [87, 197] width 17 height 14
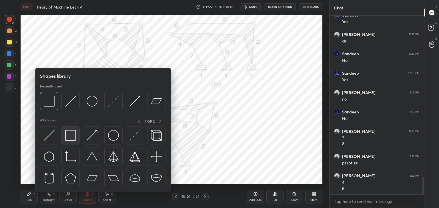
click at [69, 139] on img at bounding box center [70, 135] width 11 height 11
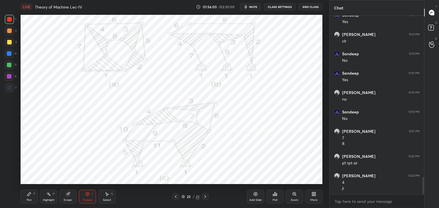
drag, startPoint x: 106, startPoint y: 198, endPoint x: 100, endPoint y: 185, distance: 13.7
click at [105, 197] on div "Select S" at bounding box center [106, 197] width 17 height 14
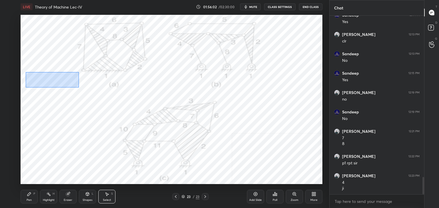
drag, startPoint x: 25, startPoint y: 72, endPoint x: 78, endPoint y: 86, distance: 54.7
click at [79, 87] on div "0 ° Undo Copy Duplicate Duplicate to new slide Delete" at bounding box center [172, 100] width 302 height 170
drag, startPoint x: 70, startPoint y: 81, endPoint x: 68, endPoint y: 85, distance: 4.8
click at [69, 78] on div "0 ° Undo Copy Duplicate Duplicate to new slide Delete" at bounding box center [172, 100] width 302 height 170
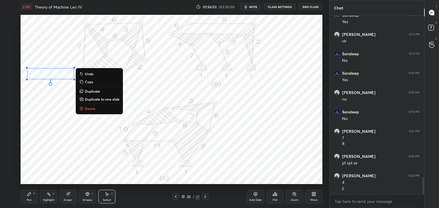
click at [33, 194] on div "P" at bounding box center [34, 194] width 2 height 3
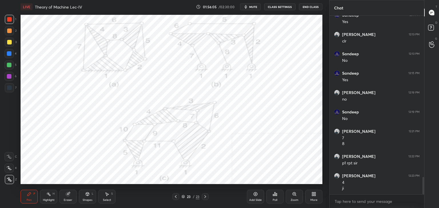
click at [10, 54] on div at bounding box center [9, 53] width 5 height 5
click at [8, 76] on div at bounding box center [9, 76] width 5 height 5
drag, startPoint x: 51, startPoint y: 197, endPoint x: 50, endPoint y: 192, distance: 4.7
click at [51, 197] on div "Highlight H" at bounding box center [48, 197] width 17 height 14
drag, startPoint x: 44, startPoint y: 195, endPoint x: 45, endPoint y: 185, distance: 9.4
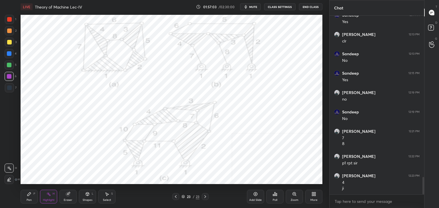
click at [43, 195] on div "Highlight H" at bounding box center [48, 197] width 17 height 14
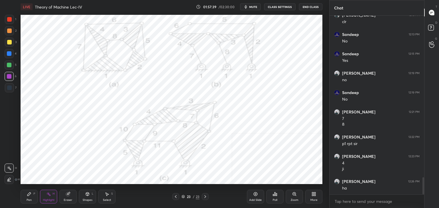
drag, startPoint x: 108, startPoint y: 194, endPoint x: 106, endPoint y: 188, distance: 6.7
click at [108, 194] on icon at bounding box center [107, 194] width 3 height 3
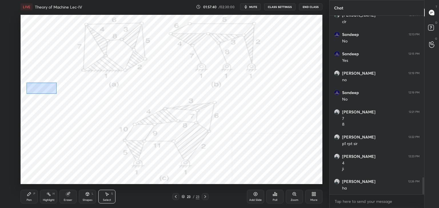
drag, startPoint x: 27, startPoint y: 83, endPoint x: 55, endPoint y: 94, distance: 29.9
click at [56, 94] on div "0 ° Undo Copy Duplicate Duplicate to new slide Delete" at bounding box center [172, 100] width 302 height 170
click at [50, 92] on div at bounding box center [50, 92] width 2 height 2
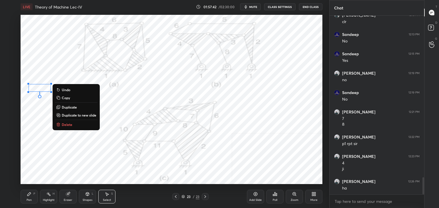
click at [65, 81] on div "0 ° Undo Copy Duplicate Duplicate to new slide Delete" at bounding box center [172, 100] width 302 height 170
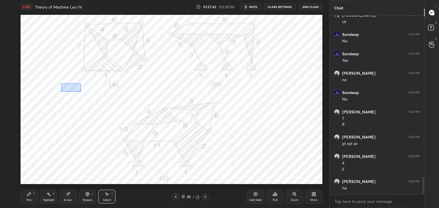
drag, startPoint x: 62, startPoint y: 85, endPoint x: 90, endPoint y: 93, distance: 29.7
click at [90, 93] on div "0 ° Undo Copy Duplicate Duplicate to new slide Delete" at bounding box center [172, 100] width 302 height 170
click at [75, 89] on div "0 ° Undo Copy Duplicate Duplicate to new slide Delete" at bounding box center [172, 100] width 302 height 170
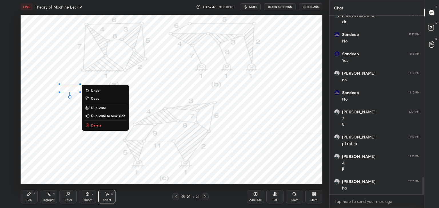
drag, startPoint x: 27, startPoint y: 197, endPoint x: 23, endPoint y: 196, distance: 4.0
click at [26, 198] on div "Pen P" at bounding box center [29, 197] width 17 height 14
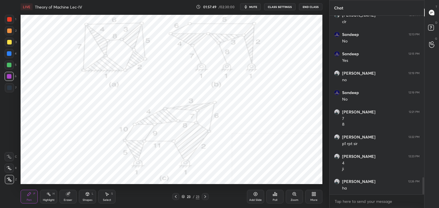
click at [9, 30] on div at bounding box center [9, 31] width 5 height 5
click at [10, 54] on div at bounding box center [9, 53] width 5 height 5
click at [9, 76] on div at bounding box center [9, 76] width 5 height 5
drag, startPoint x: 50, startPoint y: 195, endPoint x: 55, endPoint y: 188, distance: 9.3
click at [51, 195] on icon at bounding box center [48, 194] width 5 height 5
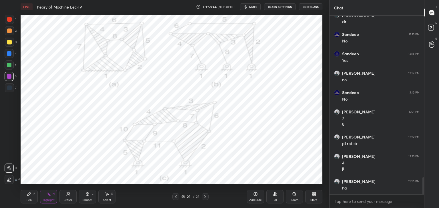
click at [9, 63] on div at bounding box center [9, 65] width 9 height 9
click at [31, 194] on icon at bounding box center [29, 194] width 5 height 5
click at [51, 196] on div "Highlight H" at bounding box center [48, 197] width 17 height 14
click at [30, 196] on icon at bounding box center [29, 194] width 5 height 5
click at [11, 75] on div at bounding box center [9, 76] width 5 height 5
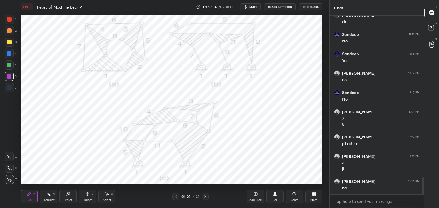
click at [11, 32] on div at bounding box center [9, 31] width 5 height 5
click at [11, 75] on div at bounding box center [9, 76] width 5 height 5
click at [62, 195] on div "Eraser" at bounding box center [67, 197] width 17 height 14
drag, startPoint x: 30, startPoint y: 197, endPoint x: 36, endPoint y: 189, distance: 9.2
click at [31, 197] on div "Pen P" at bounding box center [29, 197] width 17 height 14
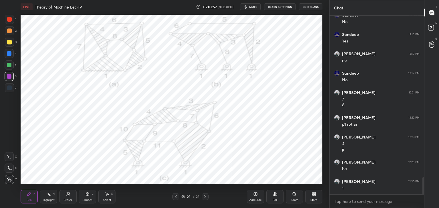
scroll to position [1719, 0]
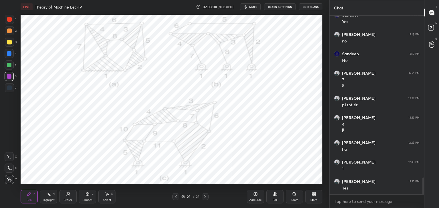
click at [173, 198] on div at bounding box center [175, 197] width 7 height 7
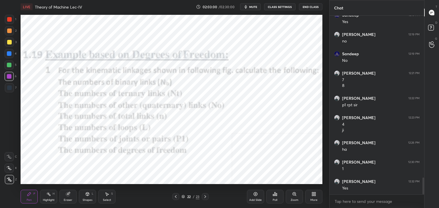
click at [176, 197] on icon at bounding box center [175, 197] width 5 height 5
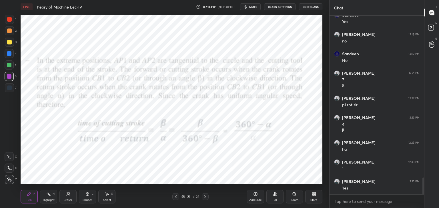
click at [177, 197] on icon at bounding box center [175, 197] width 5 height 5
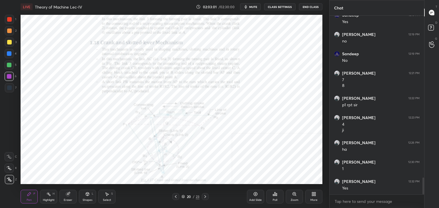
click at [177, 197] on icon at bounding box center [175, 197] width 5 height 5
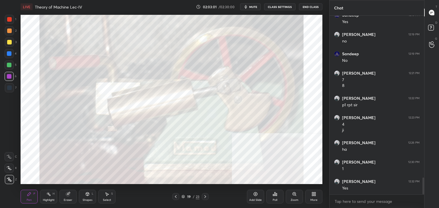
click at [176, 197] on icon at bounding box center [175, 197] width 5 height 5
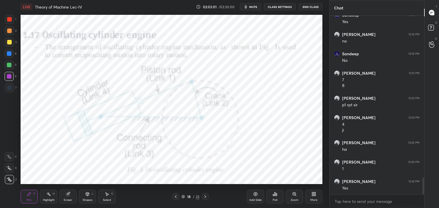
click at [176, 197] on icon at bounding box center [175, 197] width 5 height 5
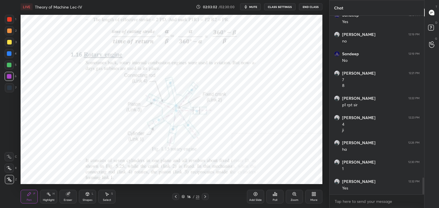
click at [176, 197] on icon at bounding box center [175, 197] width 5 height 5
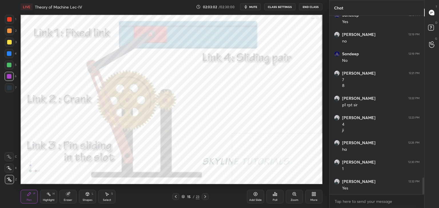
click at [176, 198] on icon at bounding box center [175, 197] width 5 height 5
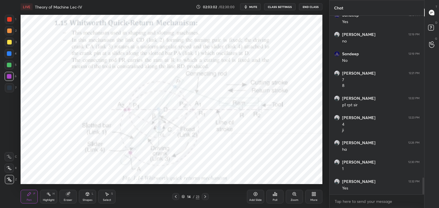
click at [176, 198] on icon at bounding box center [175, 197] width 5 height 5
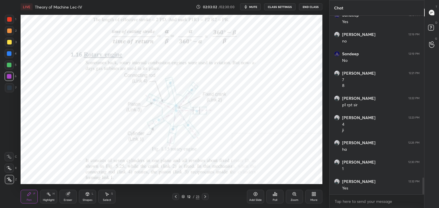
click at [176, 198] on icon at bounding box center [175, 197] width 5 height 5
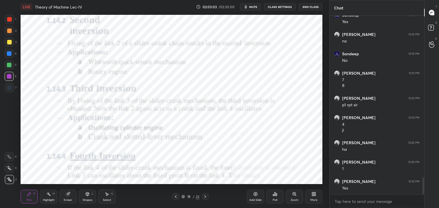
click at [176, 198] on icon at bounding box center [175, 197] width 5 height 5
click at [177, 198] on icon at bounding box center [175, 197] width 5 height 5
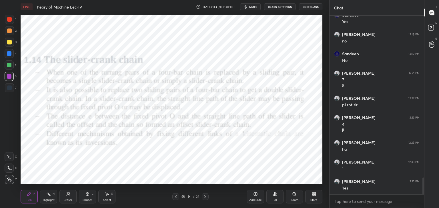
click at [176, 198] on icon at bounding box center [175, 197] width 5 height 5
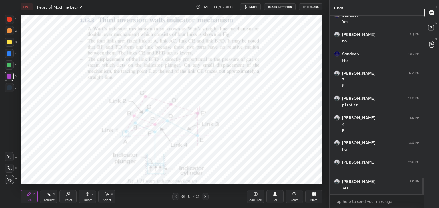
click at [176, 198] on icon at bounding box center [175, 197] width 5 height 5
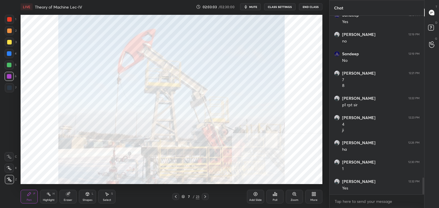
click at [176, 198] on icon at bounding box center [175, 197] width 5 height 5
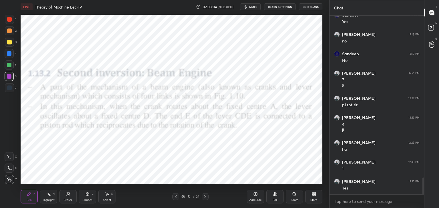
click at [176, 197] on icon at bounding box center [175, 197] width 5 height 5
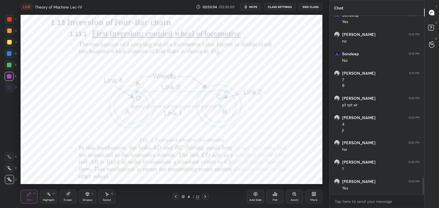
click at [176, 197] on icon at bounding box center [175, 197] width 5 height 5
click at [177, 197] on icon at bounding box center [175, 197] width 5 height 5
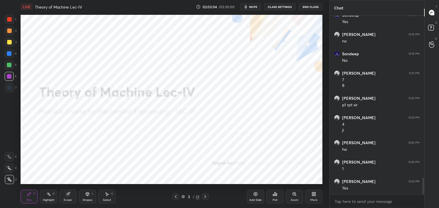
click at [177, 197] on icon at bounding box center [175, 197] width 5 height 5
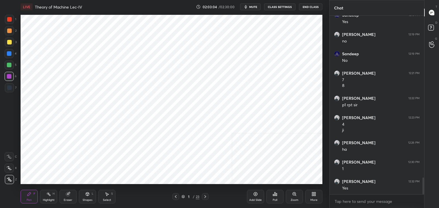
click at [177, 197] on icon at bounding box center [175, 197] width 5 height 5
drag, startPoint x: 177, startPoint y: 197, endPoint x: 180, endPoint y: 195, distance: 3.2
click at [177, 196] on icon at bounding box center [175, 197] width 5 height 5
click at [205, 196] on icon at bounding box center [205, 197] width 5 height 5
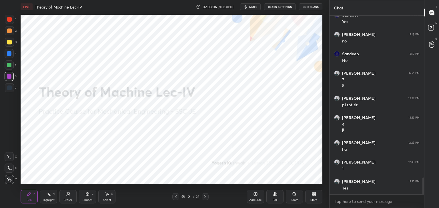
click at [205, 196] on icon at bounding box center [205, 197] width 5 height 5
click at [204, 196] on icon at bounding box center [205, 197] width 2 height 3
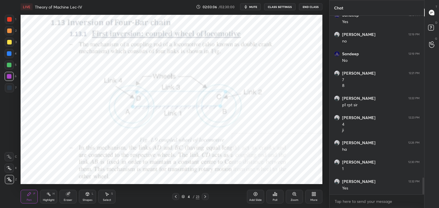
click at [204, 196] on icon at bounding box center [205, 197] width 2 height 3
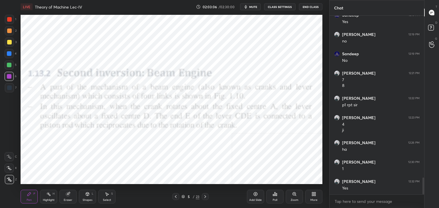
click at [204, 196] on icon at bounding box center [205, 197] width 2 height 3
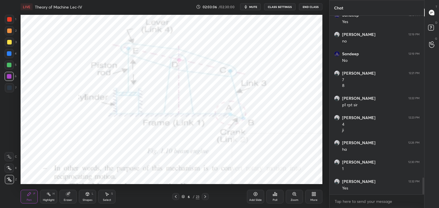
click at [204, 196] on icon at bounding box center [205, 197] width 2 height 3
click at [204, 196] on icon at bounding box center [205, 197] width 5 height 5
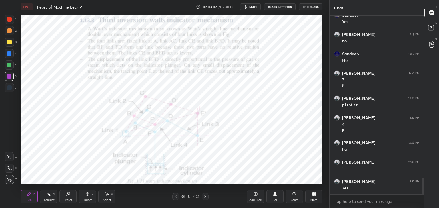
click at [204, 196] on icon at bounding box center [205, 197] width 5 height 5
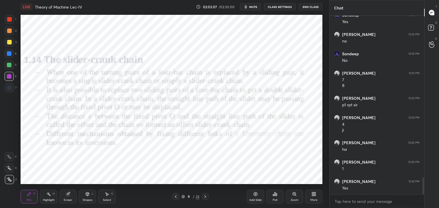
click at [205, 196] on icon at bounding box center [205, 197] width 5 height 5
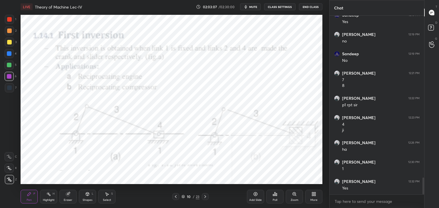
click at [205, 196] on icon at bounding box center [205, 197] width 5 height 5
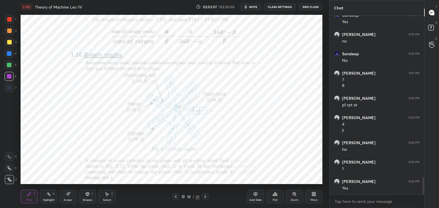
click at [204, 196] on icon at bounding box center [205, 197] width 5 height 5
click at [204, 196] on icon at bounding box center [205, 197] width 2 height 3
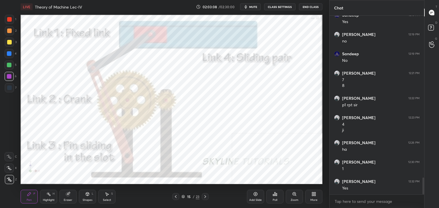
click at [204, 196] on icon at bounding box center [205, 197] width 2 height 3
click at [204, 196] on icon at bounding box center [205, 197] width 5 height 5
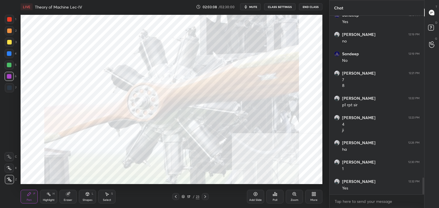
click at [205, 196] on icon at bounding box center [205, 197] width 5 height 5
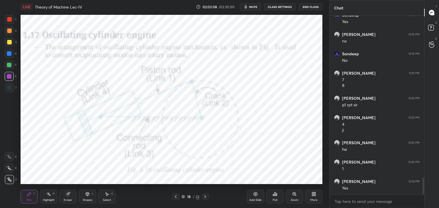
click at [205, 196] on icon at bounding box center [205, 197] width 5 height 5
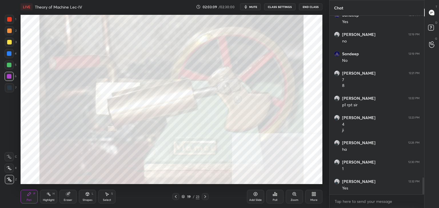
click at [205, 196] on icon at bounding box center [205, 197] width 5 height 5
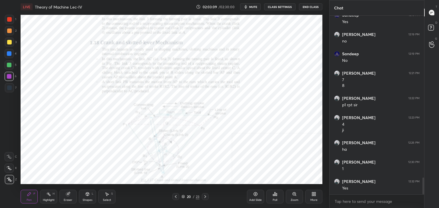
click at [205, 196] on icon at bounding box center [205, 197] width 5 height 5
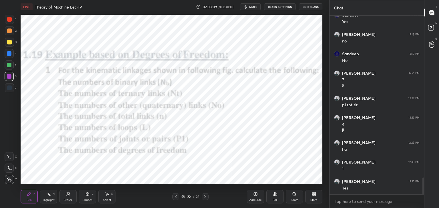
click at [205, 196] on icon at bounding box center [205, 197] width 5 height 5
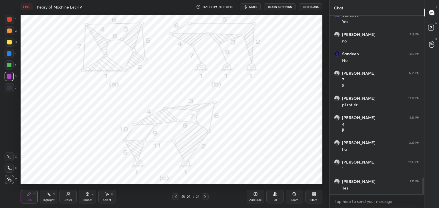
click at [205, 196] on icon at bounding box center [205, 197] width 5 height 5
click at [176, 197] on icon at bounding box center [175, 197] width 5 height 5
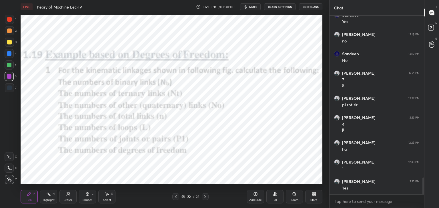
click at [176, 198] on icon at bounding box center [175, 197] width 5 height 5
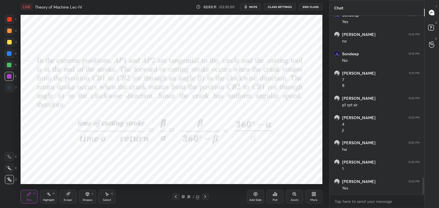
click at [176, 197] on icon at bounding box center [175, 197] width 5 height 5
click at [177, 197] on icon at bounding box center [175, 197] width 5 height 5
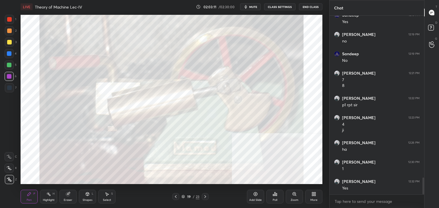
click at [177, 197] on icon at bounding box center [175, 197] width 5 height 5
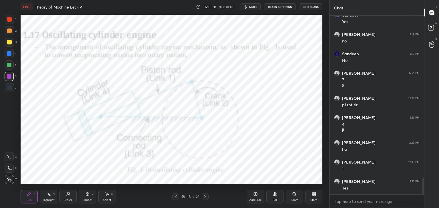
click at [177, 197] on icon at bounding box center [175, 197] width 5 height 5
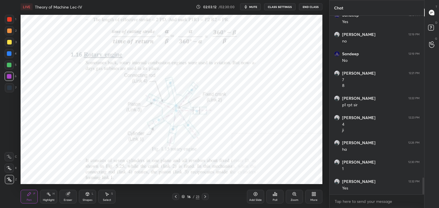
click at [177, 197] on icon at bounding box center [175, 197] width 5 height 5
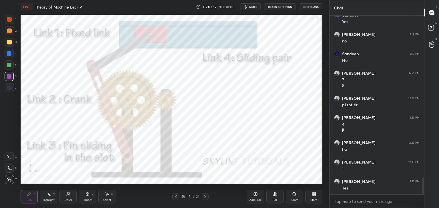
click at [177, 197] on icon at bounding box center [175, 197] width 5 height 5
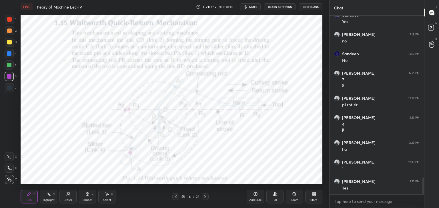
click at [177, 197] on icon at bounding box center [175, 197] width 5 height 5
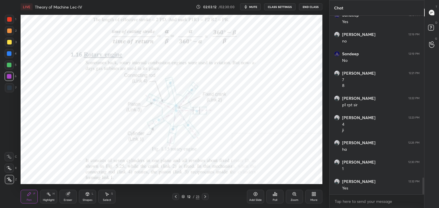
click at [177, 197] on icon at bounding box center [175, 197] width 5 height 5
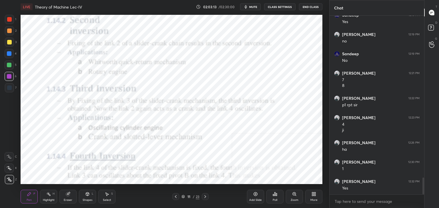
click at [177, 198] on icon at bounding box center [175, 197] width 5 height 5
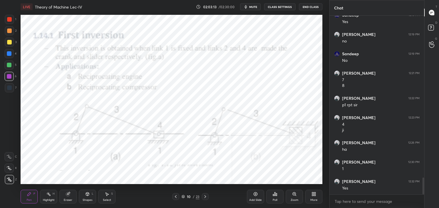
click at [177, 198] on icon at bounding box center [175, 197] width 5 height 5
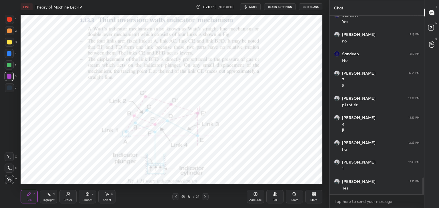
click at [177, 198] on icon at bounding box center [175, 197] width 5 height 5
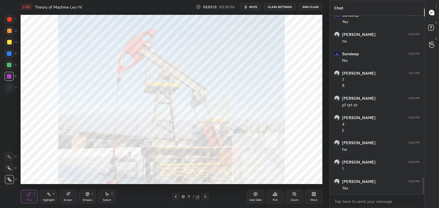
click at [177, 198] on icon at bounding box center [175, 197] width 5 height 5
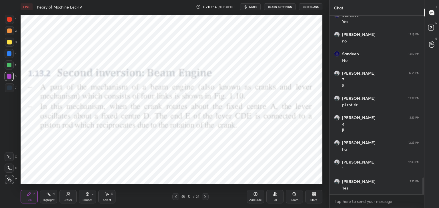
click at [177, 198] on icon at bounding box center [175, 197] width 5 height 5
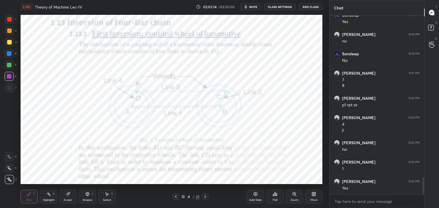
click at [177, 198] on icon at bounding box center [175, 197] width 5 height 5
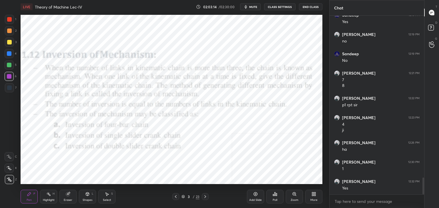
click at [177, 198] on icon at bounding box center [175, 197] width 5 height 5
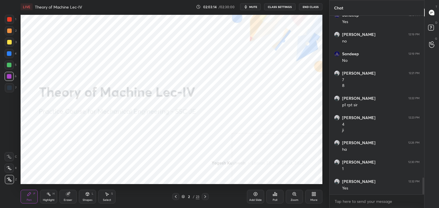
click at [178, 198] on div at bounding box center [175, 197] width 7 height 7
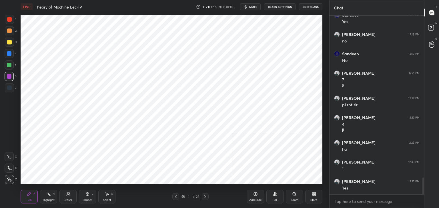
click at [178, 198] on div at bounding box center [175, 197] width 7 height 7
click at [178, 199] on div at bounding box center [175, 197] width 7 height 7
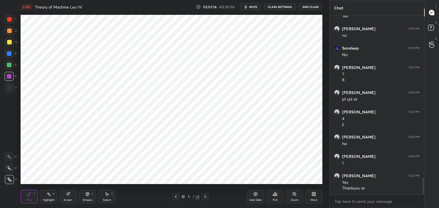
drag, startPoint x: 46, startPoint y: 194, endPoint x: 65, endPoint y: 186, distance: 21.1
click at [47, 194] on icon at bounding box center [48, 194] width 5 height 5
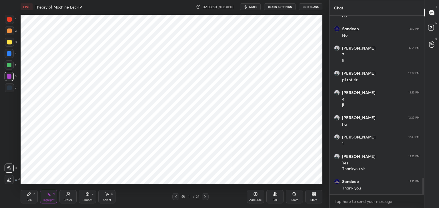
click at [274, 198] on div "Poll" at bounding box center [274, 197] width 17 height 14
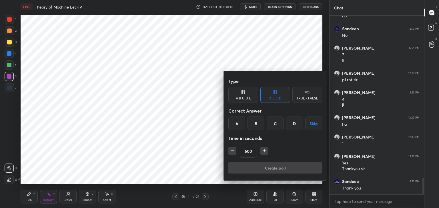
drag, startPoint x: 313, startPoint y: 125, endPoint x: 303, endPoint y: 141, distance: 18.4
click at [313, 125] on button "Skip" at bounding box center [313, 124] width 17 height 14
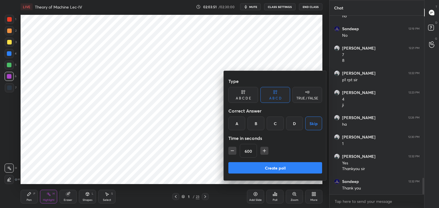
click at [292, 165] on button "Create poll" at bounding box center [275, 168] width 94 height 11
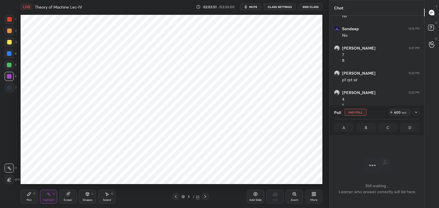
scroll to position [101, 93]
drag, startPoint x: 354, startPoint y: 112, endPoint x: 335, endPoint y: 122, distance: 21.0
click at [353, 111] on button "End Poll" at bounding box center [355, 112] width 22 height 7
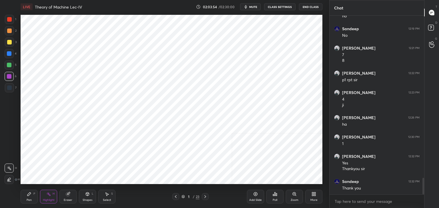
scroll to position [2, 2]
click at [272, 197] on div "Poll" at bounding box center [274, 197] width 17 height 14
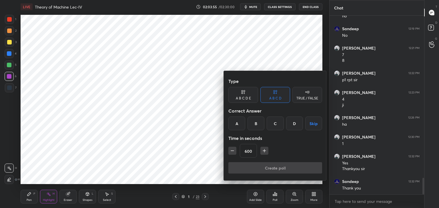
click at [255, 123] on div "B" at bounding box center [255, 124] width 17 height 14
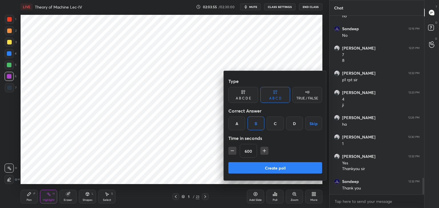
click at [314, 122] on button "Skip" at bounding box center [313, 124] width 17 height 14
click at [296, 164] on button "Create poll" at bounding box center [275, 168] width 94 height 11
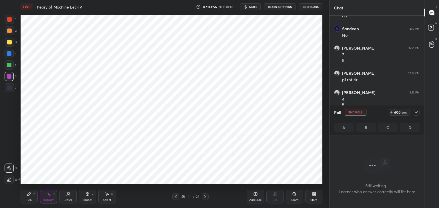
scroll to position [102, 93]
click at [254, 7] on span "mute" at bounding box center [253, 7] width 8 height 4
click at [354, 111] on button "End Poll" at bounding box center [355, 112] width 22 height 7
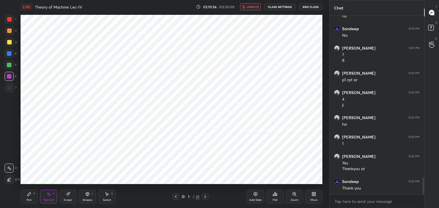
scroll to position [2, 2]
click at [278, 196] on div "Poll" at bounding box center [274, 197] width 17 height 14
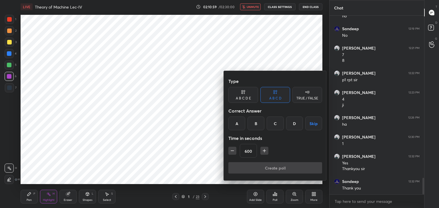
click at [275, 123] on div "C" at bounding box center [274, 124] width 17 height 14
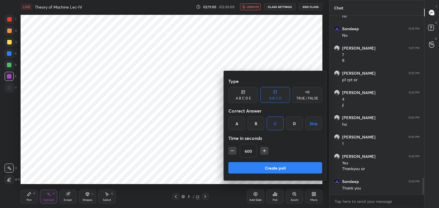
click at [288, 166] on button "Create poll" at bounding box center [275, 168] width 94 height 11
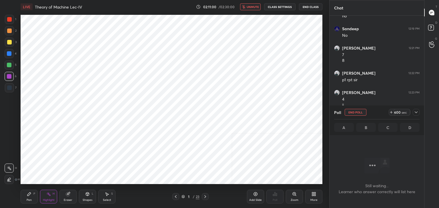
scroll to position [2, 2]
click at [417, 112] on icon at bounding box center [416, 112] width 5 height 5
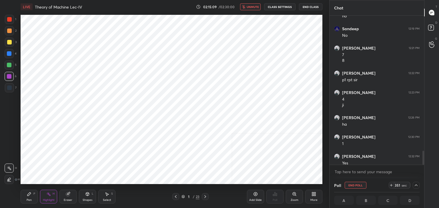
click at [309, 5] on button "End Class" at bounding box center [310, 6] width 23 height 7
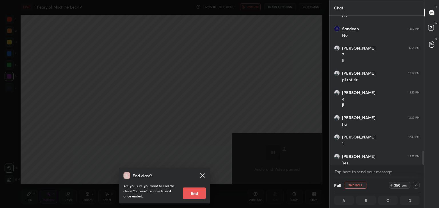
click at [196, 191] on button "End" at bounding box center [194, 193] width 23 height 11
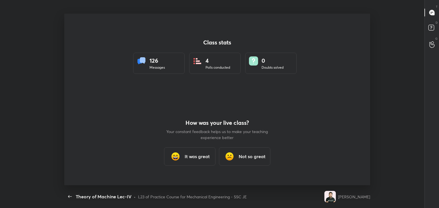
scroll to position [28388, 28135]
click at [204, 161] on div "It was great" at bounding box center [189, 157] width 51 height 18
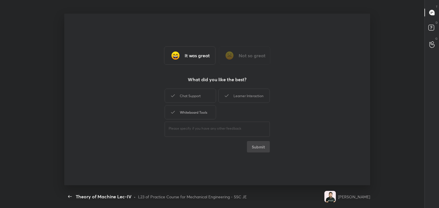
click at [204, 111] on div "Whiteboard Tools" at bounding box center [190, 112] width 51 height 14
drag, startPoint x: 204, startPoint y: 98, endPoint x: 208, endPoint y: 98, distance: 4.0
click at [205, 98] on div "Chat Support" at bounding box center [190, 96] width 51 height 14
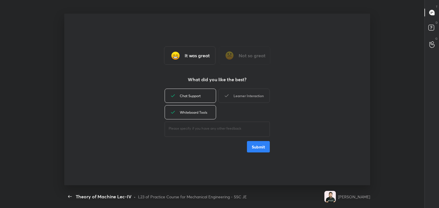
click at [243, 95] on div "Learner Interaction" at bounding box center [243, 96] width 51 height 14
click at [255, 147] on button "Submit" at bounding box center [258, 146] width 23 height 11
